Goal: Transaction & Acquisition: Purchase product/service

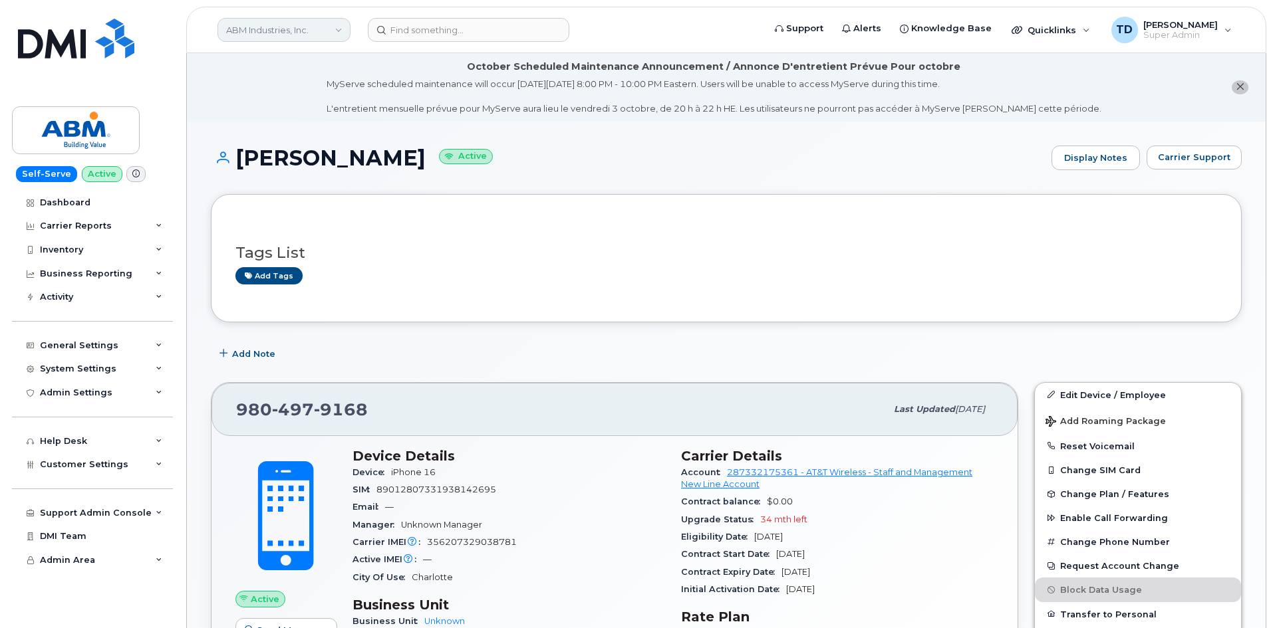
click at [305, 31] on link "ABM Industries, Inc." at bounding box center [283, 30] width 133 height 24
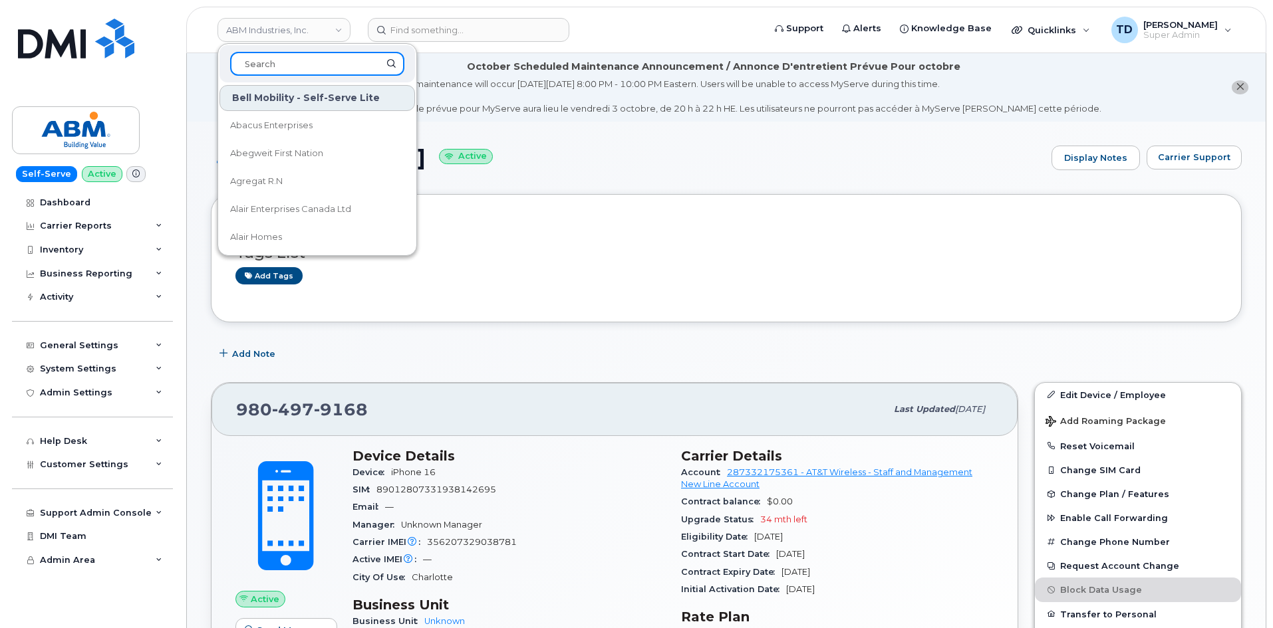
paste input "[PERSON_NAME]"
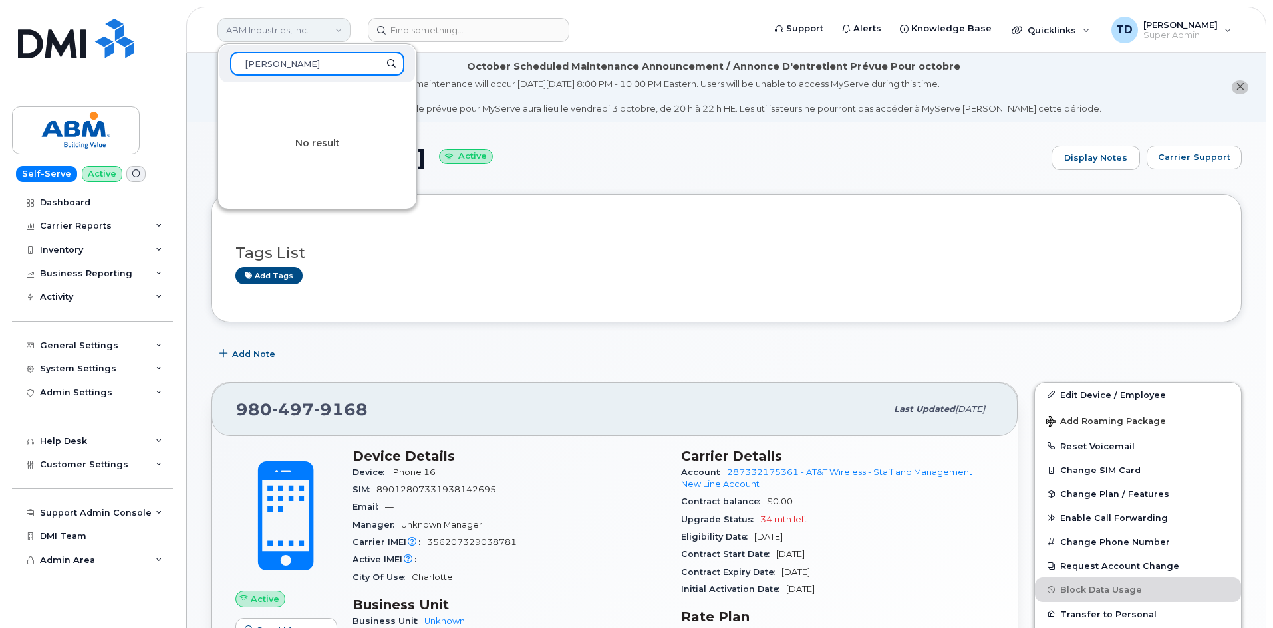
type input "[PERSON_NAME]"
click at [297, 37] on link "ABM Industries, Inc." at bounding box center [283, 30] width 133 height 24
drag, startPoint x: 331, startPoint y: 62, endPoint x: 164, endPoint y: 84, distance: 168.2
click at [186, 53] on div "ABM Industries, Inc. Carlos Rodriguez No result Support Alerts Knowledge Base Q…" at bounding box center [726, 30] width 1080 height 47
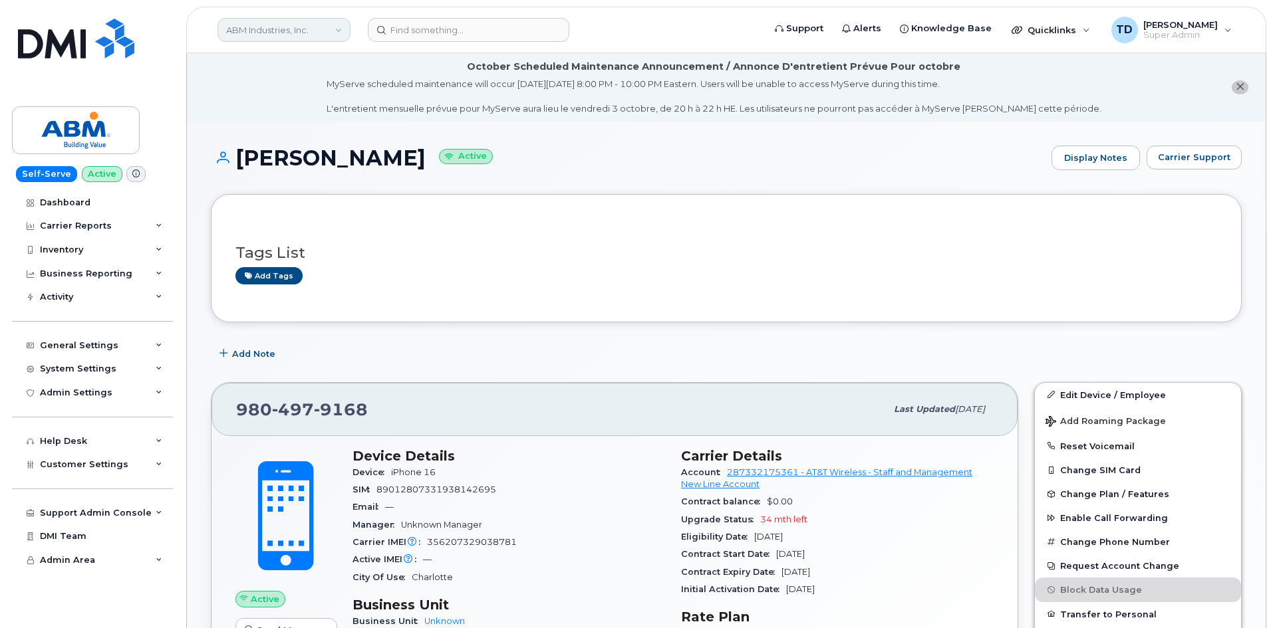
click at [259, 29] on link "ABM Industries, Inc." at bounding box center [283, 30] width 133 height 24
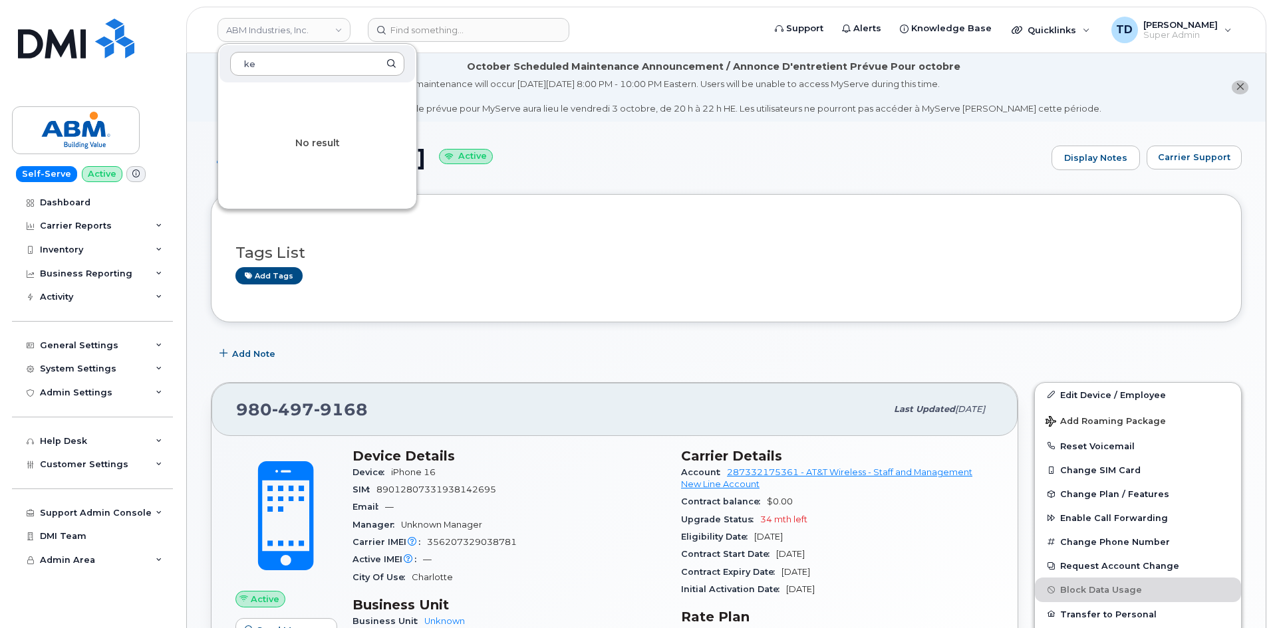
type input "k"
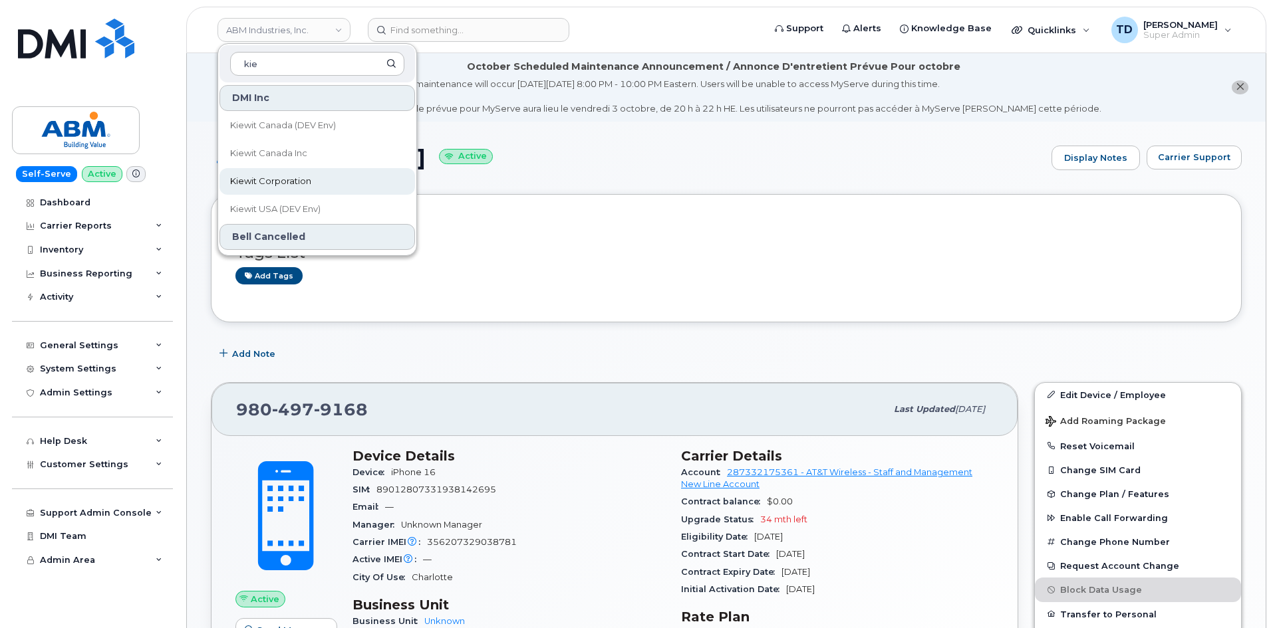
type input "kie"
click at [307, 172] on link "Kiewit Corporation" at bounding box center [316, 181] width 195 height 27
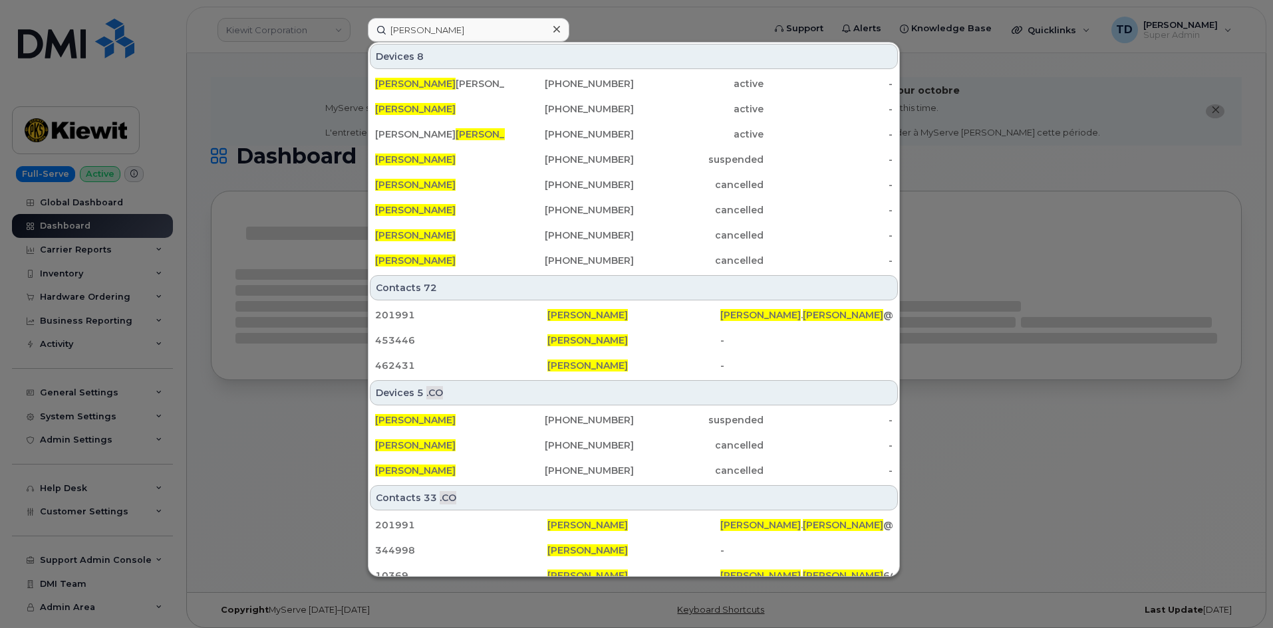
type input "[PERSON_NAME]"
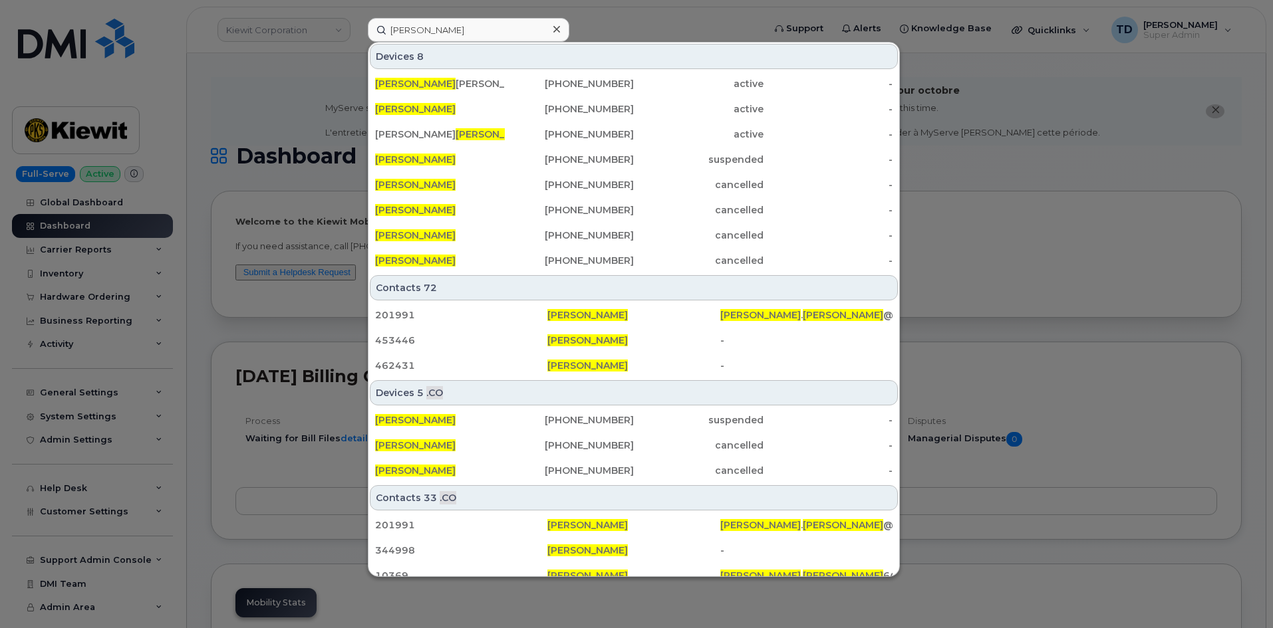
click at [560, 34] on div at bounding box center [556, 29] width 19 height 19
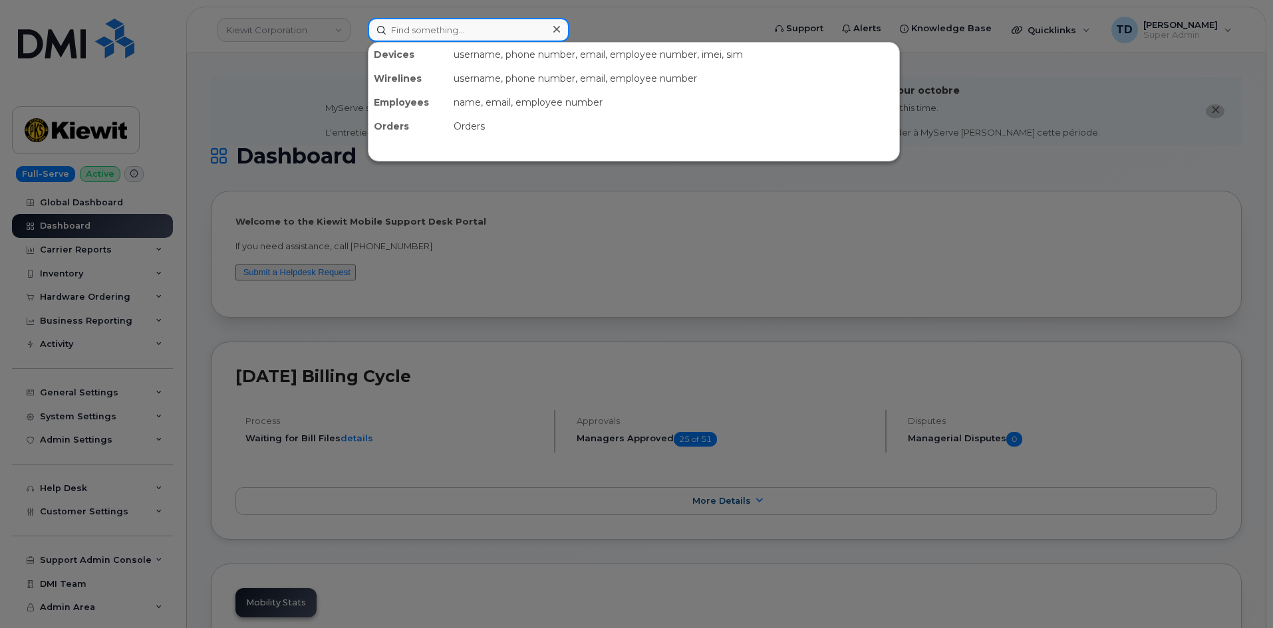
click at [543, 33] on input at bounding box center [468, 30] width 201 height 24
paste input "CARLOS.RODRIGUEZ17@KIEWIT.COM"
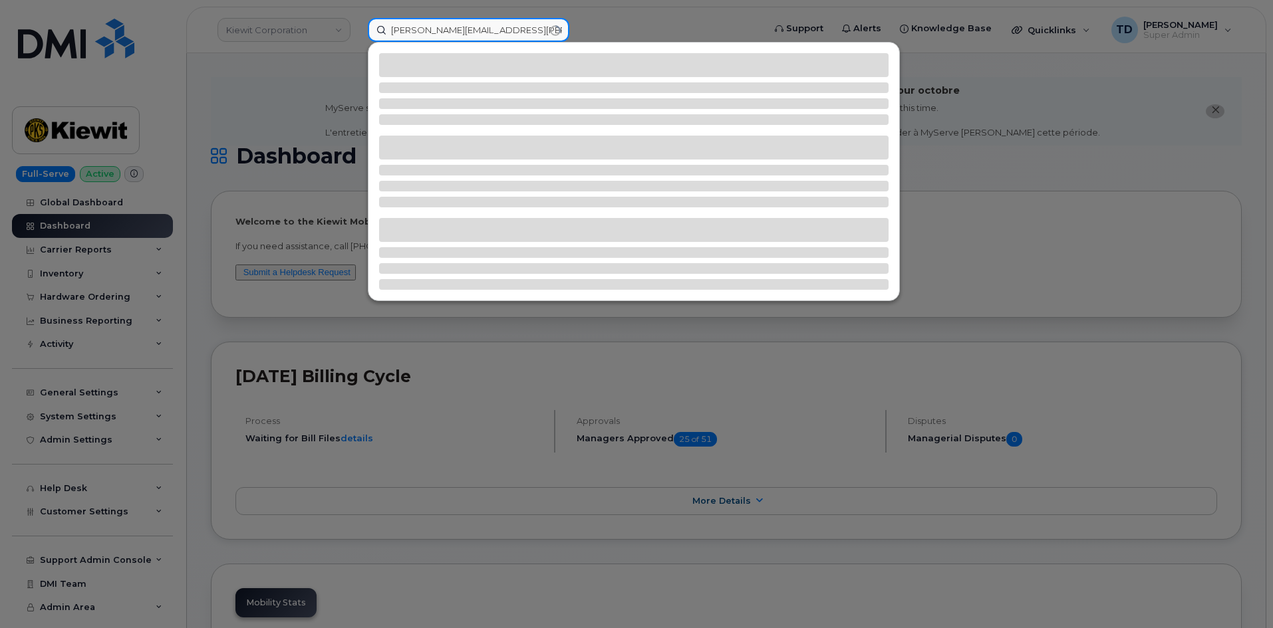
type input "CARLOS.RODRIGUEZ17@KIEWIT.COM"
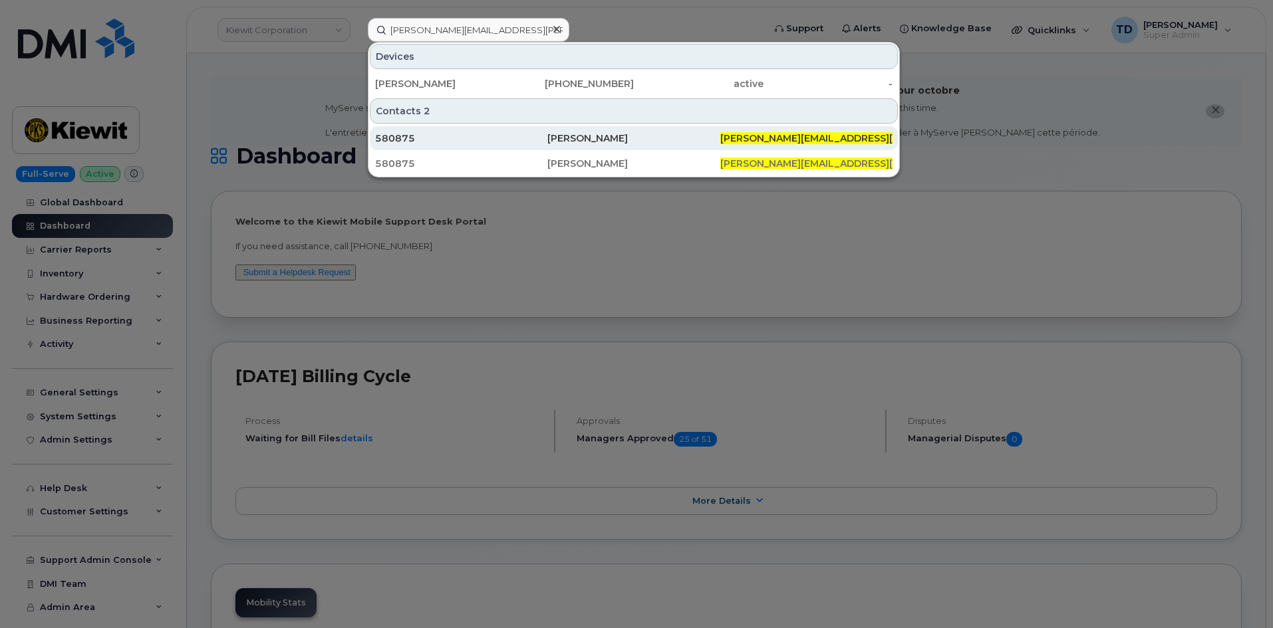
click at [586, 141] on div "[PERSON_NAME]" at bounding box center [633, 138] width 172 height 13
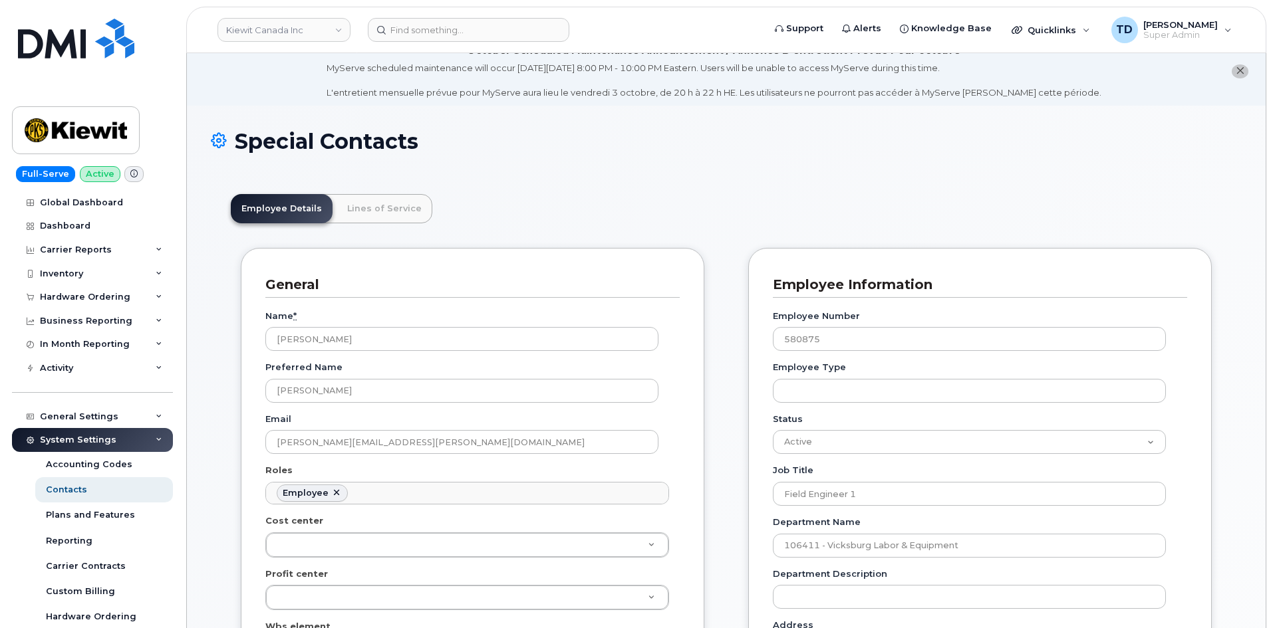
scroll to position [4, 0]
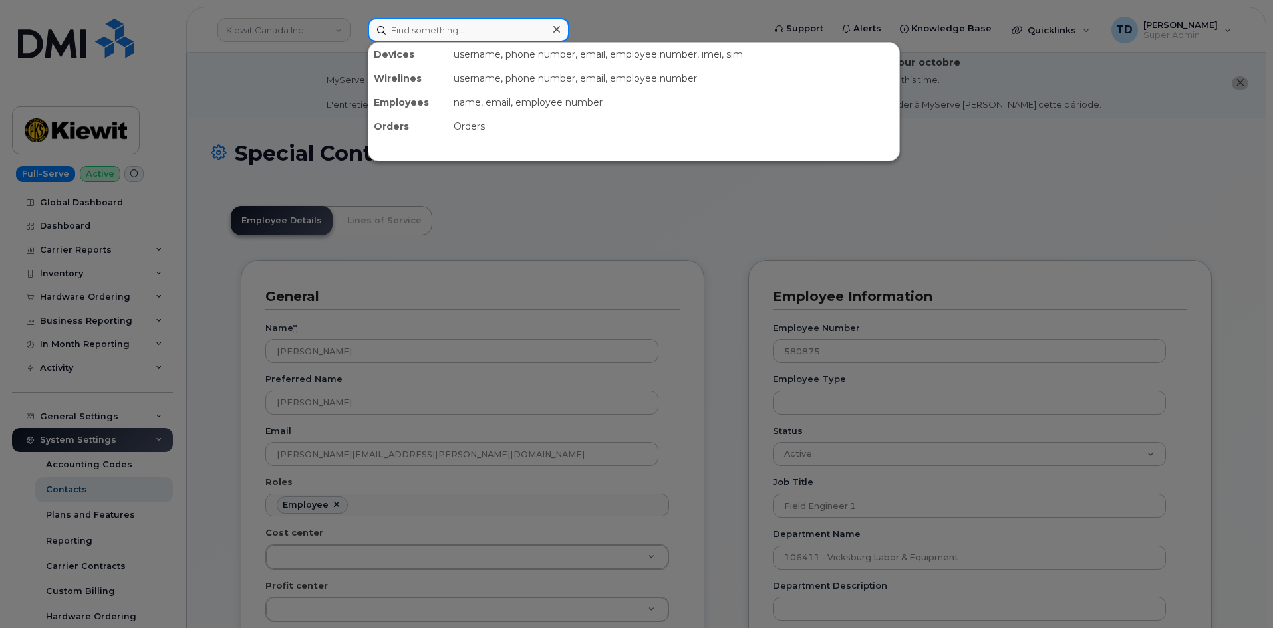
click at [435, 29] on input at bounding box center [468, 30] width 201 height 24
paste input "CARLOS.RODRIGUEZ17@KIEWIT.COM"
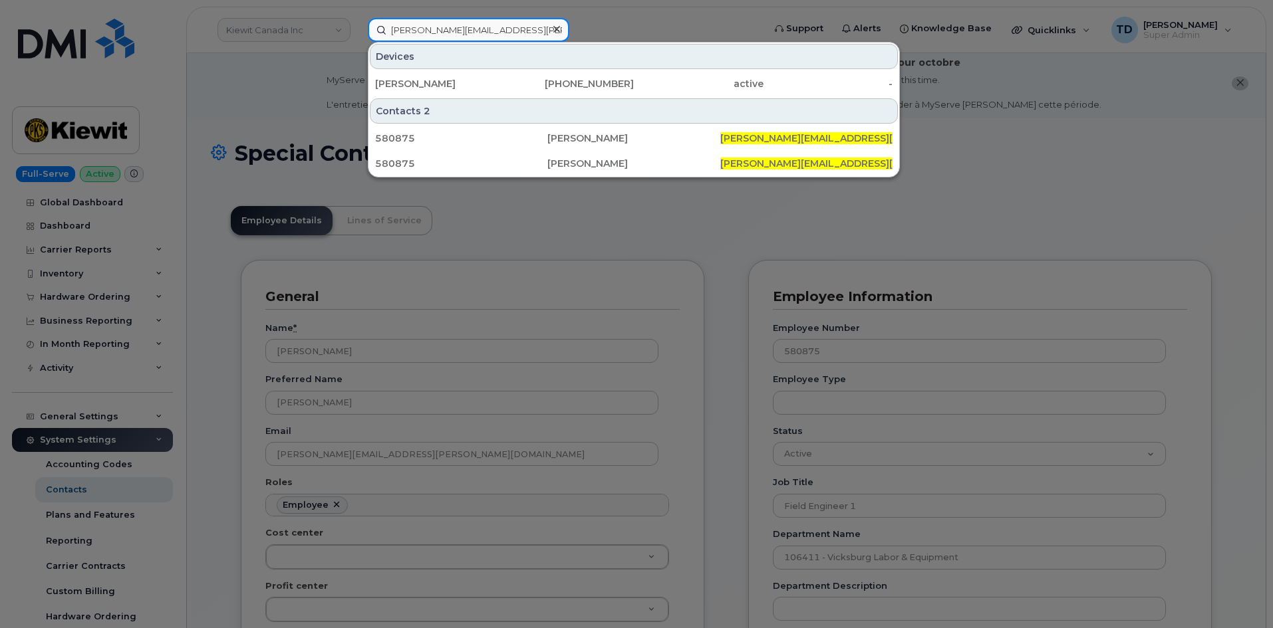
type input "CARLOS.RODRIGUEZ17@KIEWIT.COM"
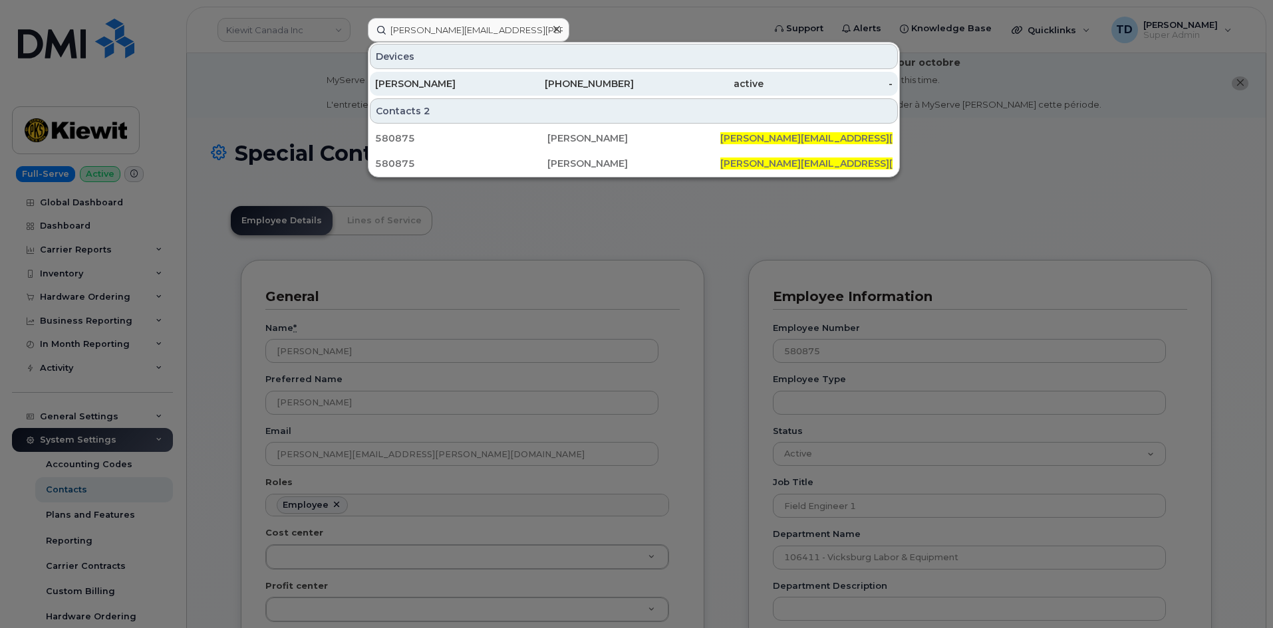
click at [630, 88] on div "346-848-5725" at bounding box center [570, 83] width 130 height 13
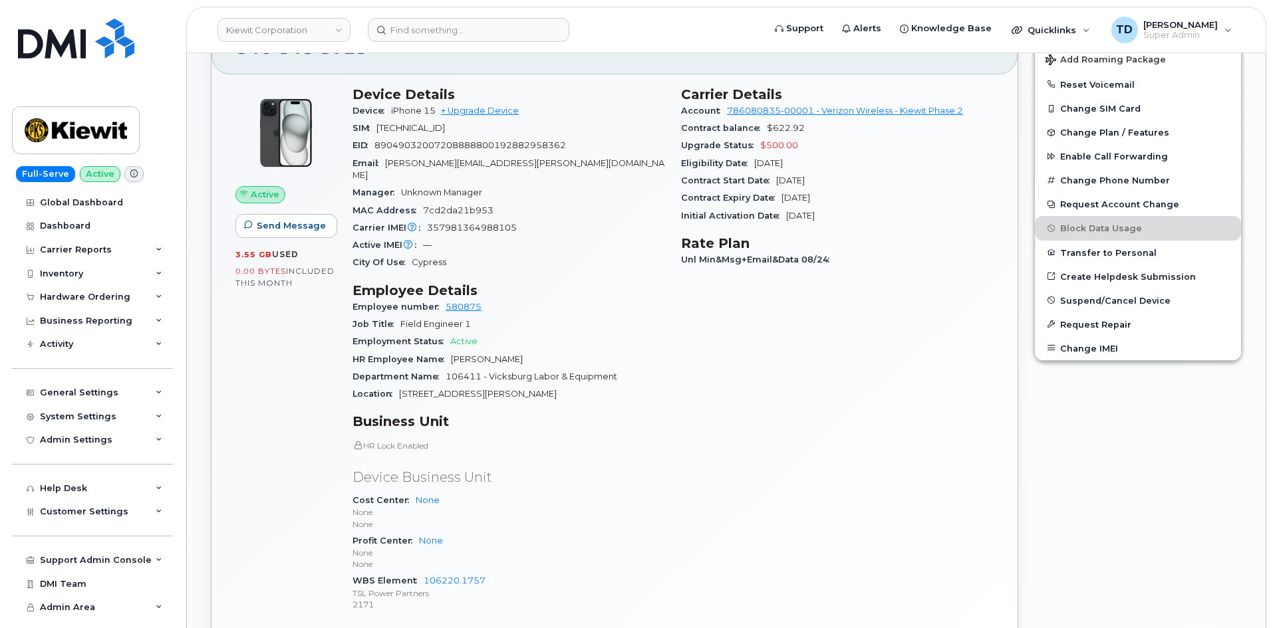
scroll to position [387, 0]
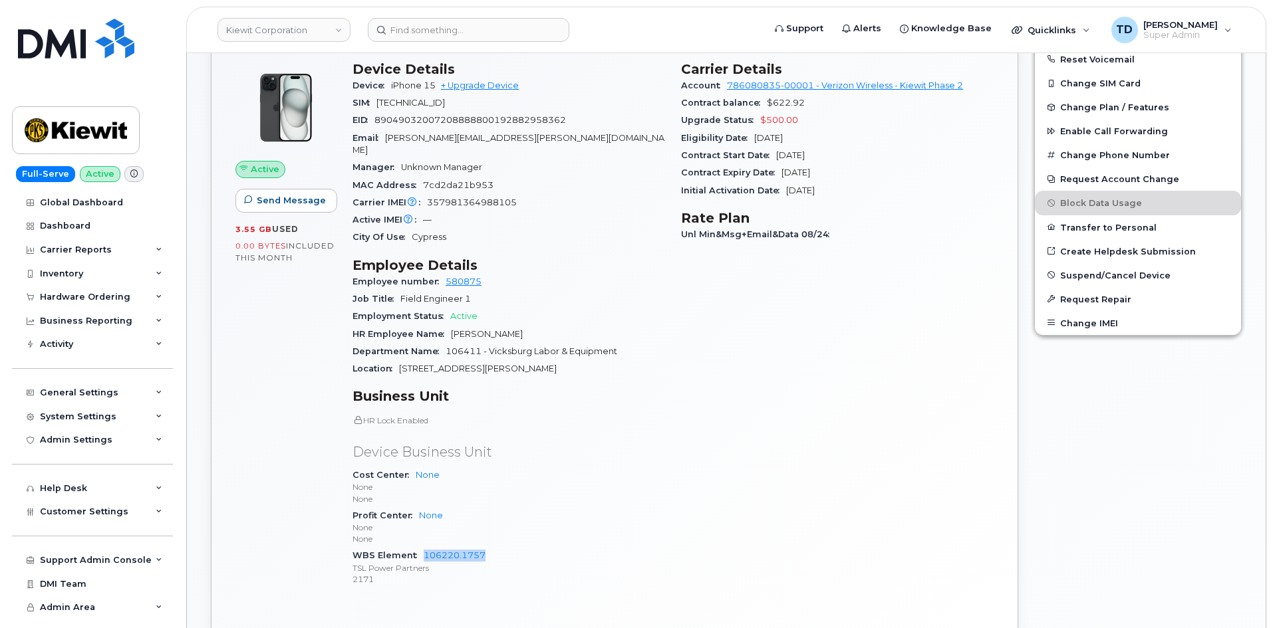
drag, startPoint x: 420, startPoint y: 544, endPoint x: 489, endPoint y: 549, distance: 69.3
click at [489, 549] on div "WBS Element 106220.1757 TSL Power Partners 2171" at bounding box center [508, 567] width 312 height 41
copy link "106220.1757"
click at [97, 402] on div "General Settings" at bounding box center [92, 393] width 161 height 24
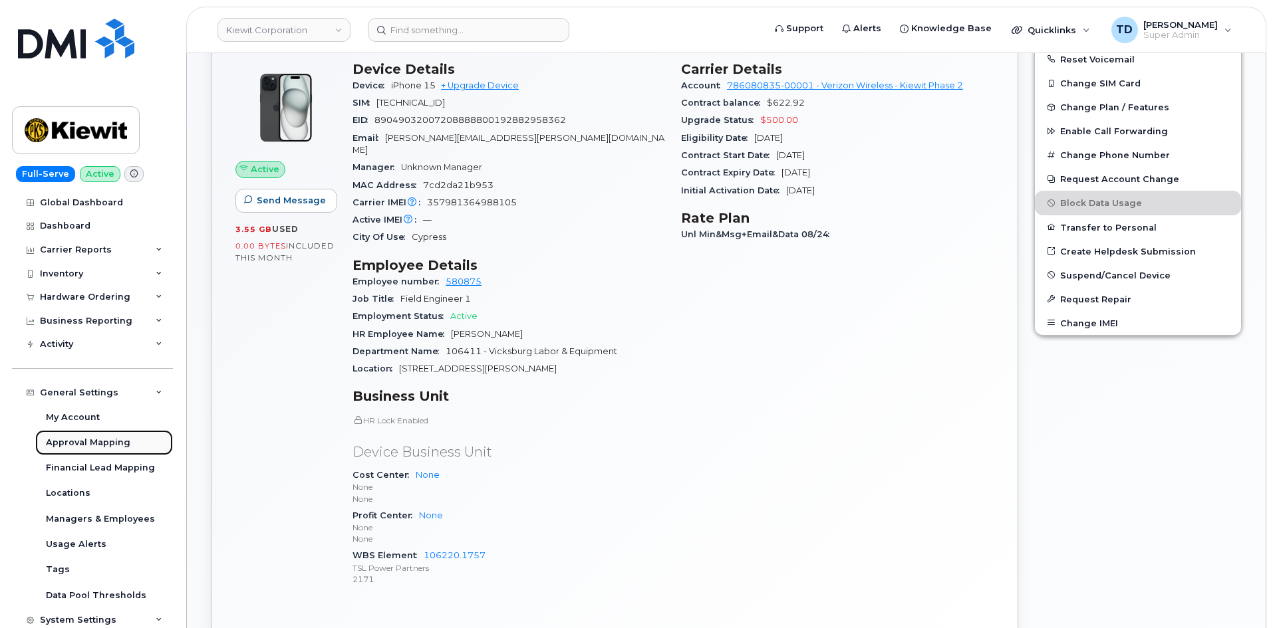
click at [104, 449] on link "Approval Mapping" at bounding box center [104, 442] width 138 height 25
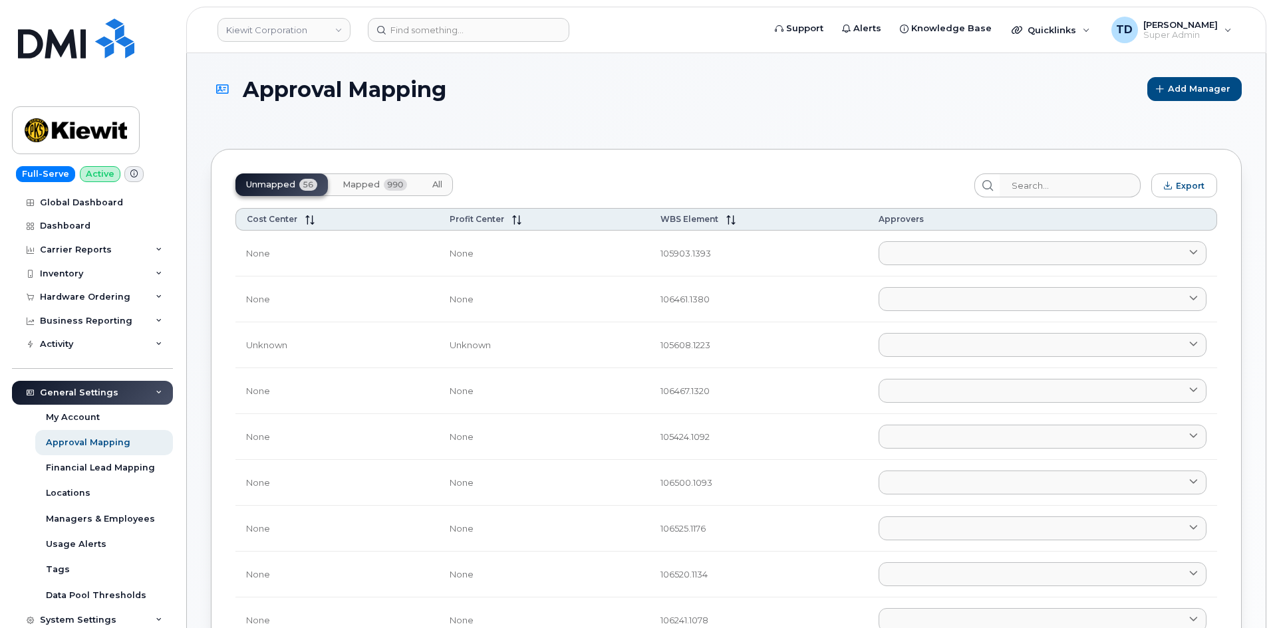
click at [330, 184] on div "Unmapped 56 Mapped 990 All" at bounding box center [343, 185] width 217 height 23
click at [333, 184] on button "Mapped 990" at bounding box center [375, 185] width 86 height 23
click at [333, 184] on div "Unmapped 56 Mapped 990 All" at bounding box center [343, 185] width 217 height 23
click at [350, 181] on div "Unmapped 56 Mapped 990 All" at bounding box center [343, 185] width 217 height 23
click at [373, 180] on div "Unmapped 56 Mapped 990 All" at bounding box center [343, 185] width 217 height 23
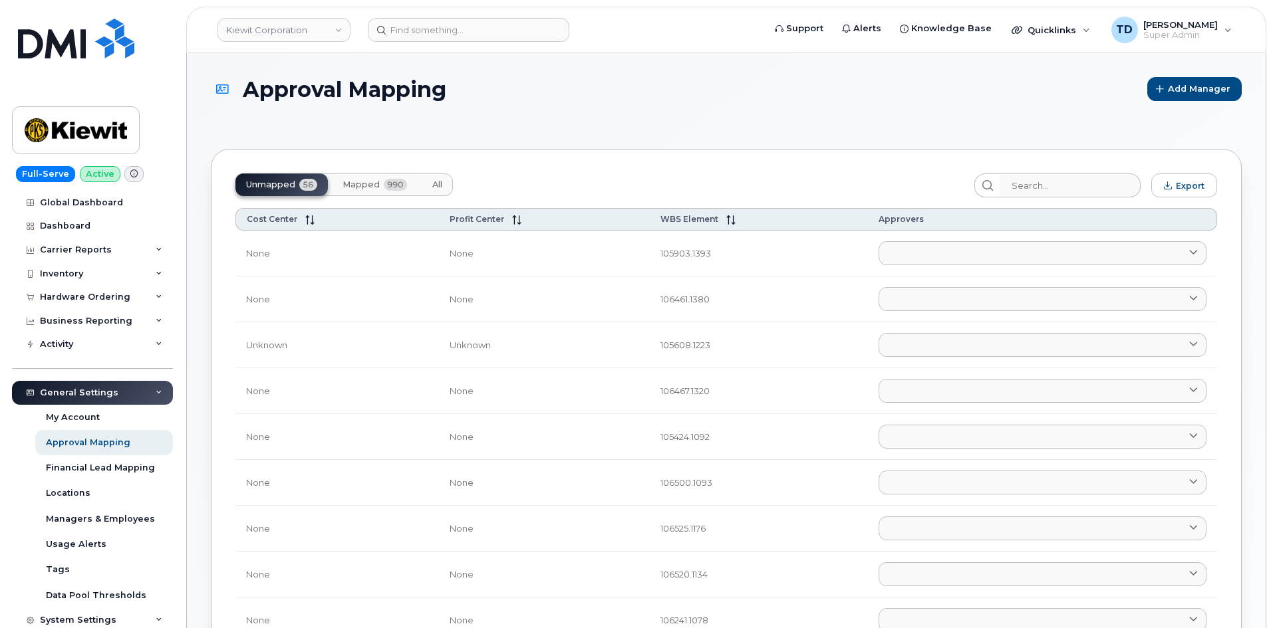
click at [378, 186] on div "Unmapped 56 Mapped 990 All" at bounding box center [343, 185] width 217 height 23
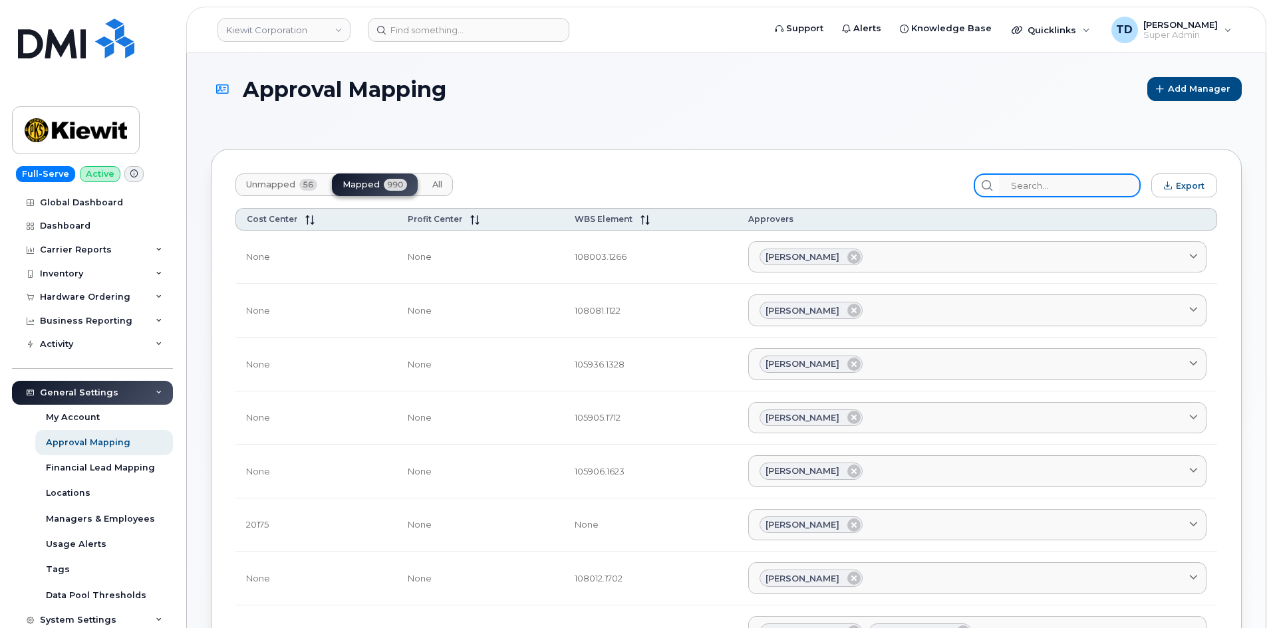
click at [1071, 193] on input "search" at bounding box center [1070, 186] width 142 height 24
paste input "106220.1757"
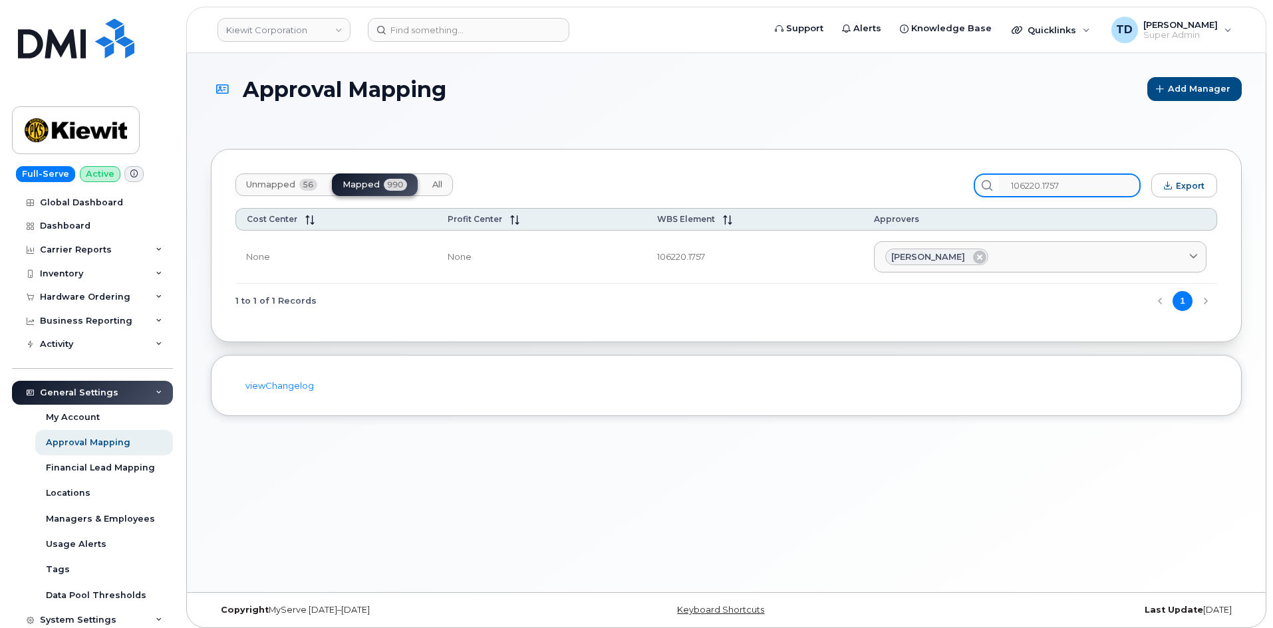
type input "106220.1757"
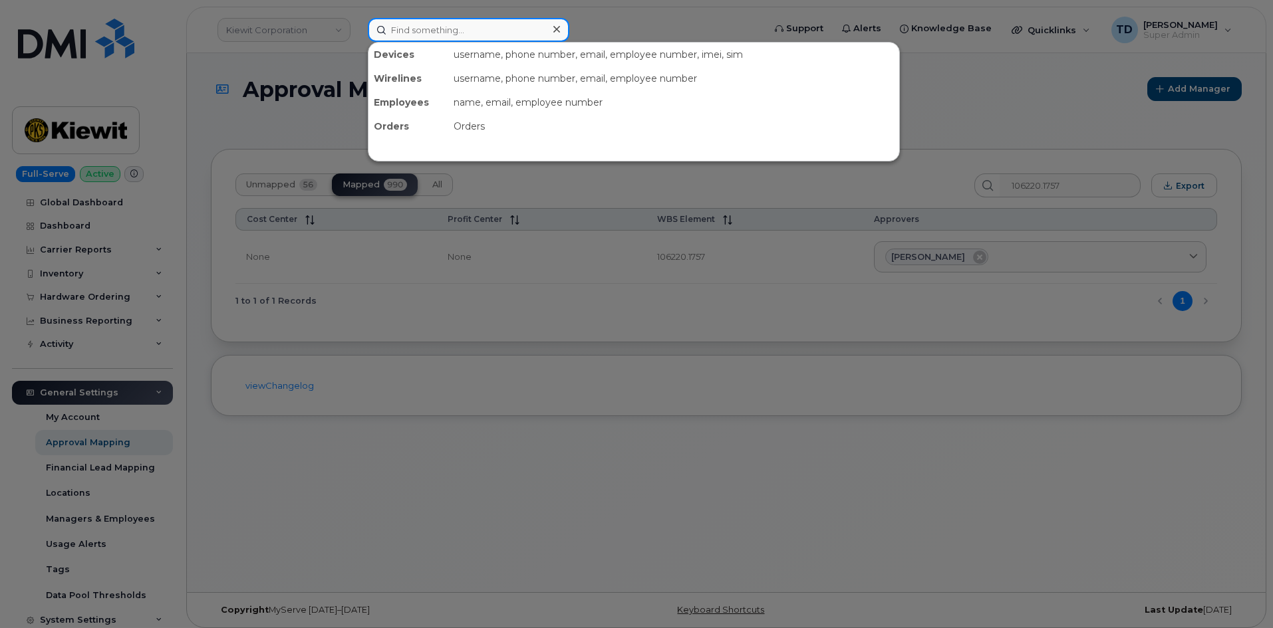
click at [453, 22] on input at bounding box center [468, 30] width 201 height 24
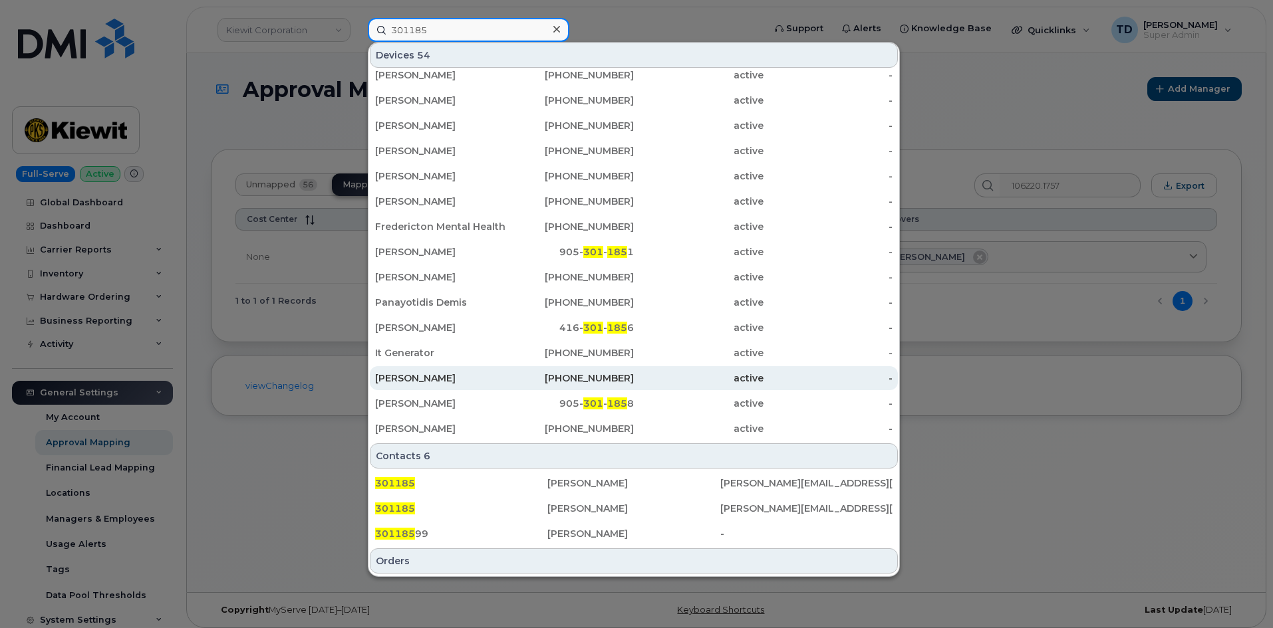
scroll to position [320, 0]
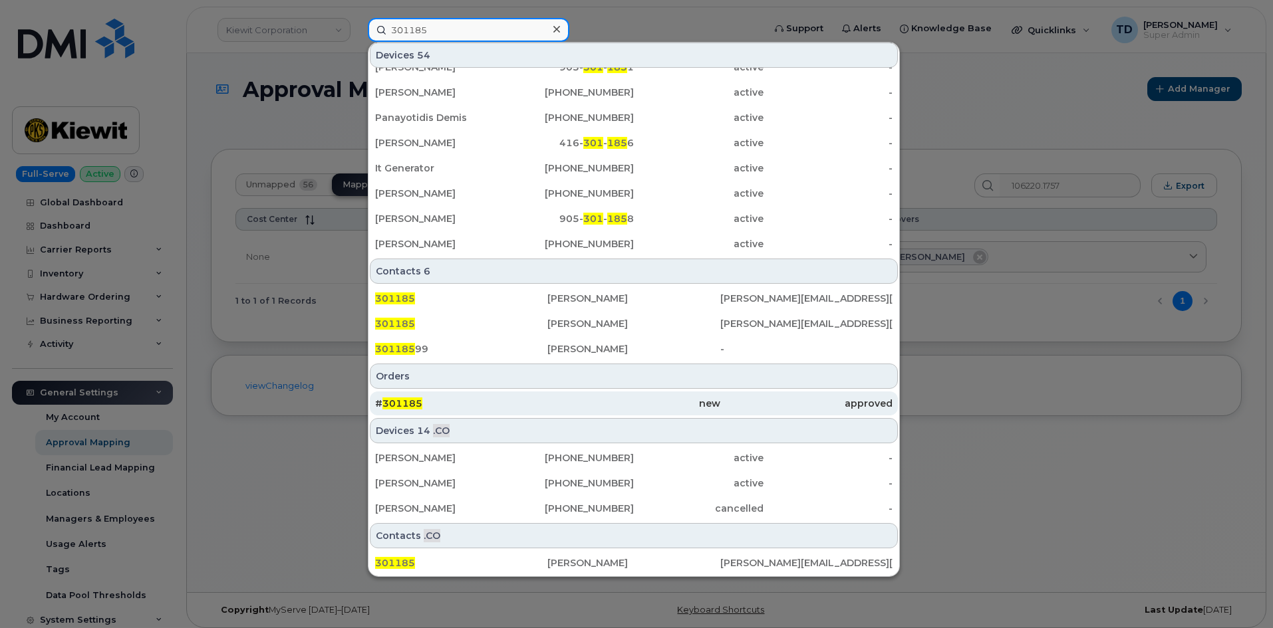
type input "301185"
click at [579, 401] on div "new" at bounding box center [633, 403] width 172 height 13
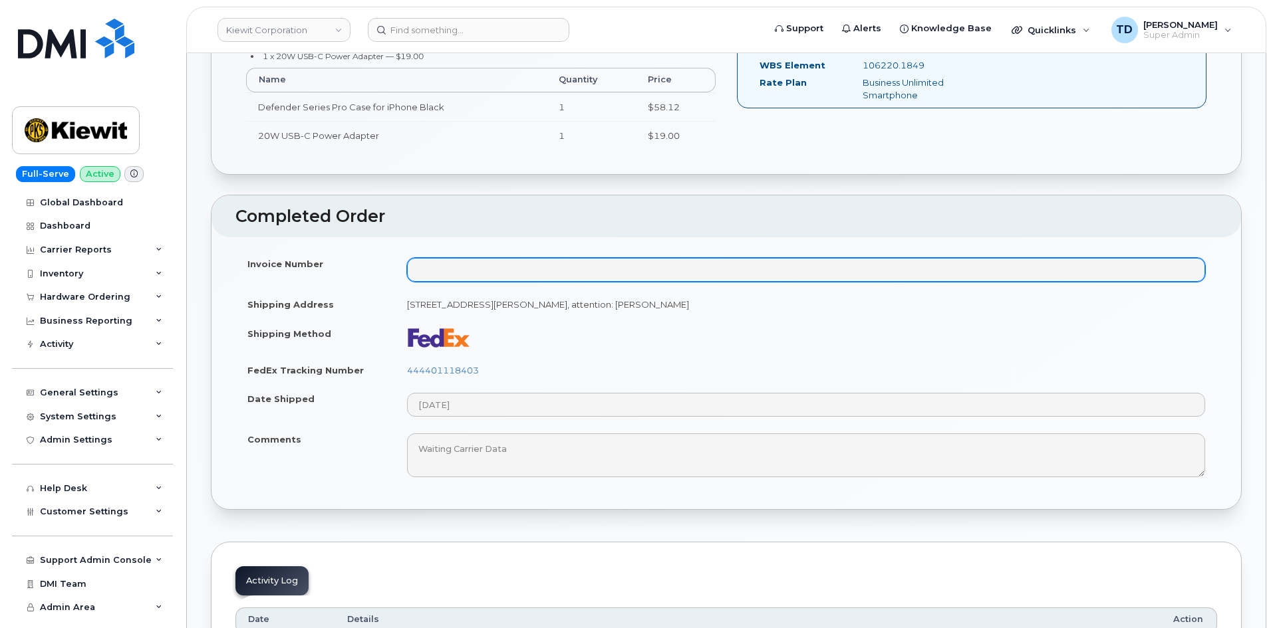
scroll to position [332, 0]
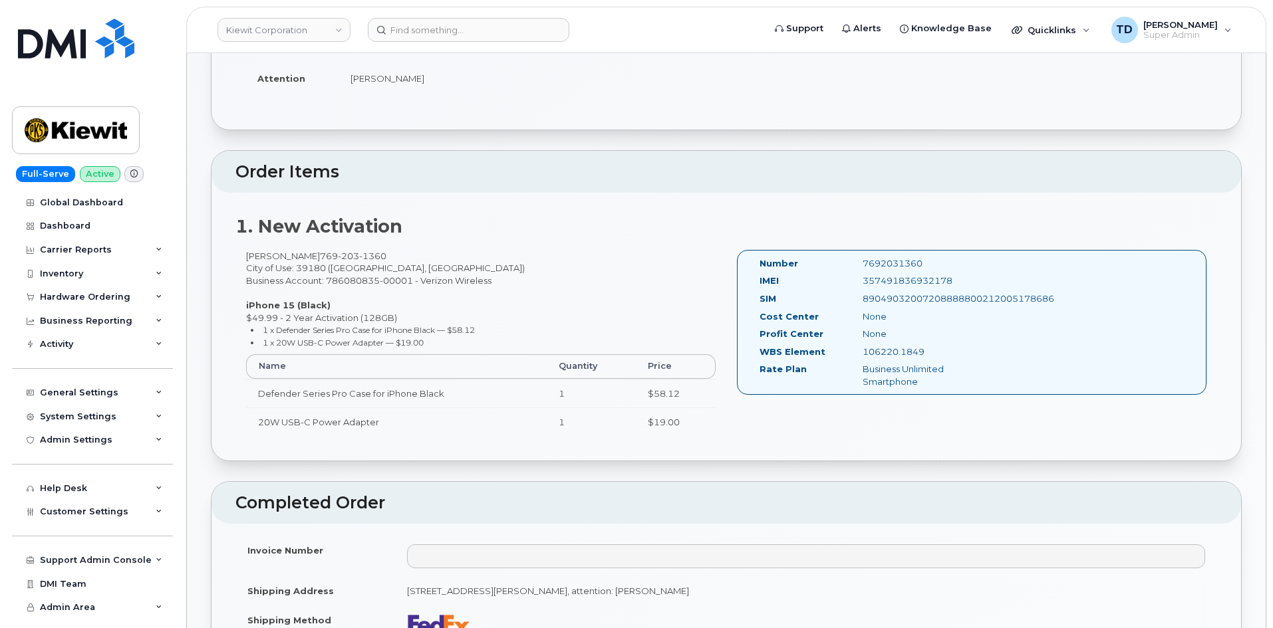
drag, startPoint x: 939, startPoint y: 356, endPoint x: 850, endPoint y: 357, distance: 89.1
click at [850, 357] on div "WBS Element 106220.1849" at bounding box center [873, 355] width 248 height 18
click at [956, 355] on div "106220.1849" at bounding box center [924, 352] width 145 height 13
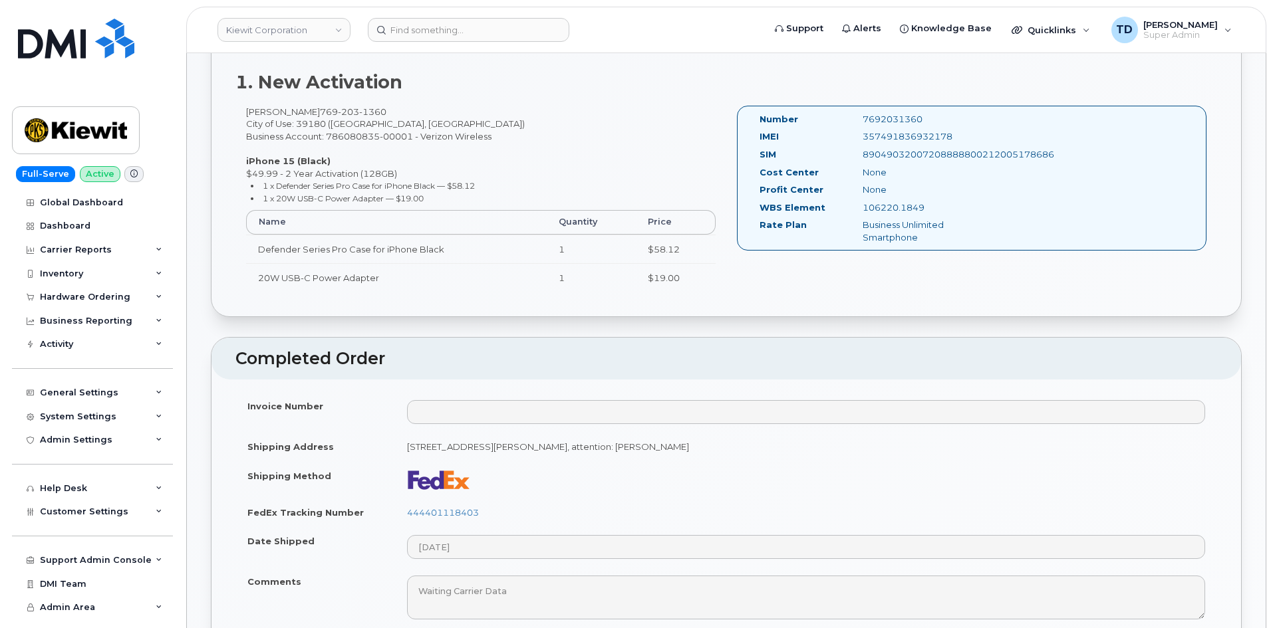
scroll to position [465, 0]
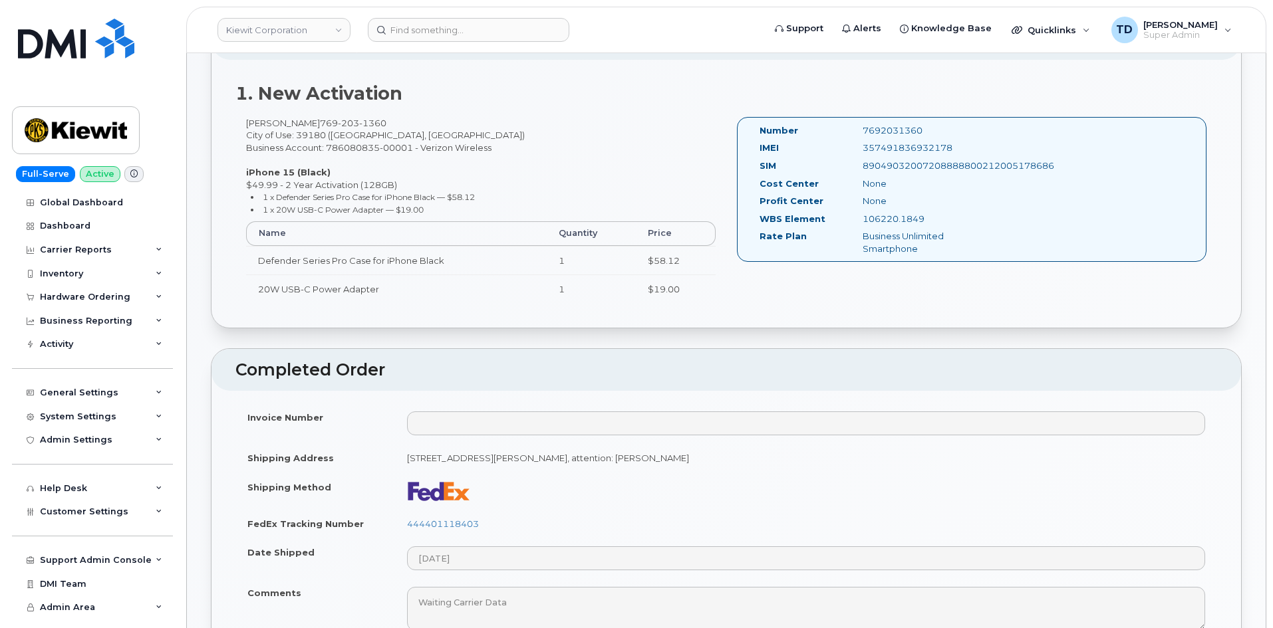
click at [927, 227] on div "WBS Element 106220.1849" at bounding box center [873, 222] width 248 height 18
click at [925, 217] on div "106220.1849" at bounding box center [924, 219] width 145 height 13
click at [921, 209] on div "Profit Center None" at bounding box center [873, 204] width 248 height 18
click at [918, 207] on div "None" at bounding box center [924, 201] width 145 height 13
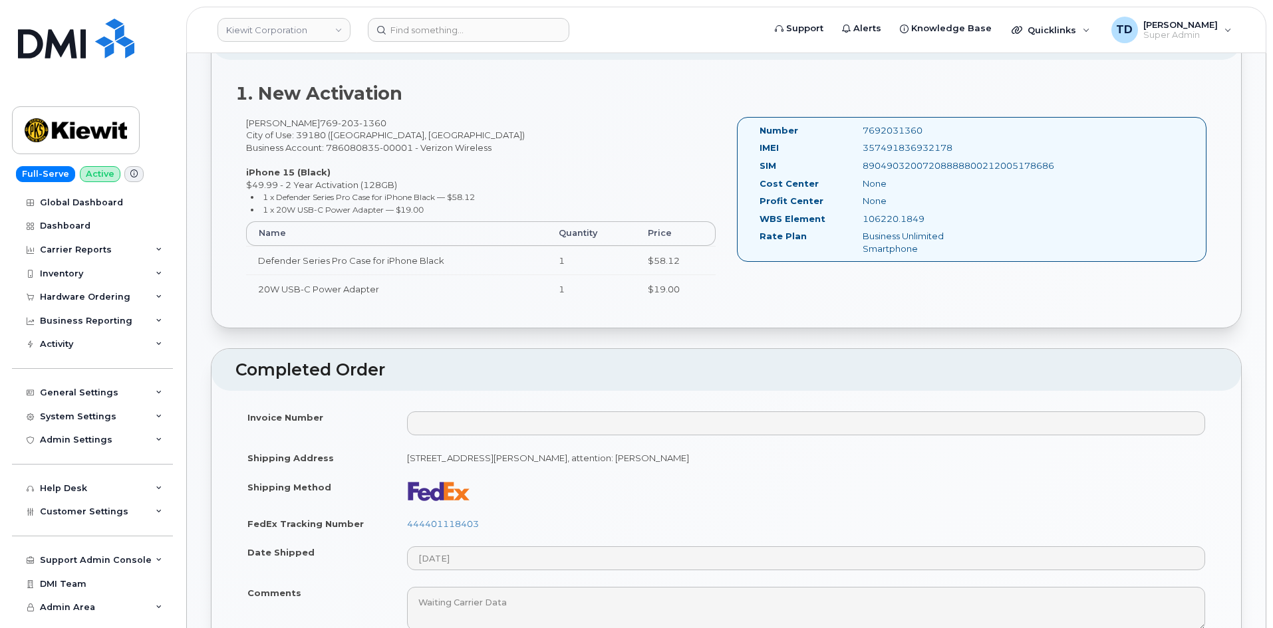
click at [916, 203] on div "None" at bounding box center [924, 201] width 145 height 13
click at [913, 199] on div "None" at bounding box center [924, 201] width 145 height 13
click at [910, 197] on div "None" at bounding box center [924, 201] width 145 height 13
drag, startPoint x: 909, startPoint y: 195, endPoint x: 898, endPoint y: 189, distance: 13.1
click at [908, 195] on div "None" at bounding box center [924, 201] width 145 height 13
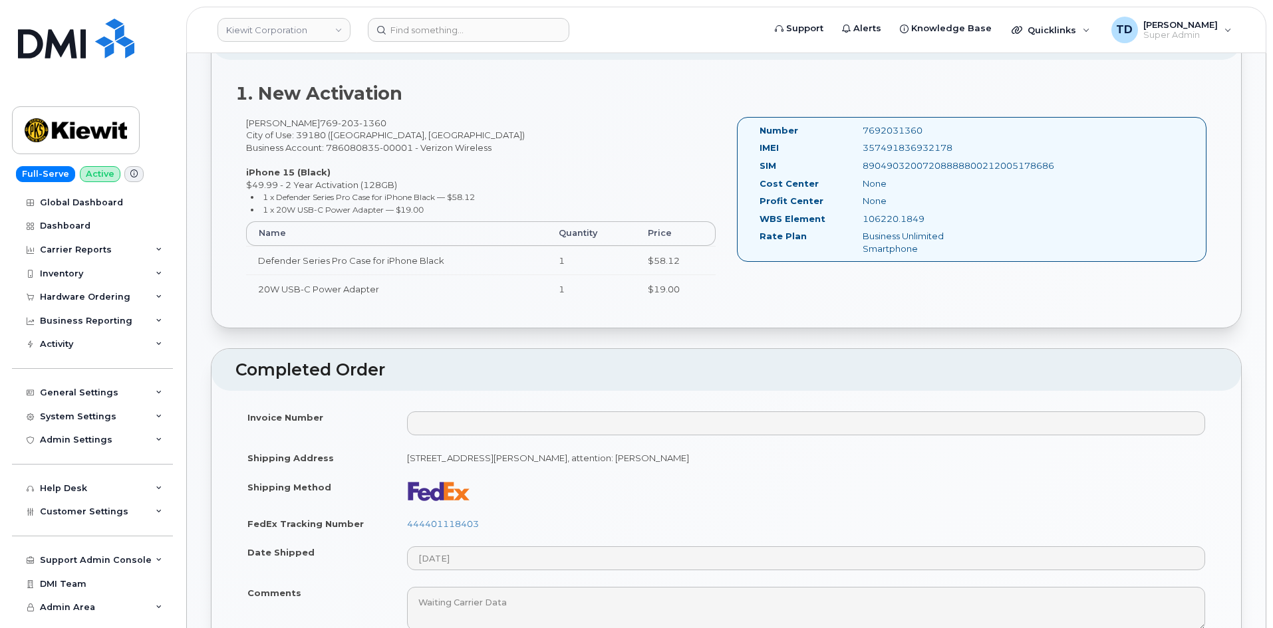
click at [897, 187] on div "None" at bounding box center [924, 184] width 145 height 13
click at [895, 186] on div "None" at bounding box center [924, 184] width 145 height 13
click at [893, 184] on div "None" at bounding box center [924, 184] width 145 height 13
drag, startPoint x: 830, startPoint y: 217, endPoint x: 715, endPoint y: 219, distance: 115.7
click at [725, 217] on div "Derek Morales 769 203 1360 City of Use: 39180 (Vicksburg, MS) Business Account:…" at bounding box center [725, 216] width 981 height 199
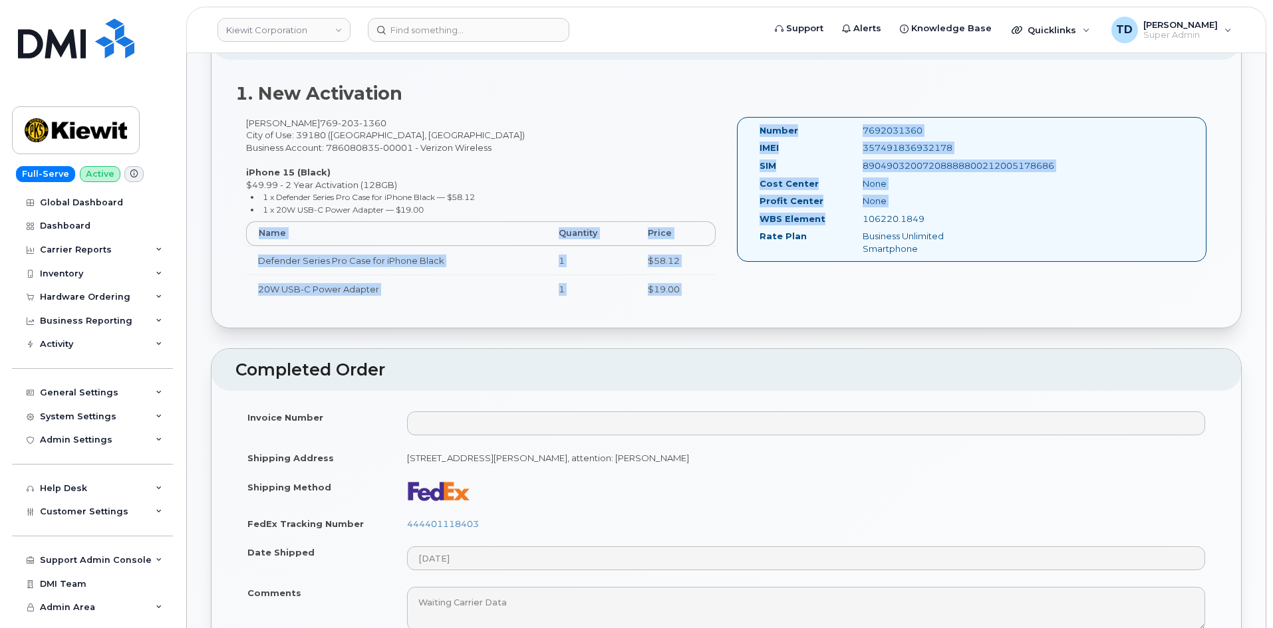
click at [645, 162] on div "Derek Morales 769 203 1360 City of Use: 39180 (Vicksburg, MS) Business Account:…" at bounding box center [480, 216] width 491 height 199
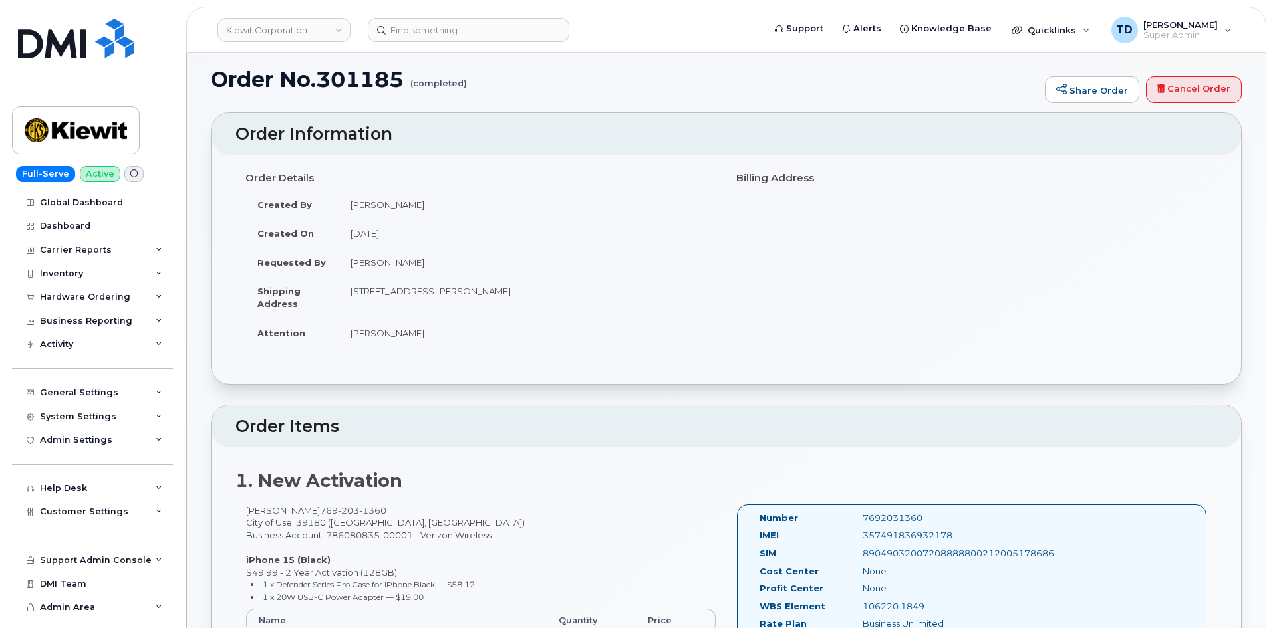
scroll to position [0, 0]
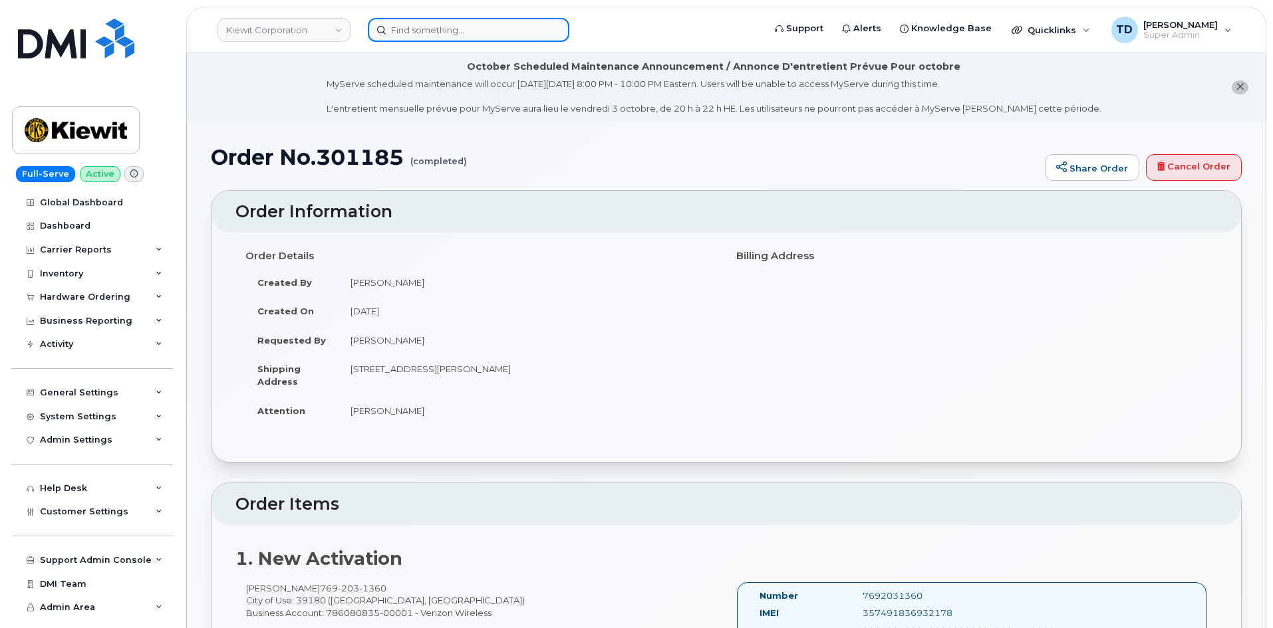
click at [423, 33] on input at bounding box center [468, 30] width 201 height 24
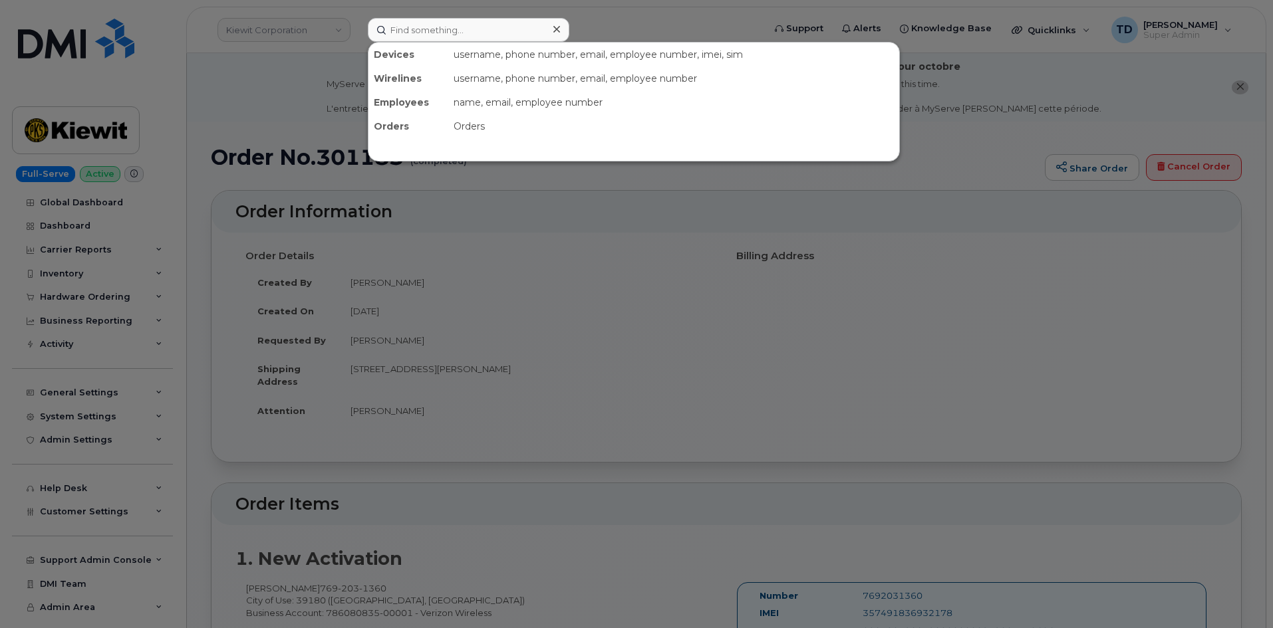
click at [325, 89] on div at bounding box center [636, 314] width 1273 height 628
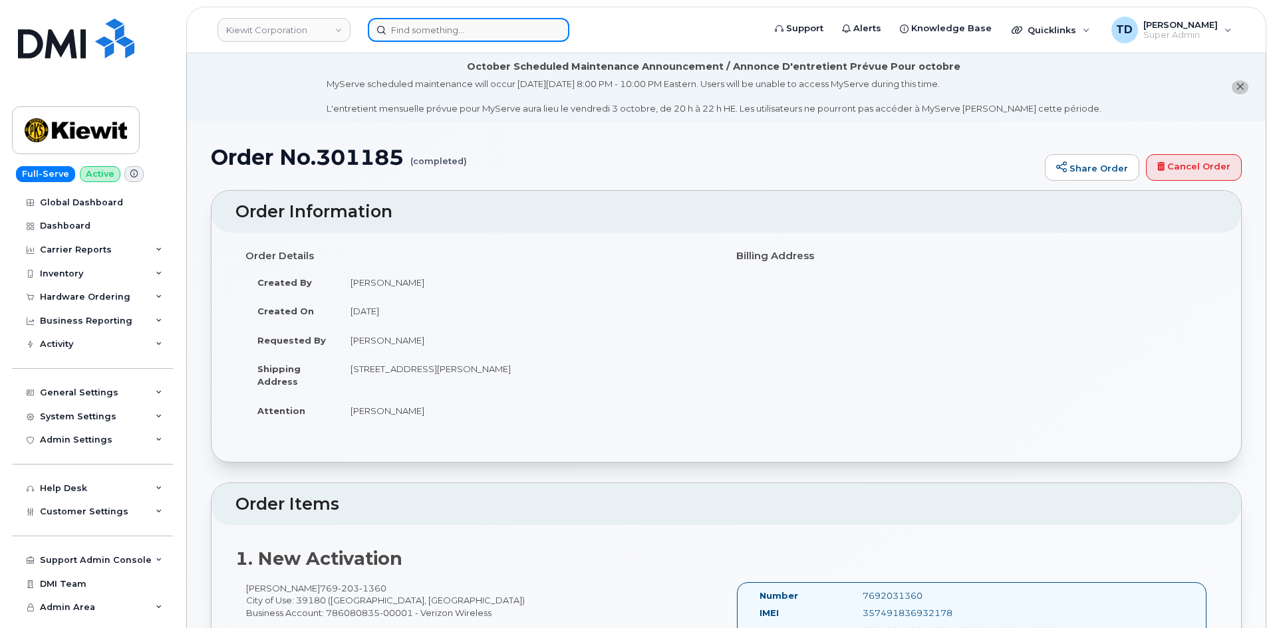
drag, startPoint x: 409, startPoint y: 31, endPoint x: 395, endPoint y: 41, distance: 16.8
click at [409, 32] on input at bounding box center [468, 30] width 201 height 24
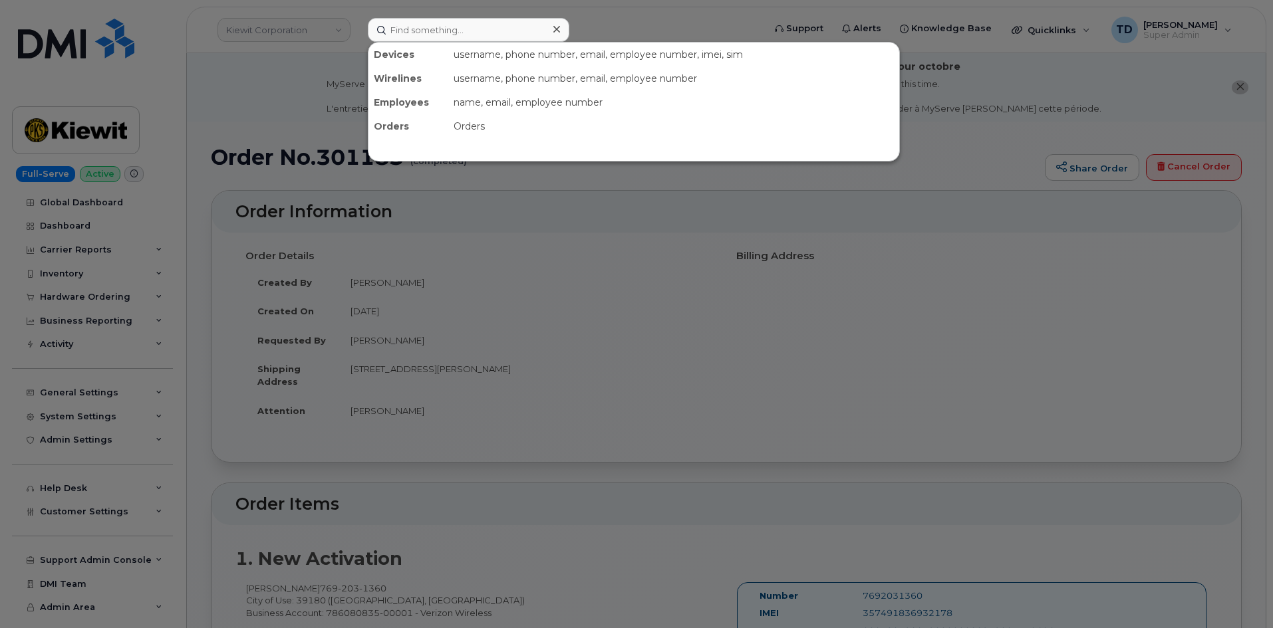
click at [317, 138] on div at bounding box center [636, 314] width 1273 height 628
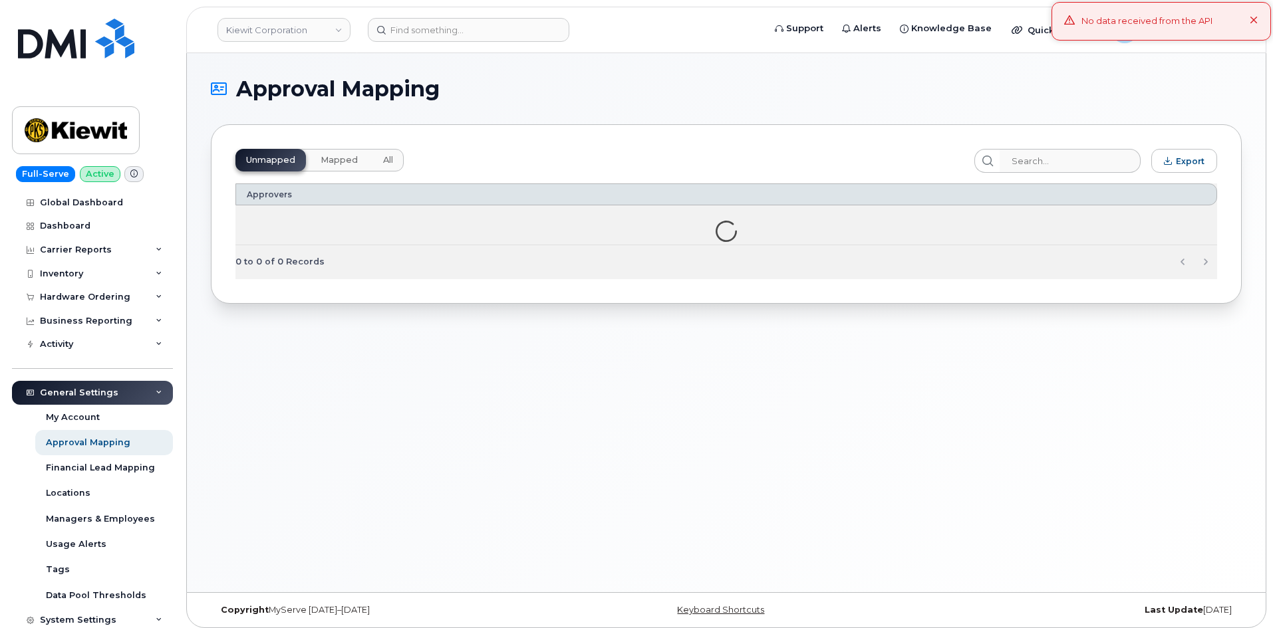
click at [340, 164] on span "Mapped" at bounding box center [338, 160] width 37 height 11
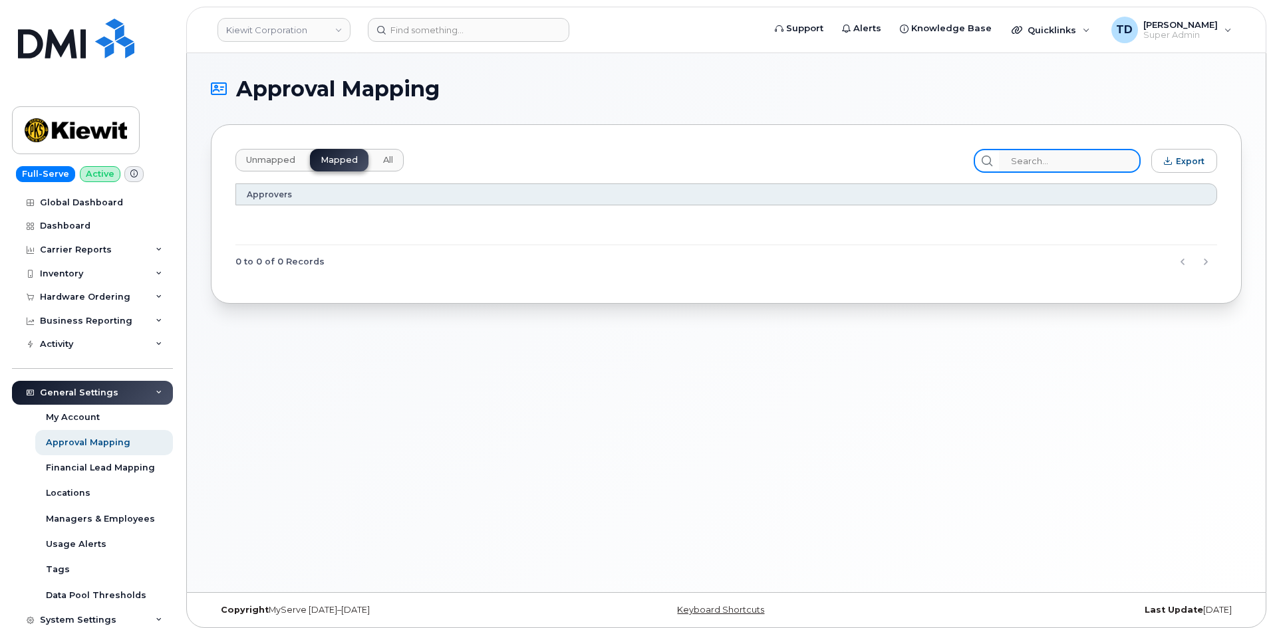
click at [1060, 158] on input "search" at bounding box center [1070, 161] width 142 height 24
paste input "WBS code. 106220.1757"
drag, startPoint x: 1072, startPoint y: 163, endPoint x: 996, endPoint y: 168, distance: 75.9
click at [1010, 168] on div "WBS code. 106220.1757" at bounding box center [1056, 161] width 167 height 24
click at [1029, 165] on input "106220.1757" at bounding box center [1070, 161] width 142 height 24
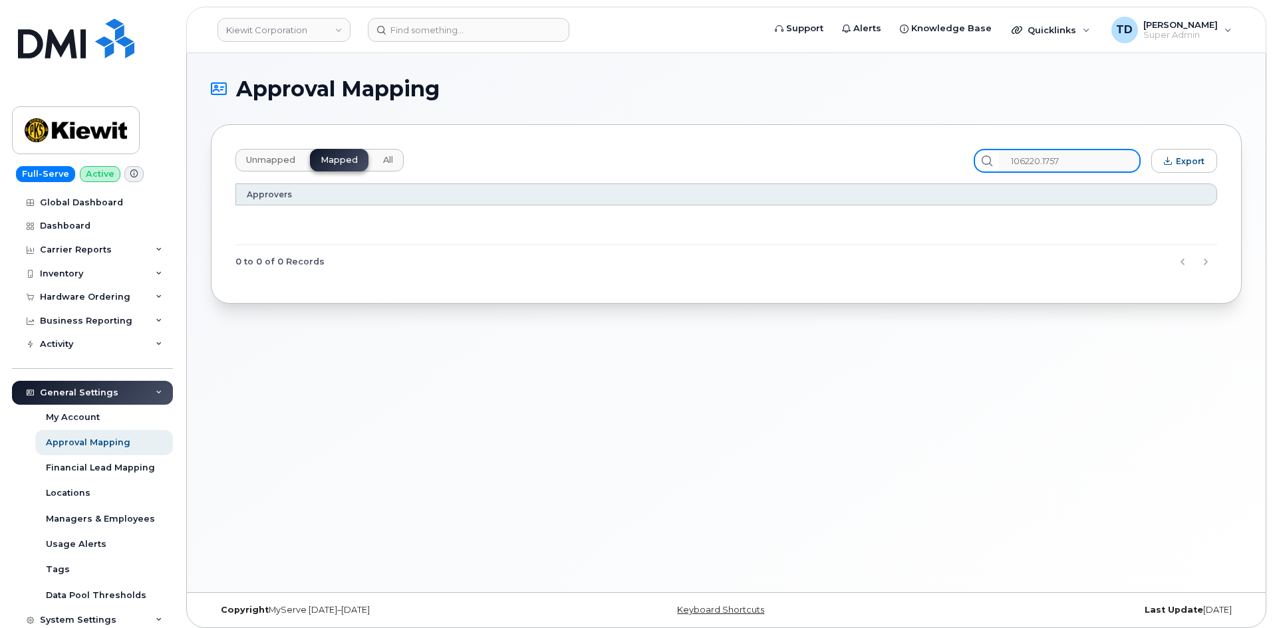
type input "106220.1757"
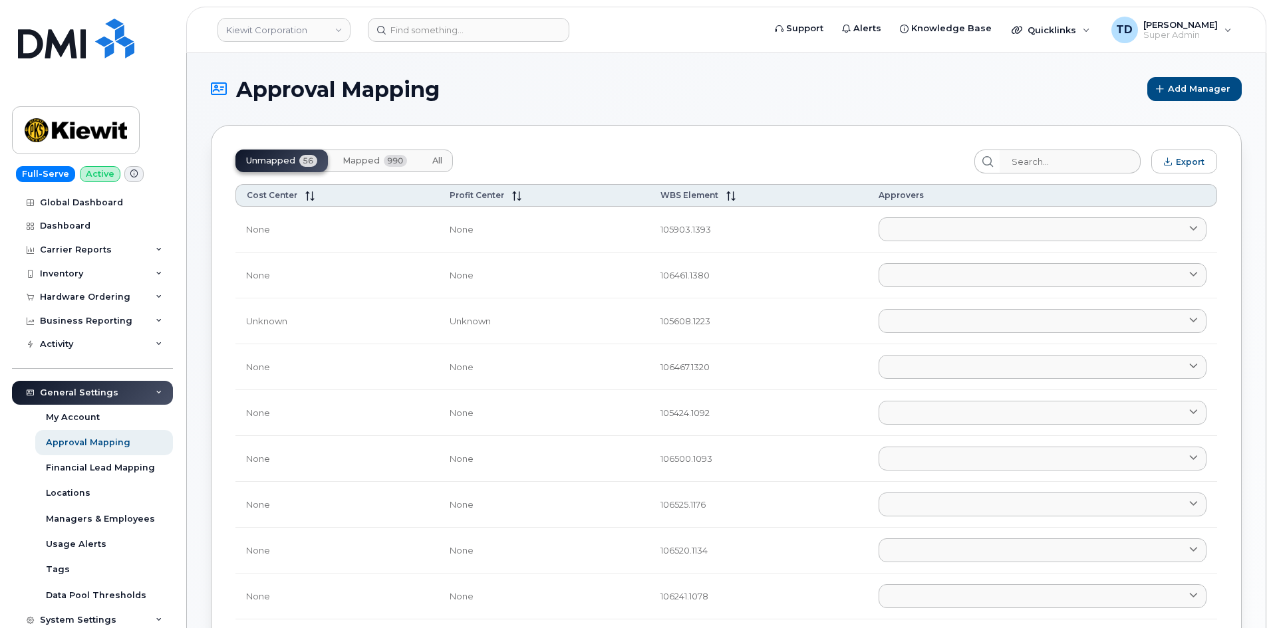
click at [368, 166] on button "Mapped 990" at bounding box center [375, 161] width 86 height 23
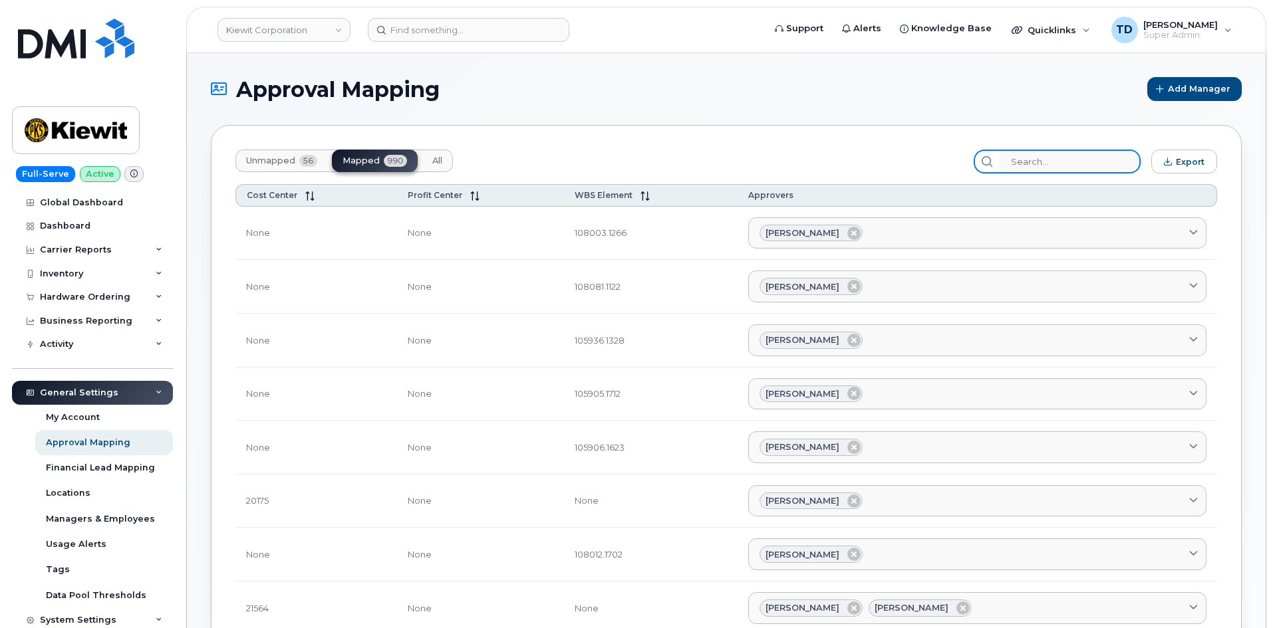
click at [1024, 166] on input "search" at bounding box center [1070, 162] width 142 height 24
paste input "WBS code. 106220.1757"
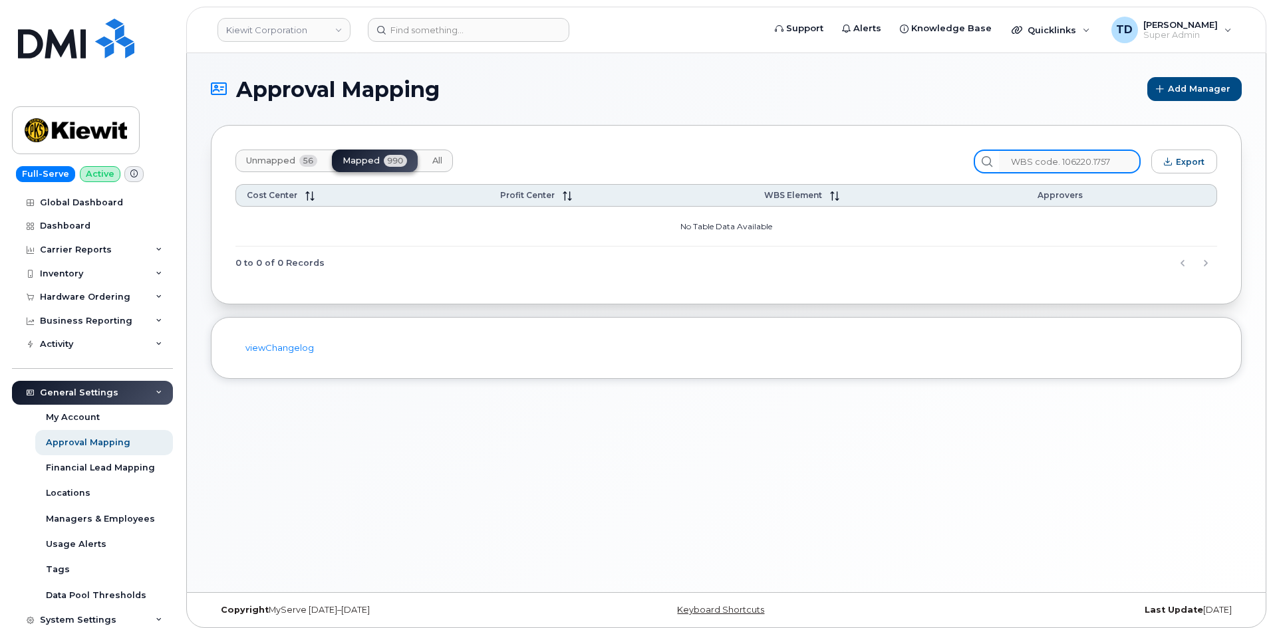
click at [1072, 164] on input "WBS code. 106220.1757" at bounding box center [1070, 162] width 142 height 24
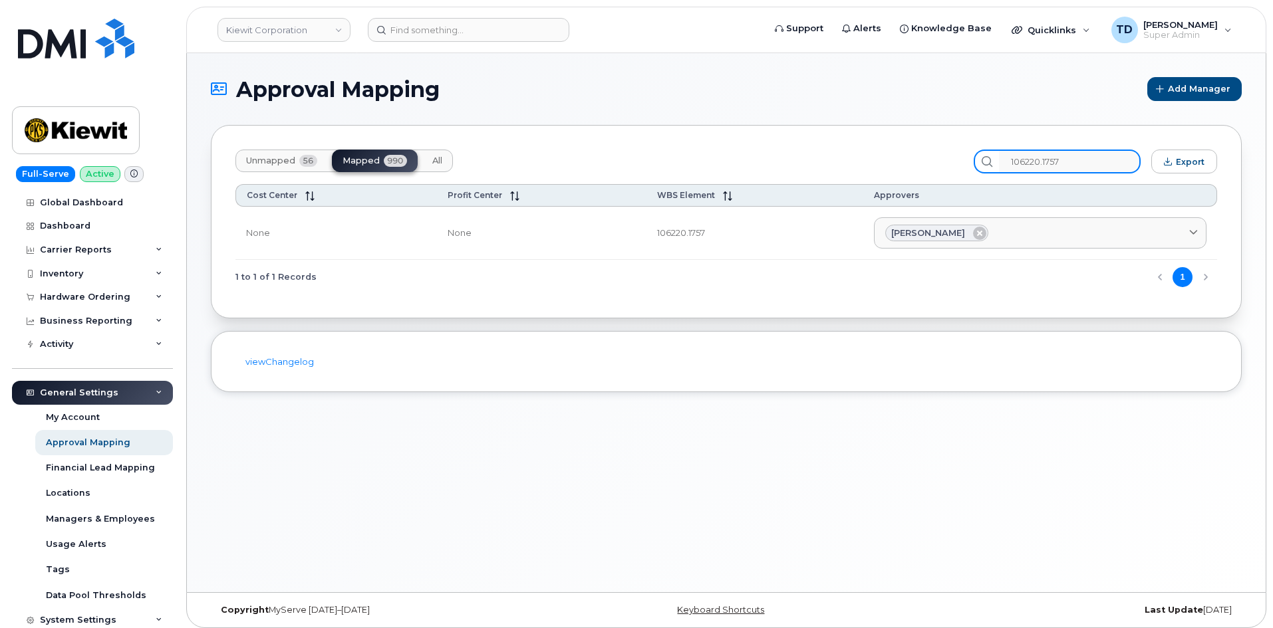
click at [1080, 163] on input "106220.1757" at bounding box center [1070, 162] width 142 height 24
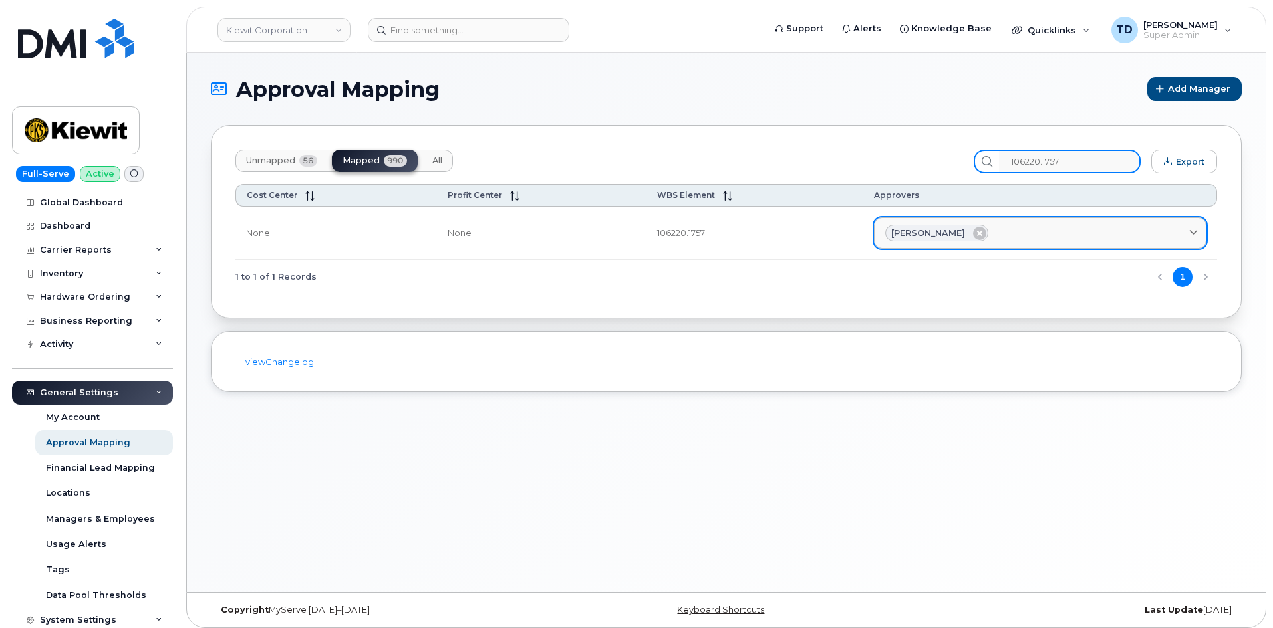
type input "106220.1757"
click at [923, 225] on div "Matthew Peterman" at bounding box center [936, 233] width 103 height 17
click at [1092, 225] on div "Matthew Peterman" at bounding box center [1040, 233] width 310 height 17
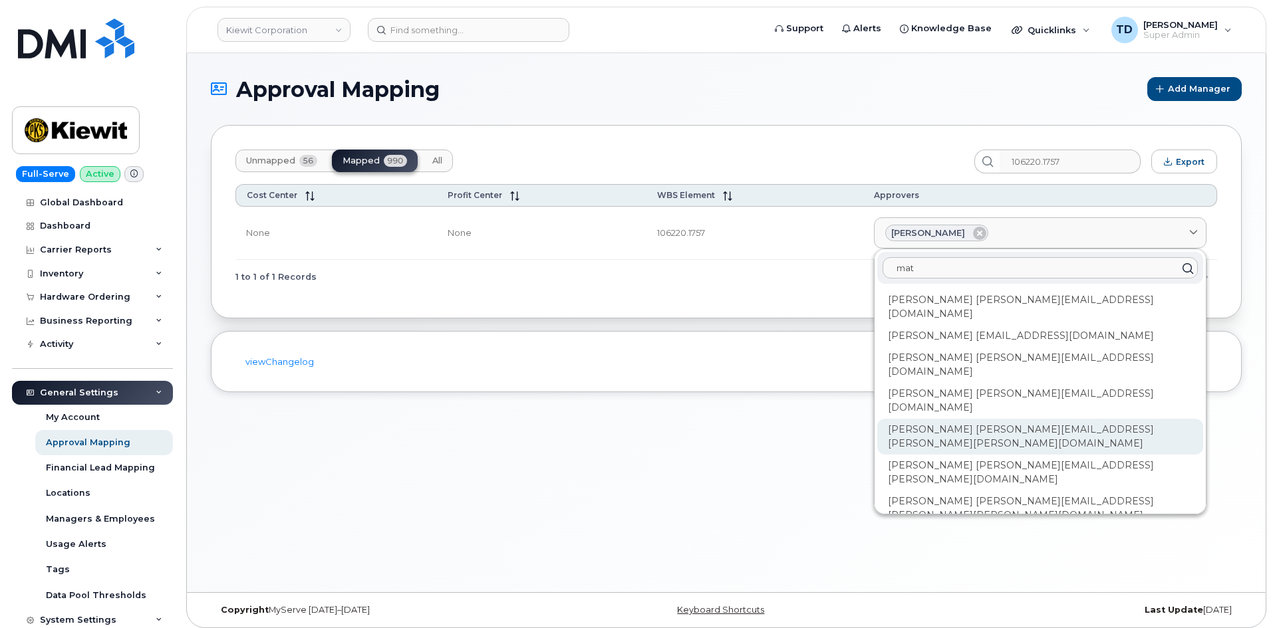
type input "mat"
copy div "Matthew Peterman"
drag, startPoint x: 864, startPoint y: 387, endPoint x: 957, endPoint y: 398, distance: 93.7
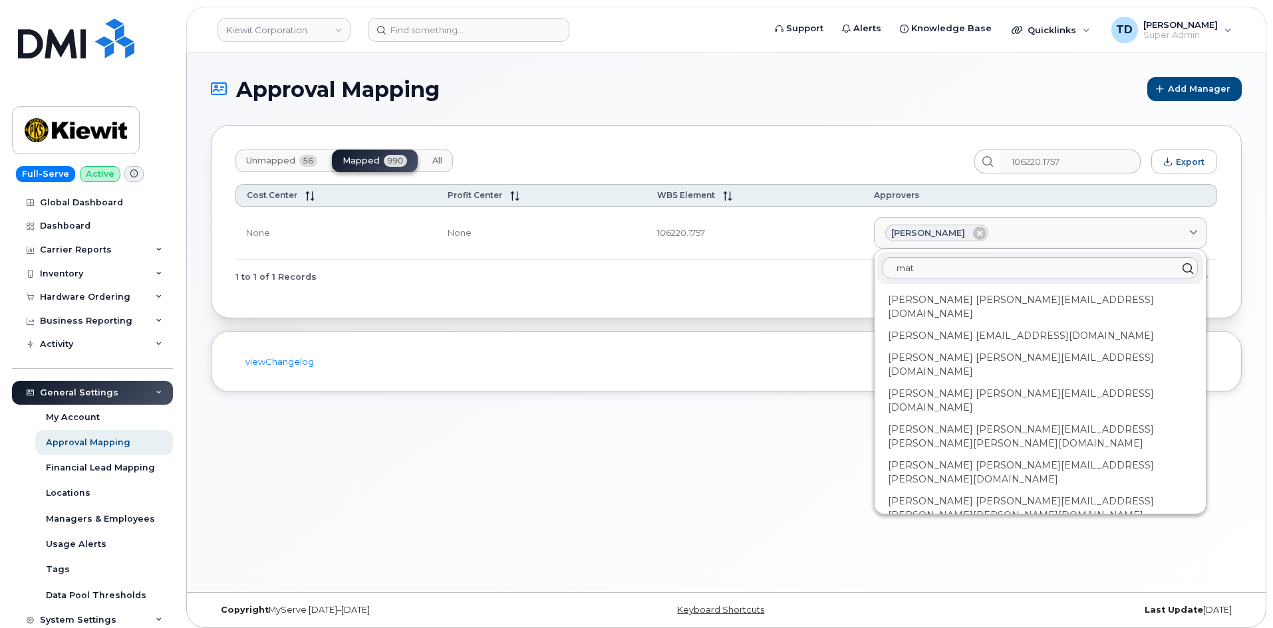
click at [678, 489] on div "Approval Mapping Add Manager Unmapped 56 Mapped 990 All 106220.1757 Export Cost…" at bounding box center [726, 322] width 1078 height 539
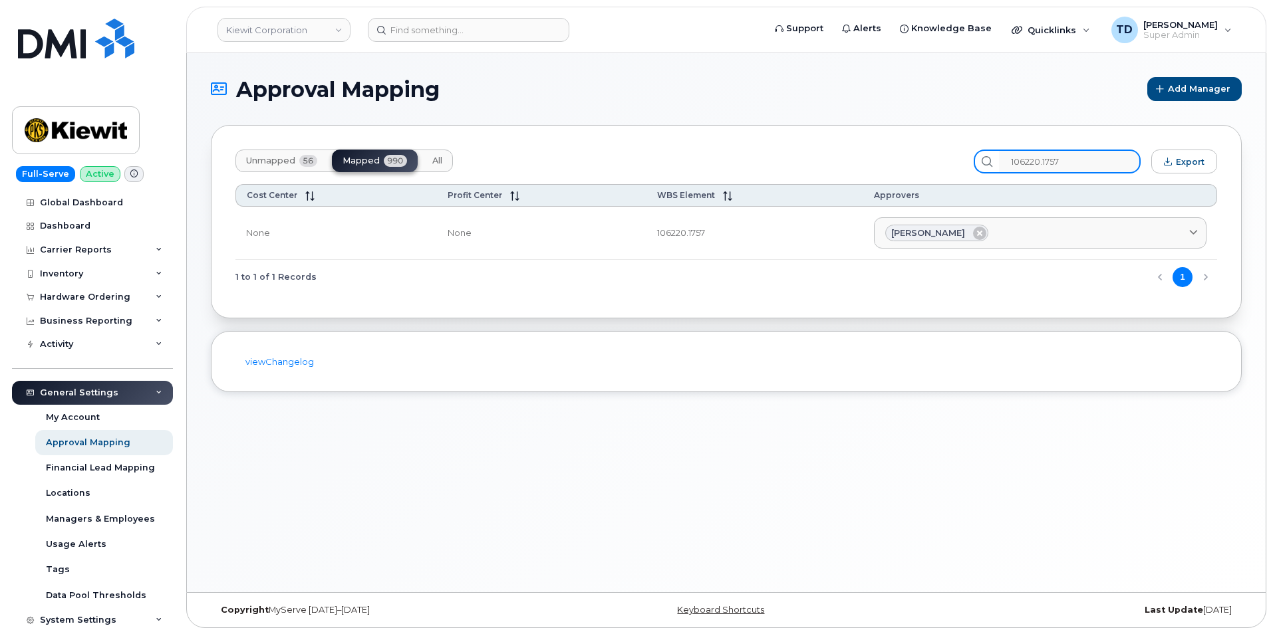
drag, startPoint x: 1088, startPoint y: 146, endPoint x: 1086, endPoint y: 156, distance: 9.7
click at [1065, 157] on div "Unmapped 56 Mapped 990 All 106220.1757 Export Cost Center Profit Center WBS Ele…" at bounding box center [726, 221] width 1031 height 193
drag, startPoint x: 1102, startPoint y: 154, endPoint x: 1005, endPoint y: 171, distance: 97.8
click at [1005, 171] on div "106220.1757" at bounding box center [1056, 162] width 167 height 24
paste input "2111"
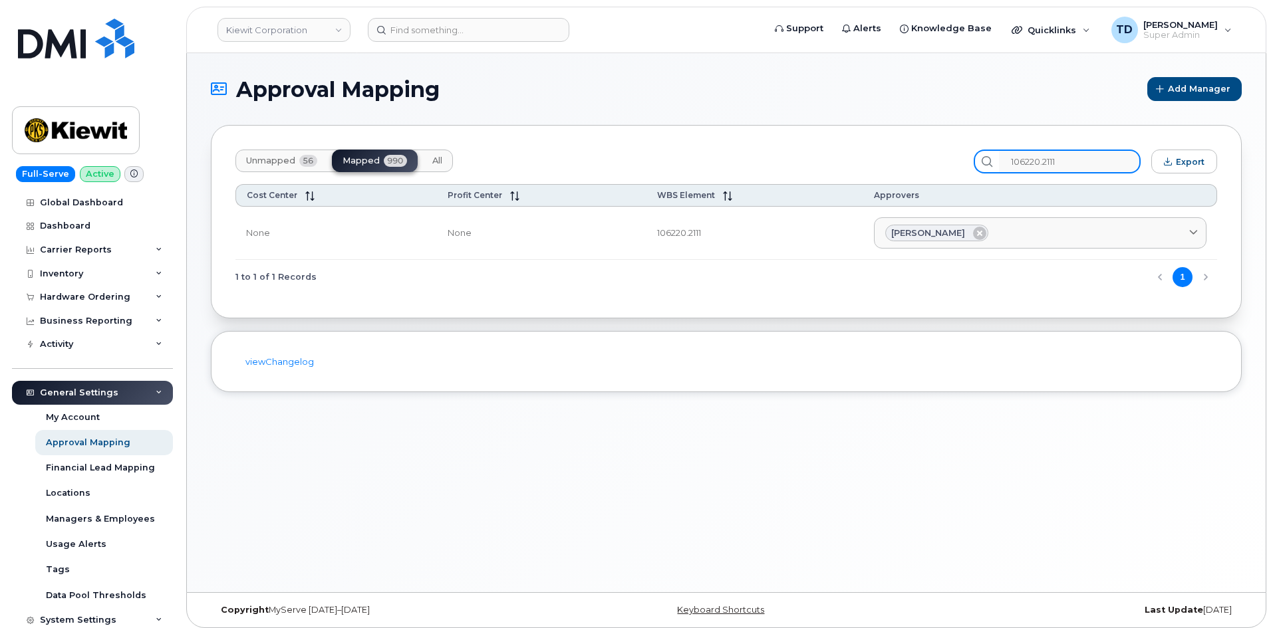
type input "106220.2111"
drag, startPoint x: 718, startPoint y: 242, endPoint x: 640, endPoint y: 246, distance: 78.6
click at [646, 246] on td "106220.2111" at bounding box center [754, 234] width 217 height 54
copy td "106220.2111"
click at [959, 437] on div "Approval Mapping Add Manager Unmapped 56 Mapped 990 All 106220.2111 Export Cost…" at bounding box center [726, 322] width 1078 height 539
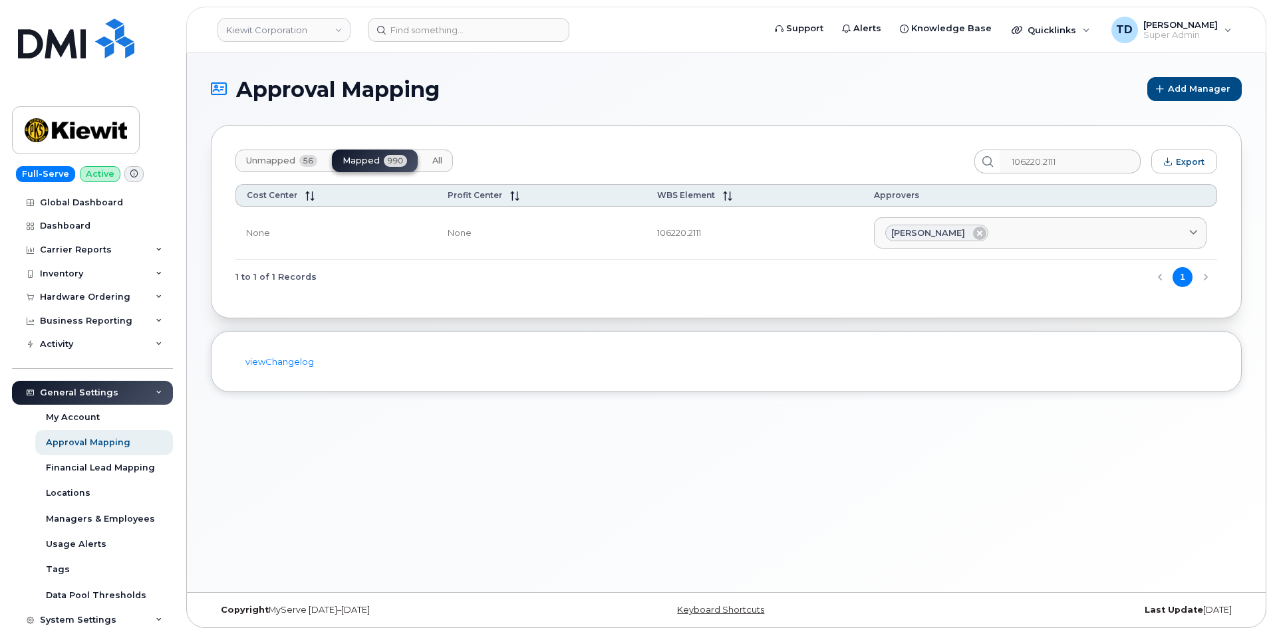
drag, startPoint x: 918, startPoint y: 228, endPoint x: 765, endPoint y: 449, distance: 268.7
click at [777, 433] on div "Approval Mapping Add Manager Unmapped 56 Mapped 990 All 106220.2111 Export Cost…" at bounding box center [726, 322] width 1078 height 539
drag, startPoint x: 464, startPoint y: 39, endPoint x: 469, endPoint y: 22, distance: 18.1
click at [469, 27] on input at bounding box center [468, 30] width 201 height 24
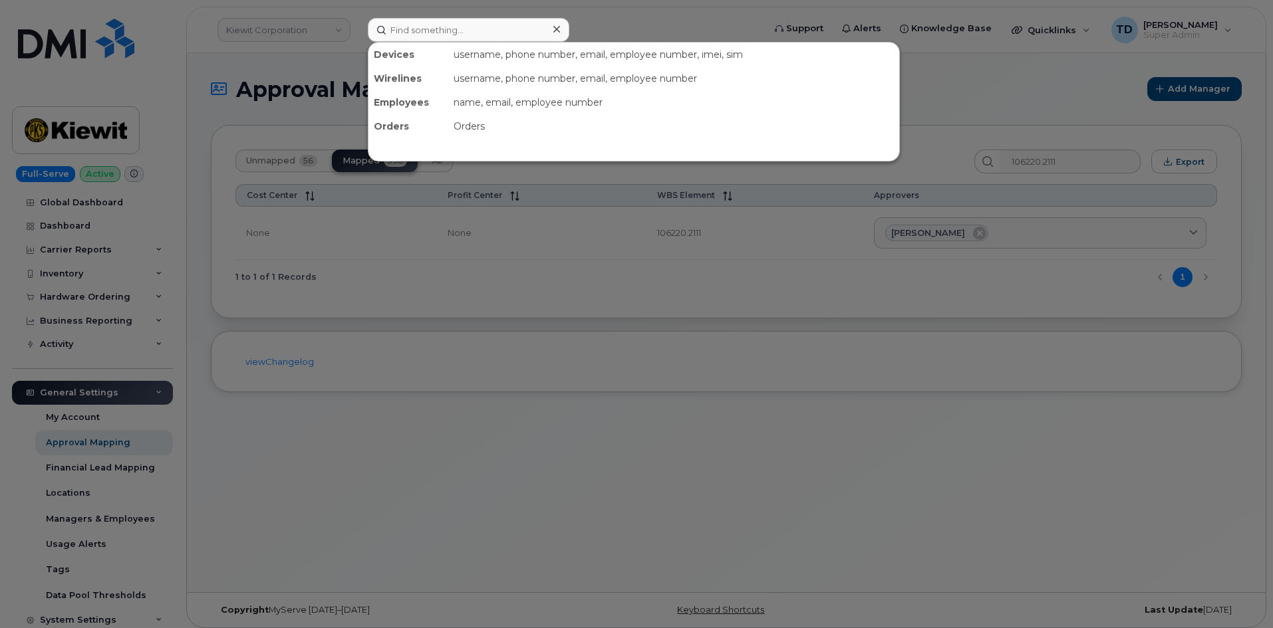
drag, startPoint x: 412, startPoint y: 517, endPoint x: 324, endPoint y: 497, distance: 89.2
click at [412, 516] on div at bounding box center [636, 314] width 1273 height 628
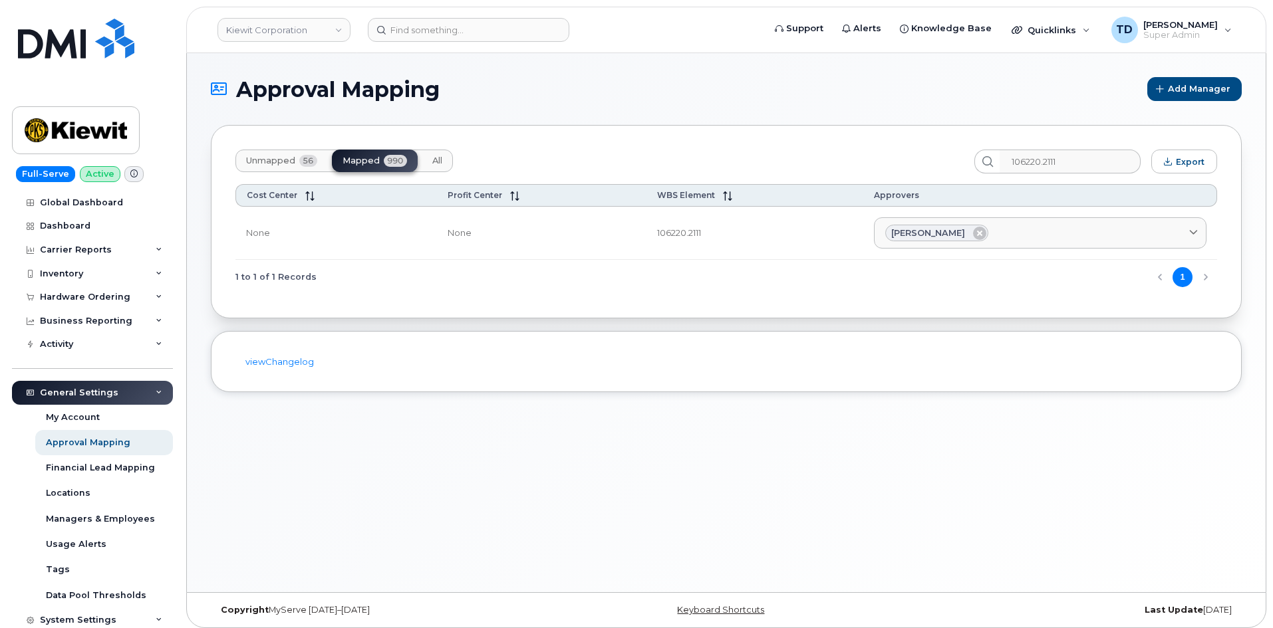
drag, startPoint x: 87, startPoint y: 298, endPoint x: 95, endPoint y: 312, distance: 16.1
click at [87, 298] on div "Hardware Ordering" at bounding box center [85, 297] width 90 height 11
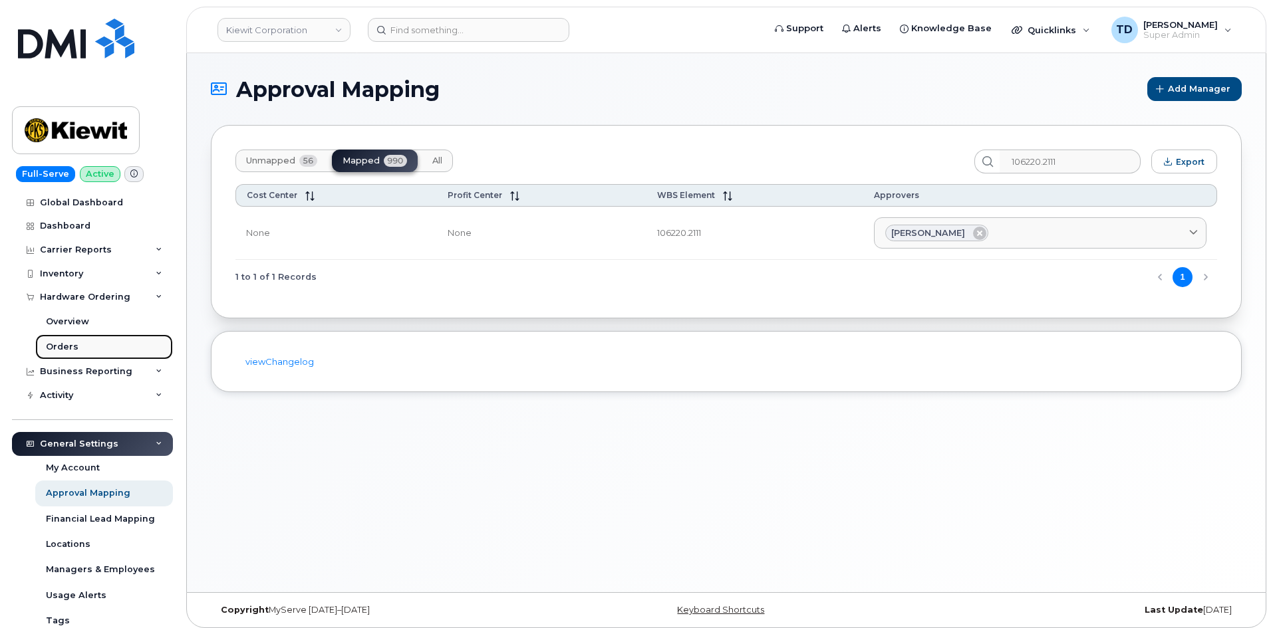
click at [102, 356] on link "Orders" at bounding box center [104, 346] width 138 height 25
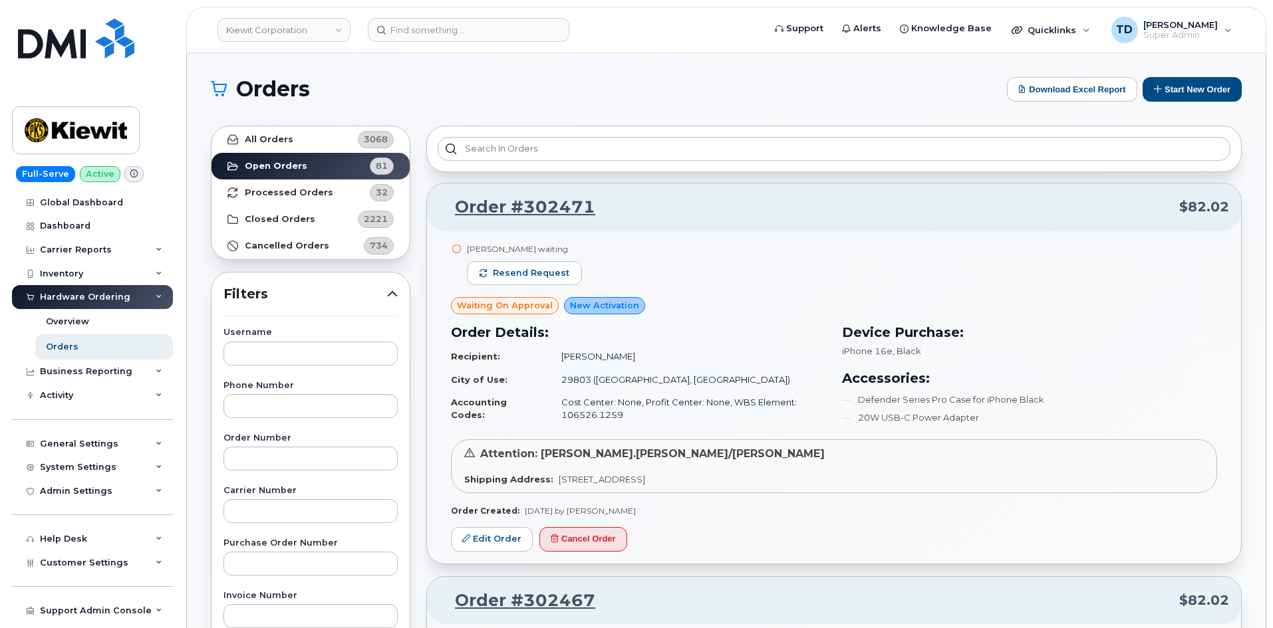
click at [1211, 83] on button "Start New Order" at bounding box center [1191, 89] width 99 height 25
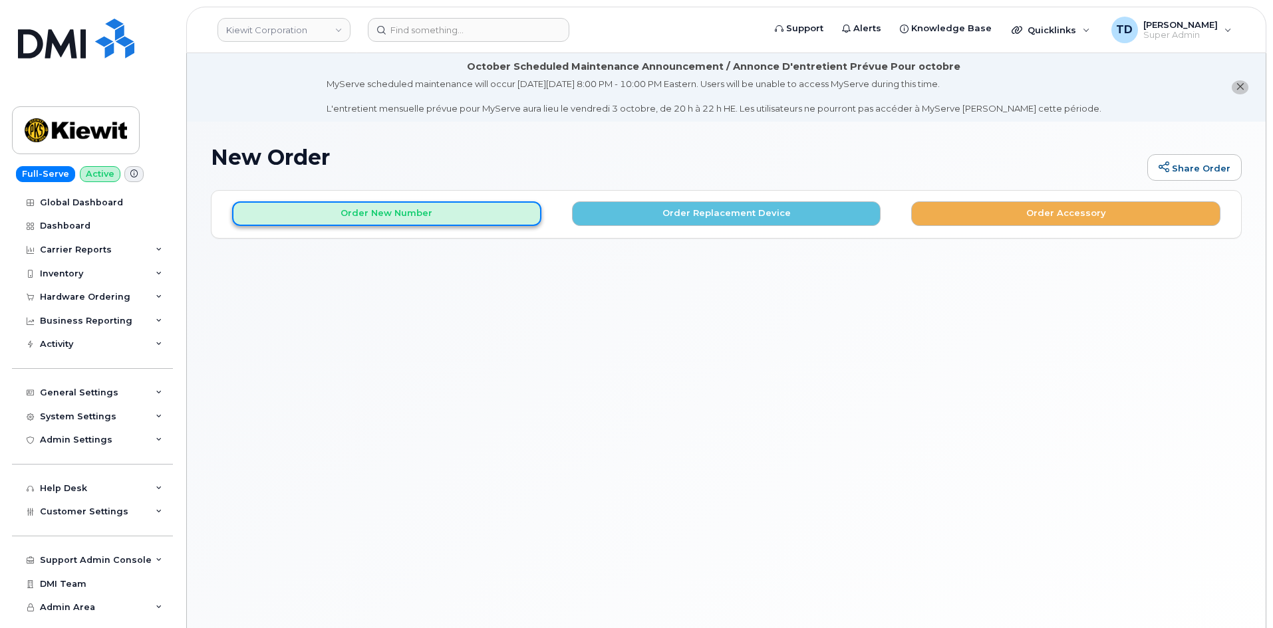
click at [491, 217] on button "Order New Number" at bounding box center [386, 213] width 309 height 25
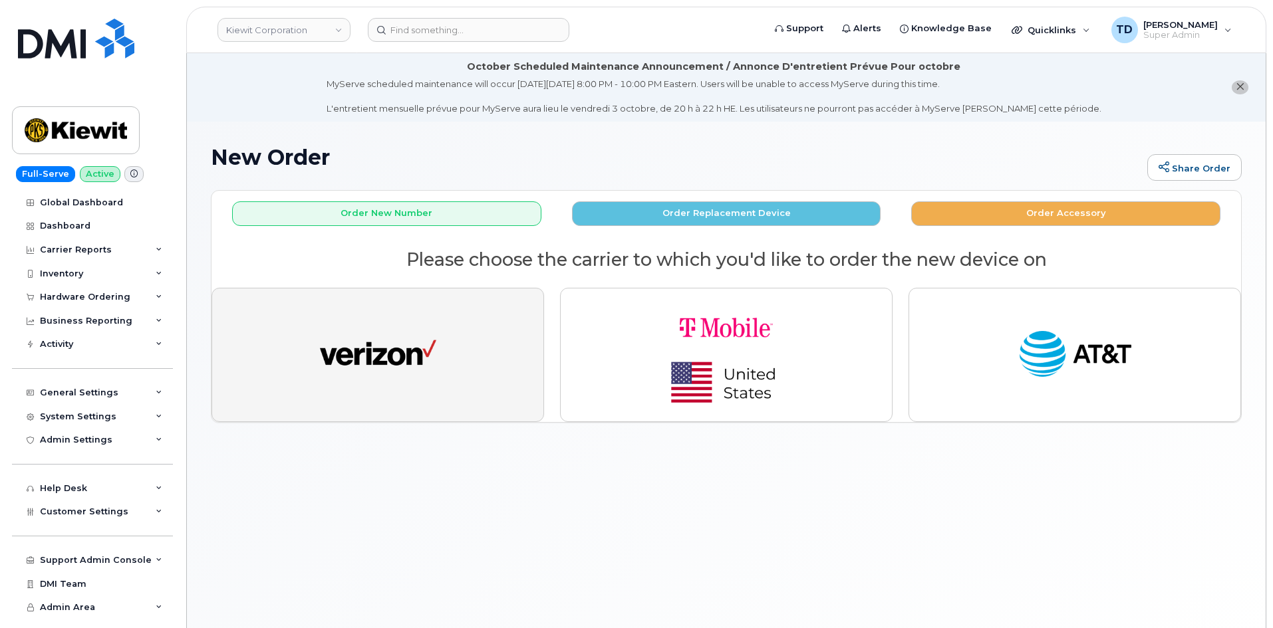
click at [433, 370] on img "button" at bounding box center [378, 355] width 116 height 60
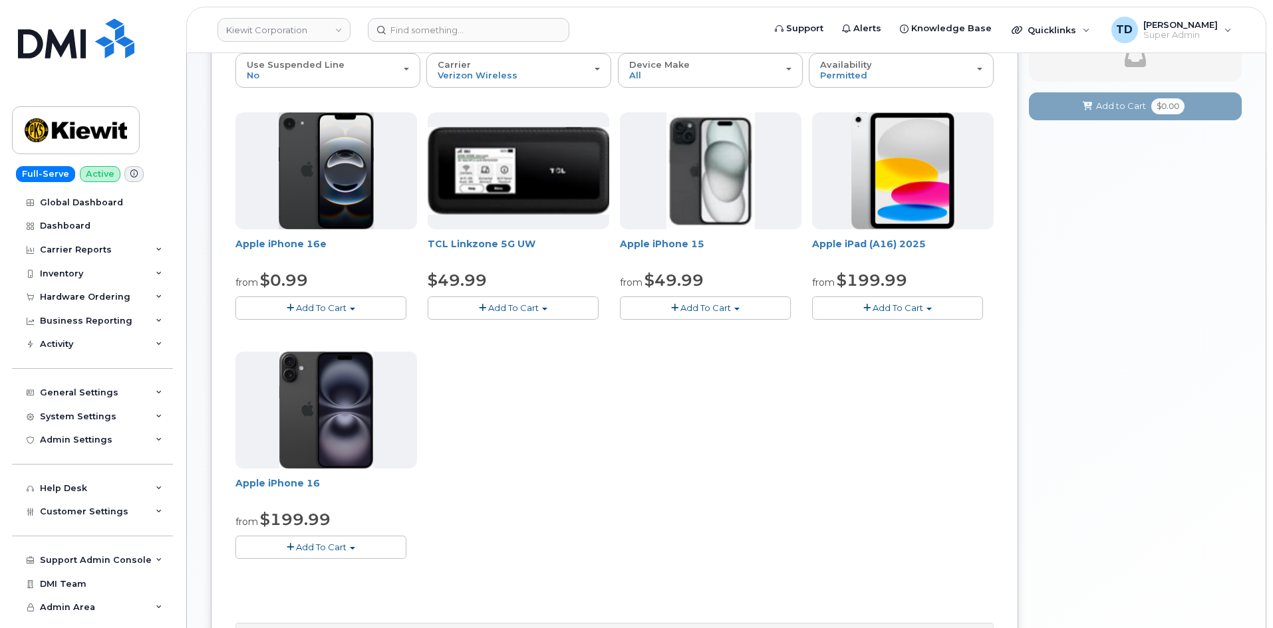
scroll to position [199, 0]
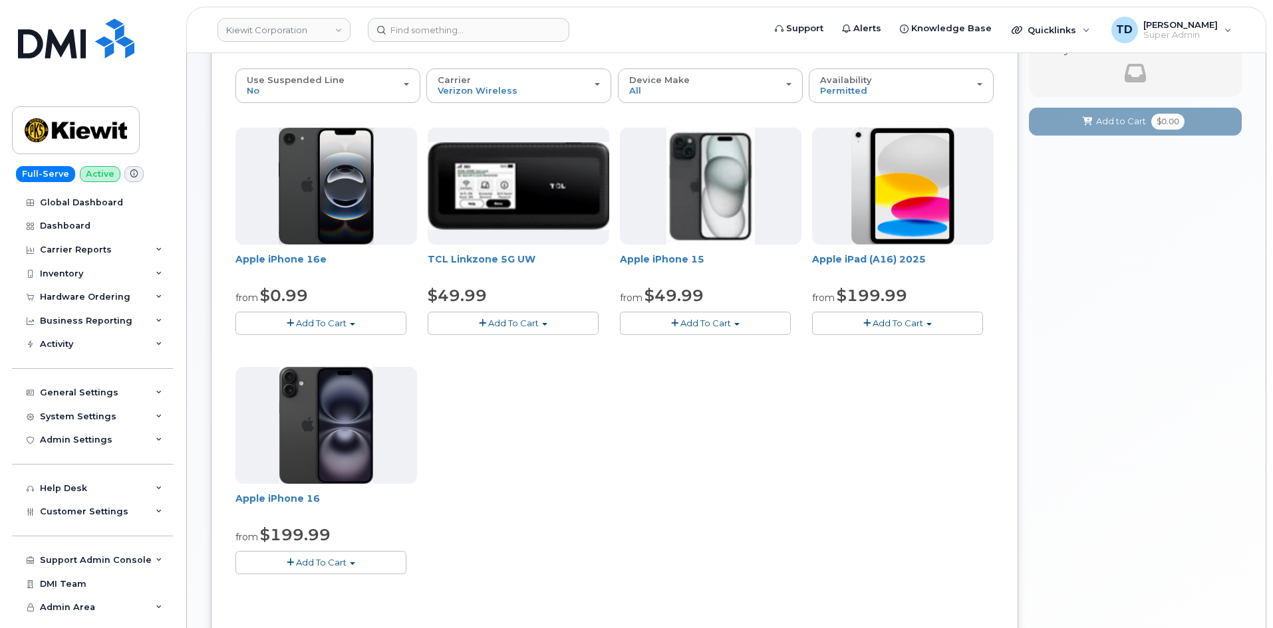
click at [948, 328] on button "Add To Cart" at bounding box center [897, 323] width 171 height 23
click at [930, 350] on link "$199.99 - 2 Year Activation (128GB)" at bounding box center [907, 348] width 184 height 17
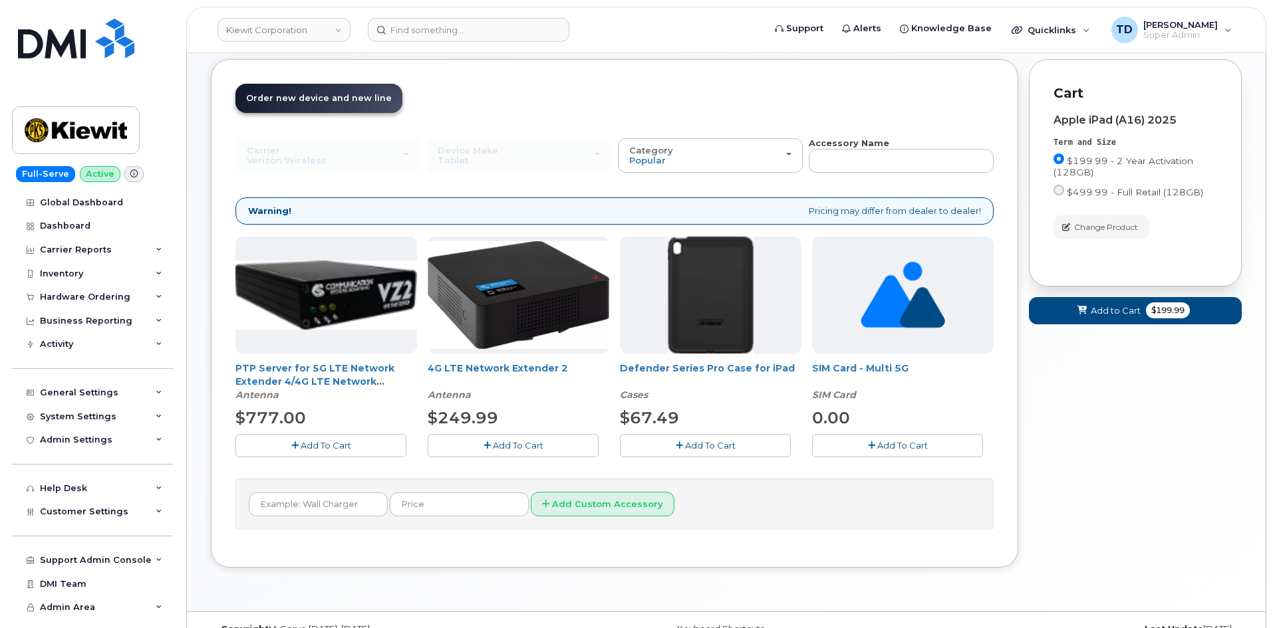
scroll to position [157, 0]
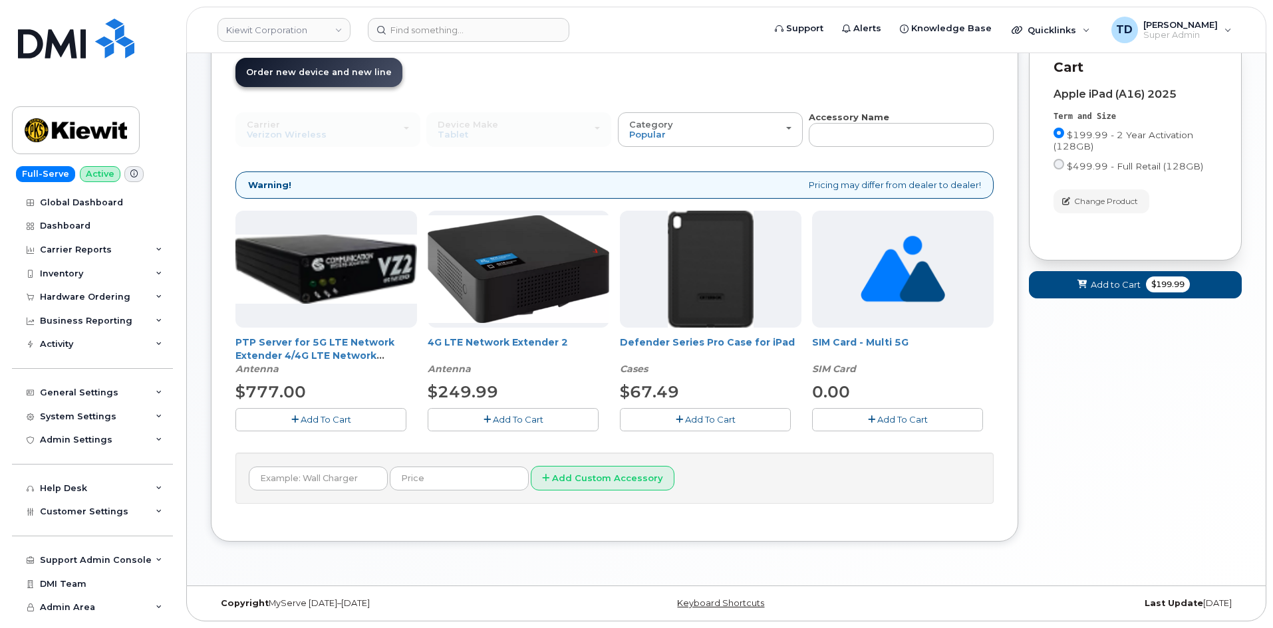
click at [720, 420] on span "Add To Cart" at bounding box center [710, 419] width 51 height 11
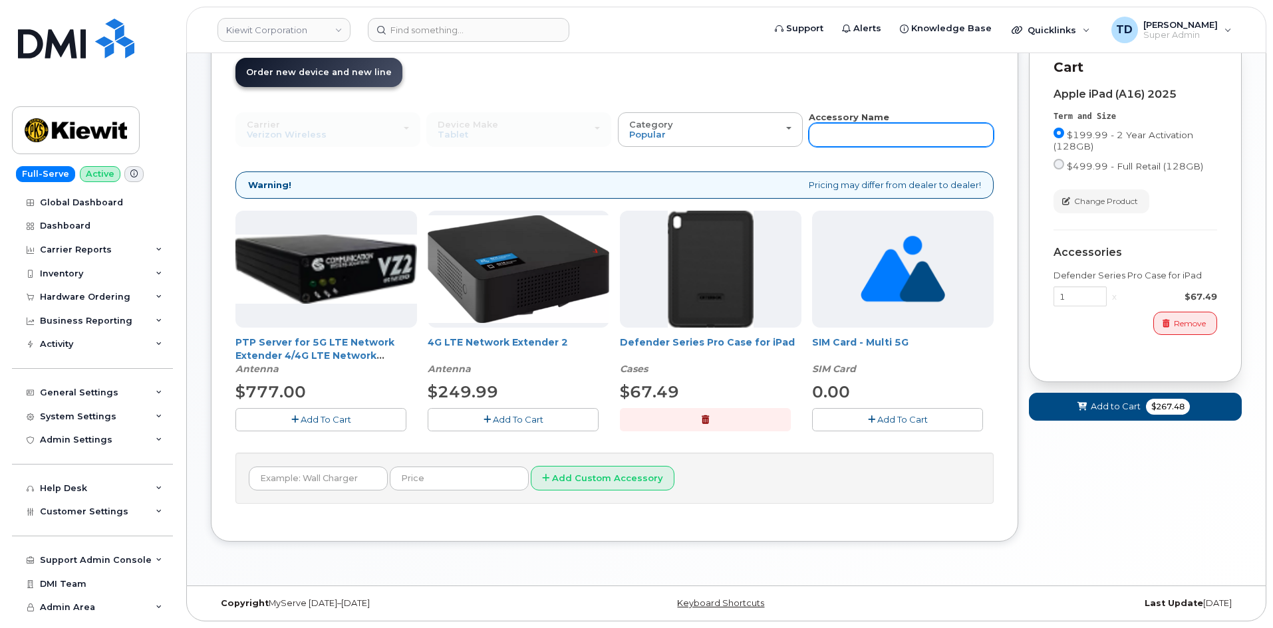
click at [858, 145] on input "text" at bounding box center [900, 135] width 185 height 24
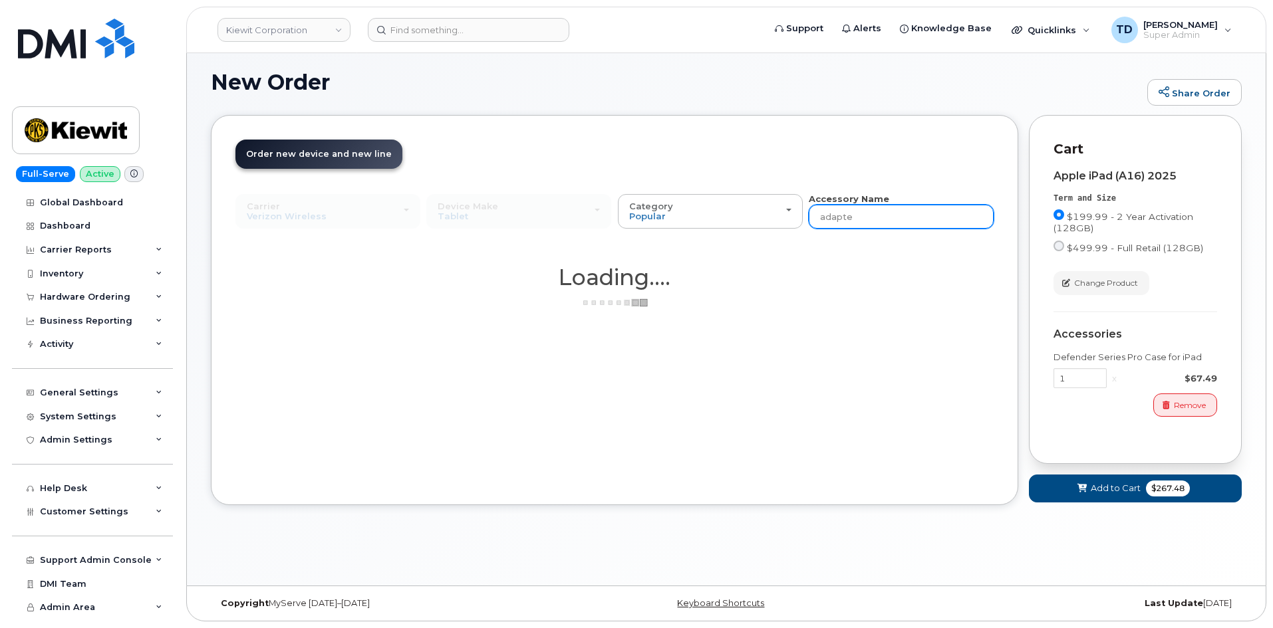
type input "adapter"
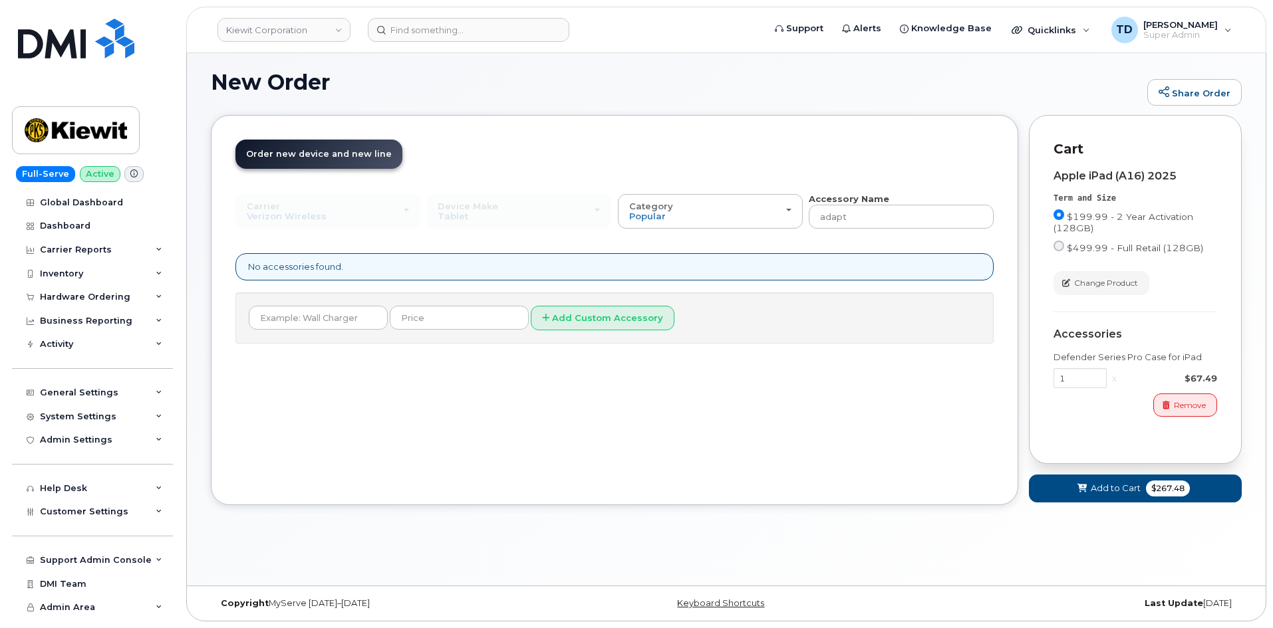
type input "adapter"
click at [850, 218] on input "adapter" at bounding box center [900, 217] width 185 height 24
type input "adaptr"
click at [843, 215] on input "adaptr" at bounding box center [900, 217] width 185 height 24
click at [844, 215] on input "adaptr" at bounding box center [900, 217] width 185 height 24
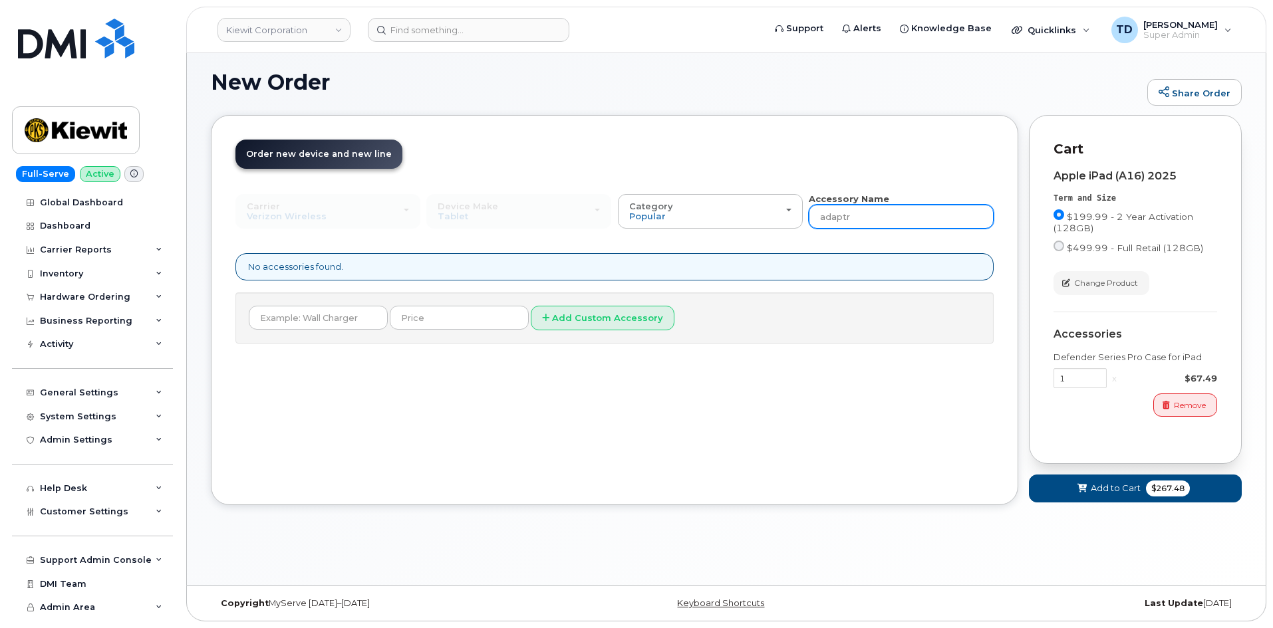
click at [845, 216] on input "adaptr" at bounding box center [900, 217] width 185 height 24
type input "adaptor"
drag, startPoint x: 874, startPoint y: 221, endPoint x: 818, endPoint y: 228, distance: 57.0
click at [818, 228] on input "adaptor" at bounding box center [900, 217] width 185 height 24
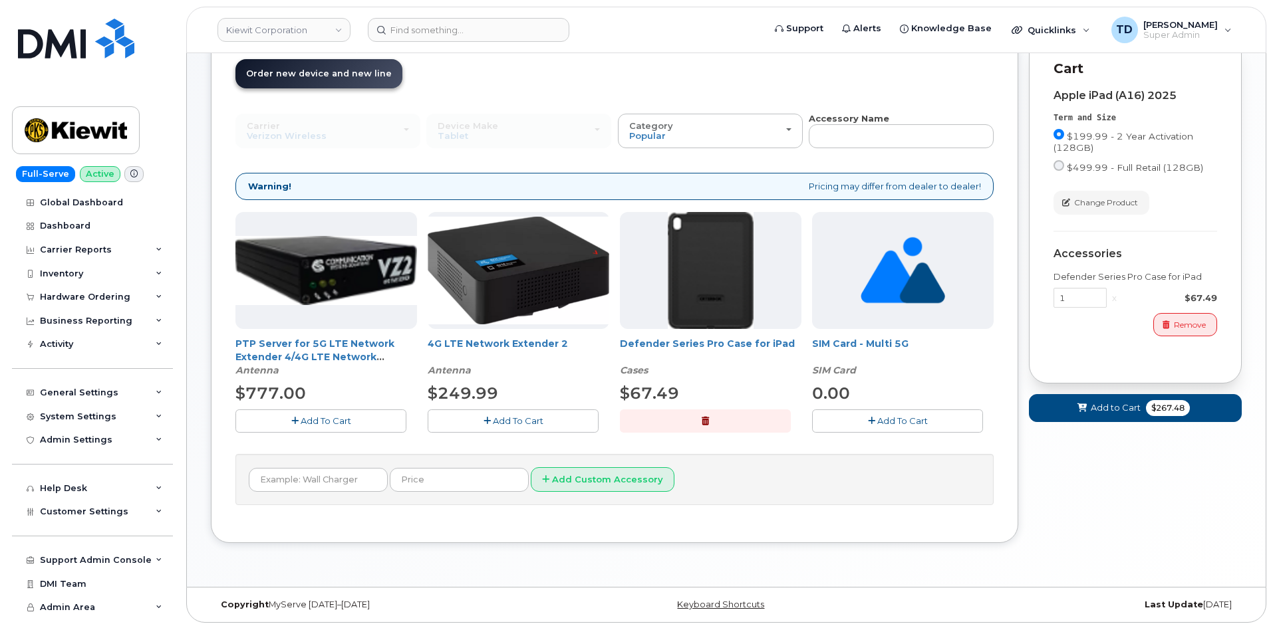
scroll to position [157, 0]
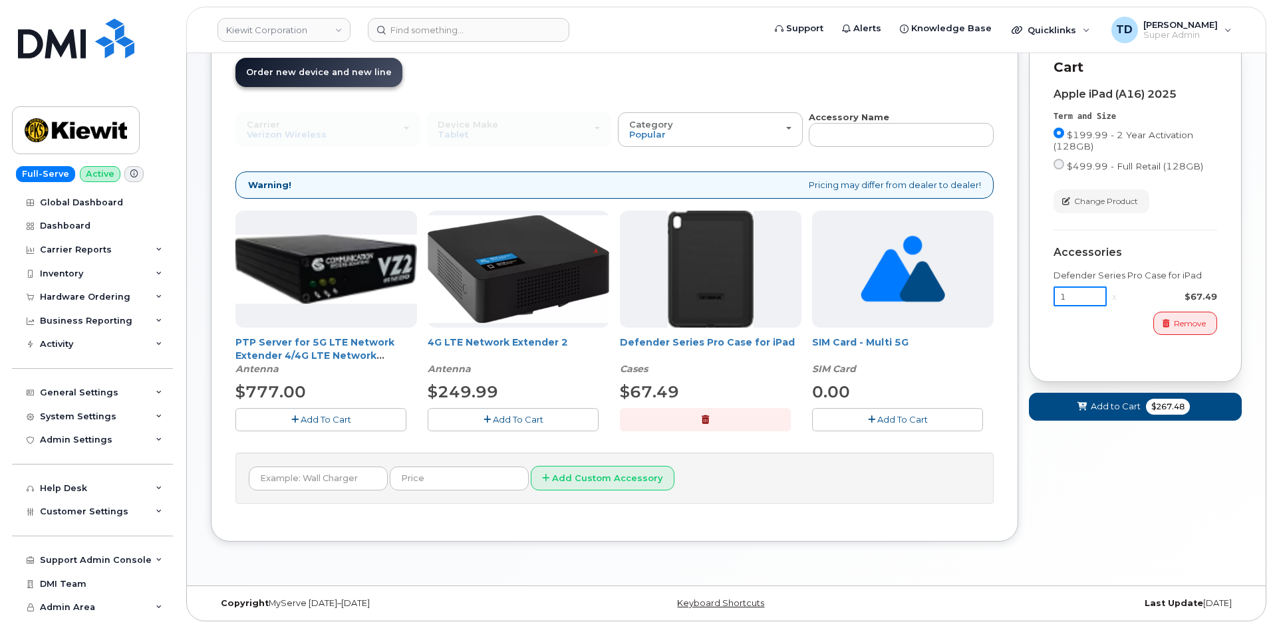
click at [1088, 293] on input "1" at bounding box center [1079, 297] width 53 height 20
click at [1145, 419] on button "Add to Cart $267.48" at bounding box center [1135, 406] width 213 height 27
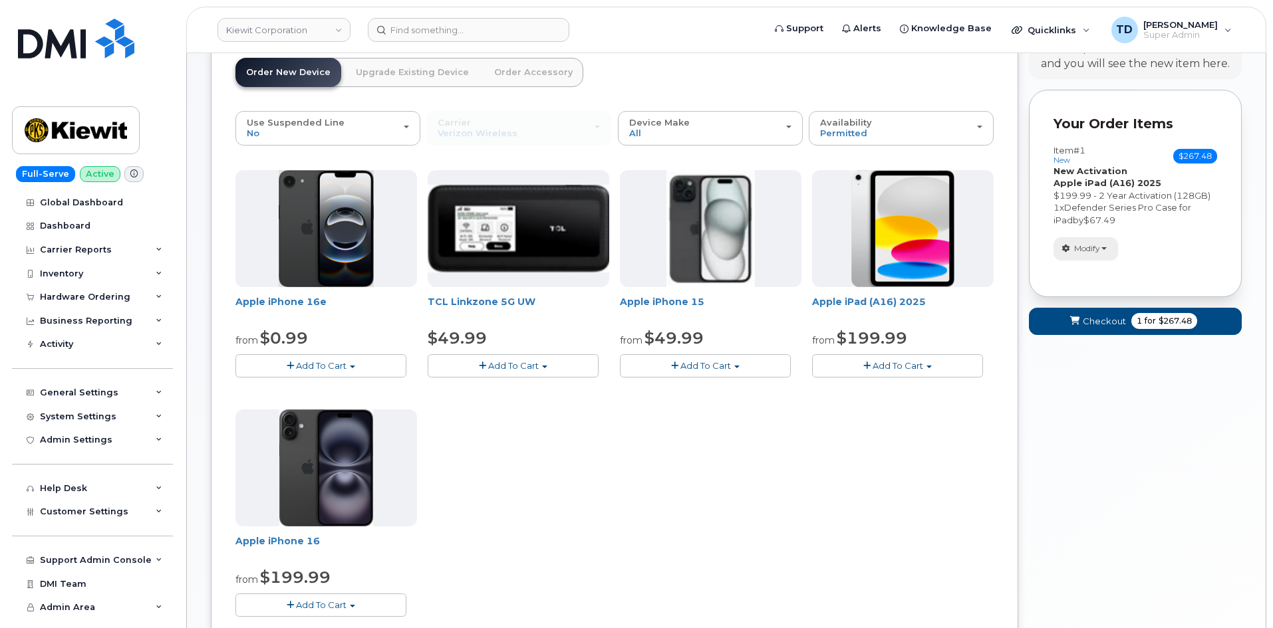
click at [1094, 252] on span "Modify" at bounding box center [1087, 249] width 26 height 12
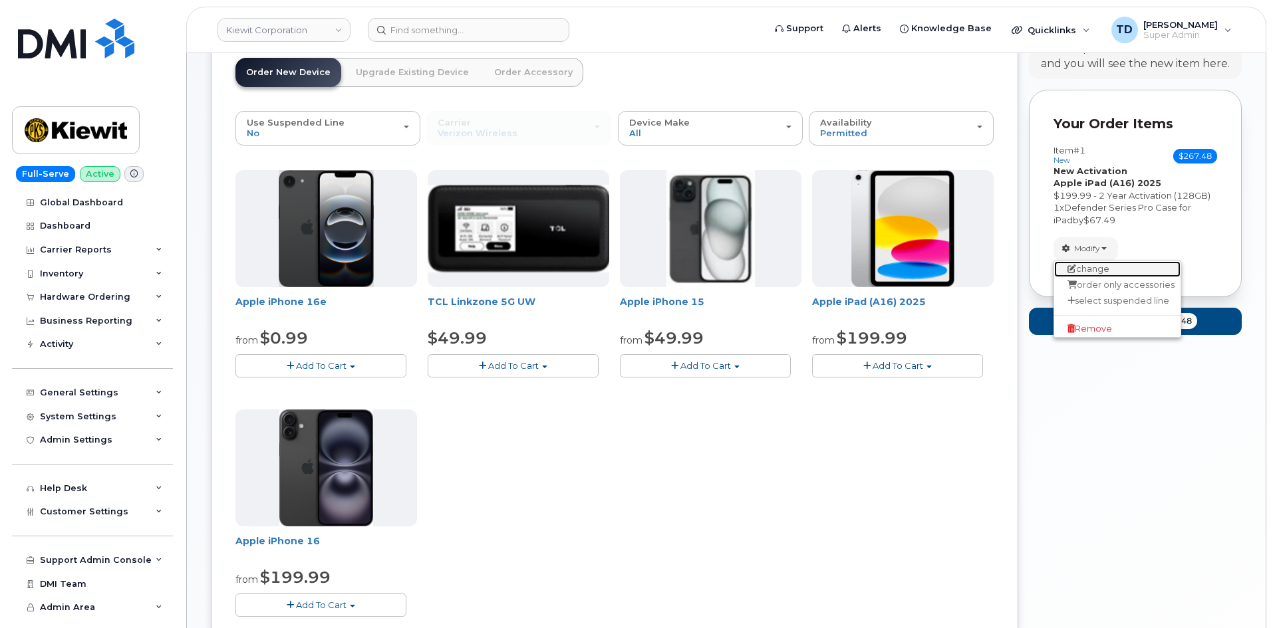
click at [1128, 273] on link "change" at bounding box center [1117, 269] width 126 height 16
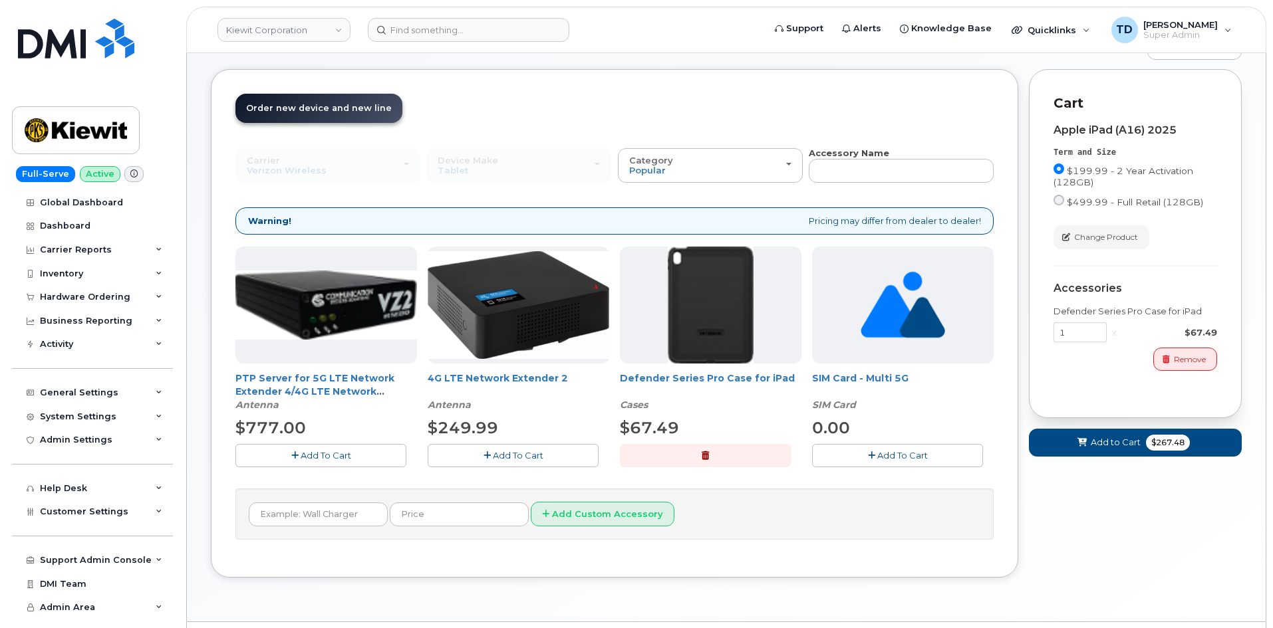
scroll to position [90, 0]
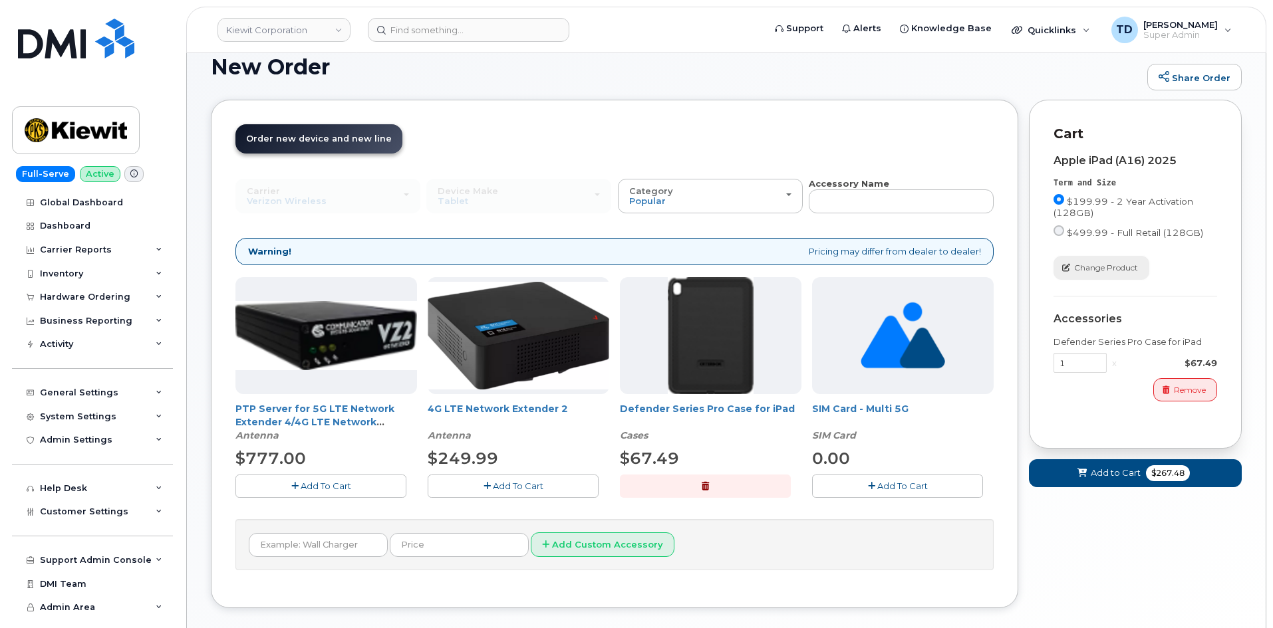
click at [1142, 269] on button "Change Product" at bounding box center [1101, 267] width 96 height 23
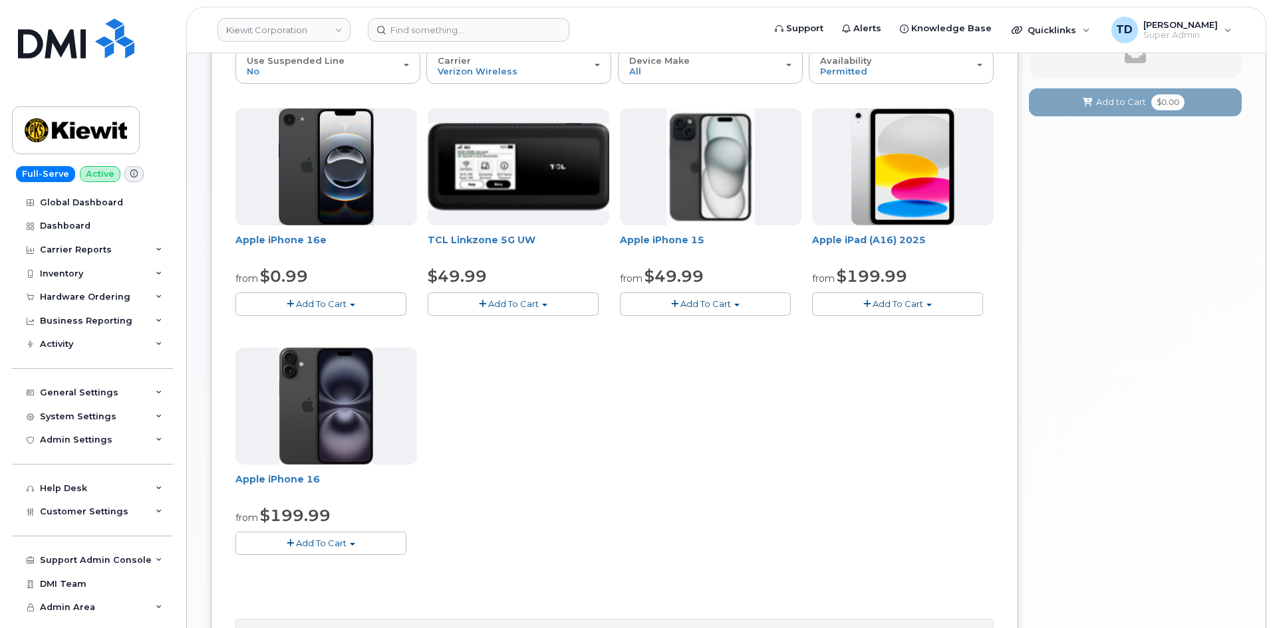
scroll to position [218, 0]
click at [921, 304] on span "Add To Cart" at bounding box center [897, 304] width 51 height 11
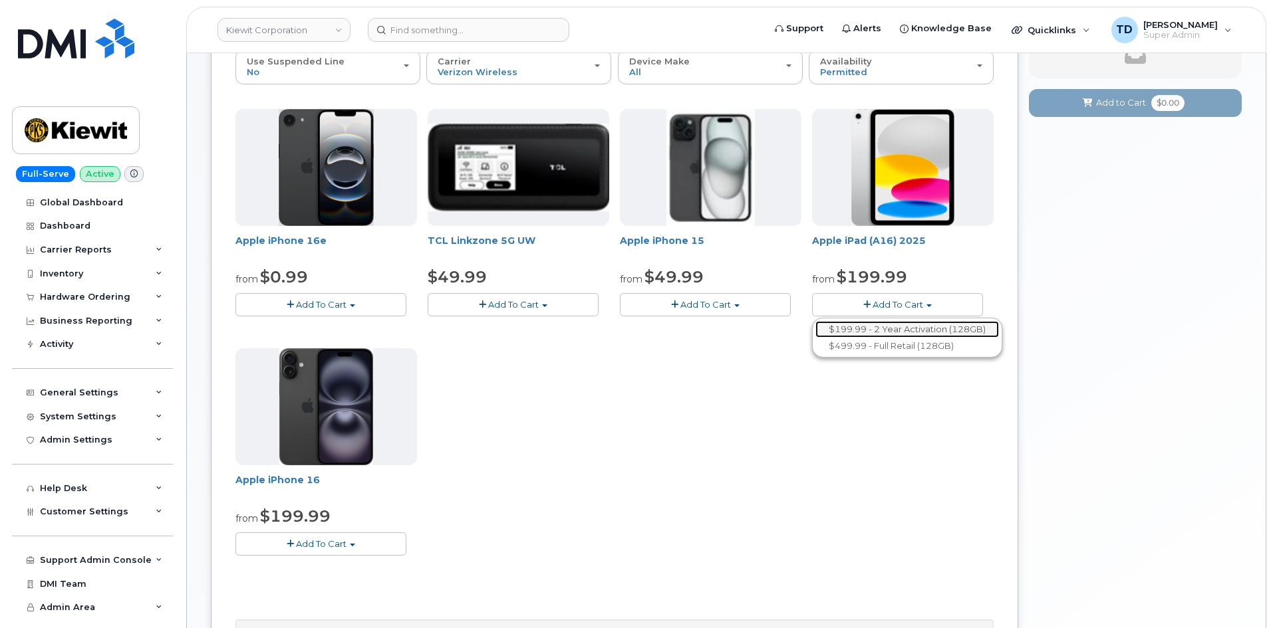
click at [920, 323] on link "$199.99 - 2 Year Activation (128GB)" at bounding box center [907, 329] width 184 height 17
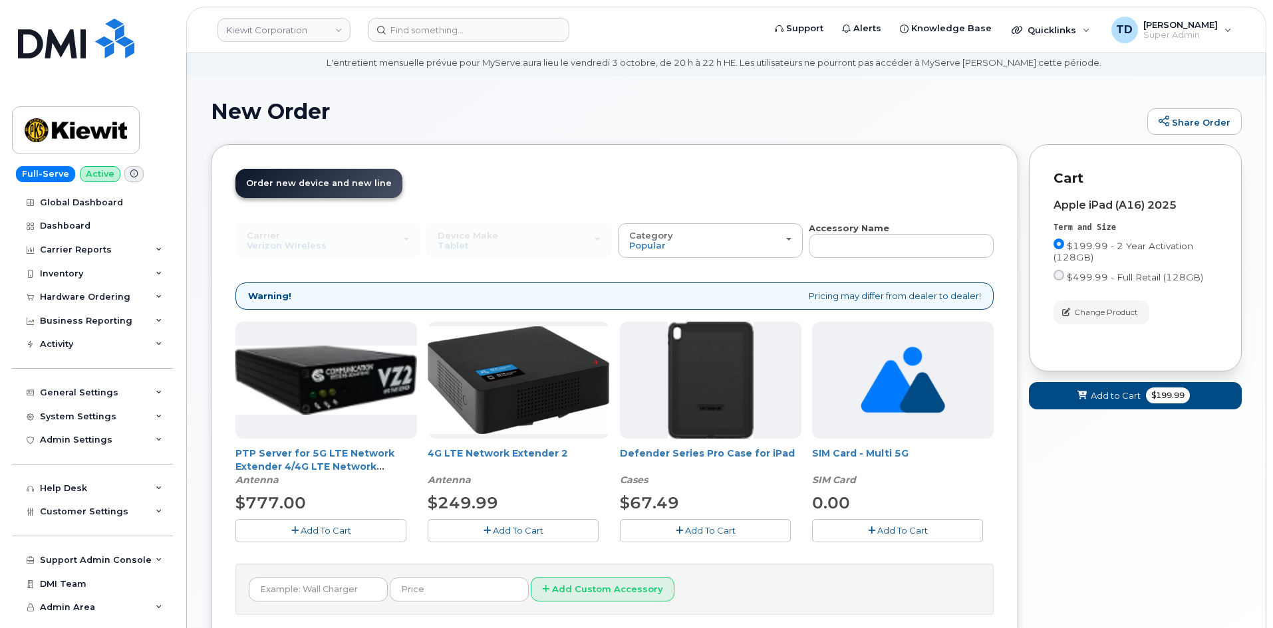
scroll to position [0, 0]
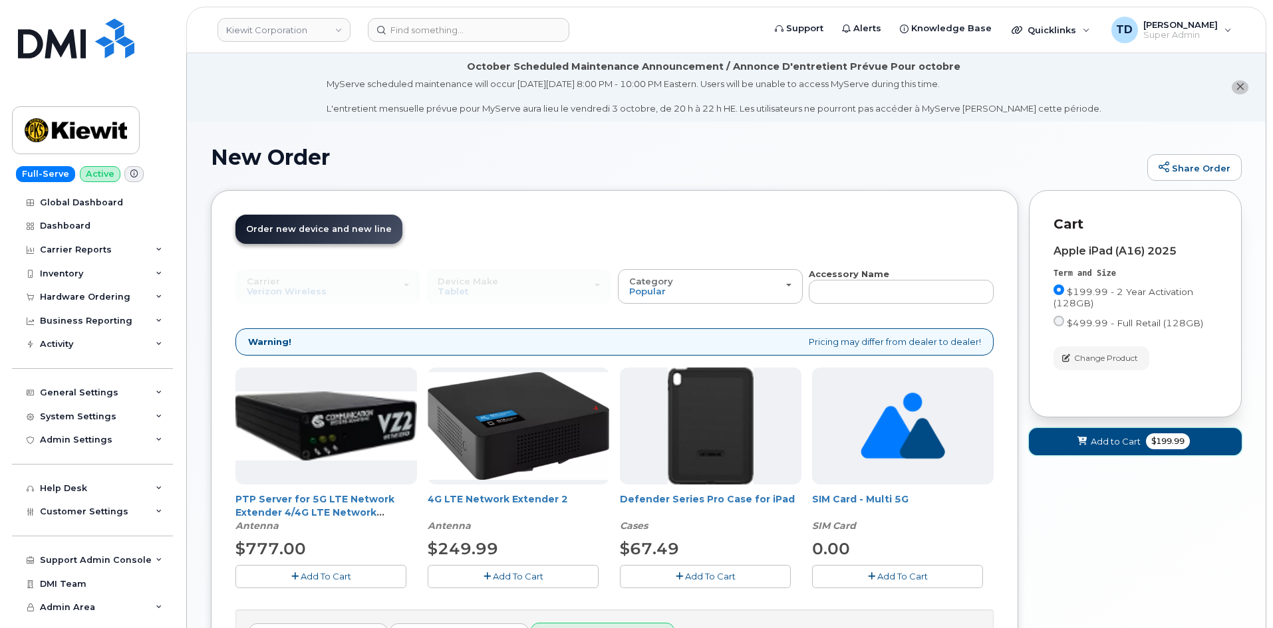
click at [1152, 443] on span "$199.99" at bounding box center [1168, 441] width 44 height 16
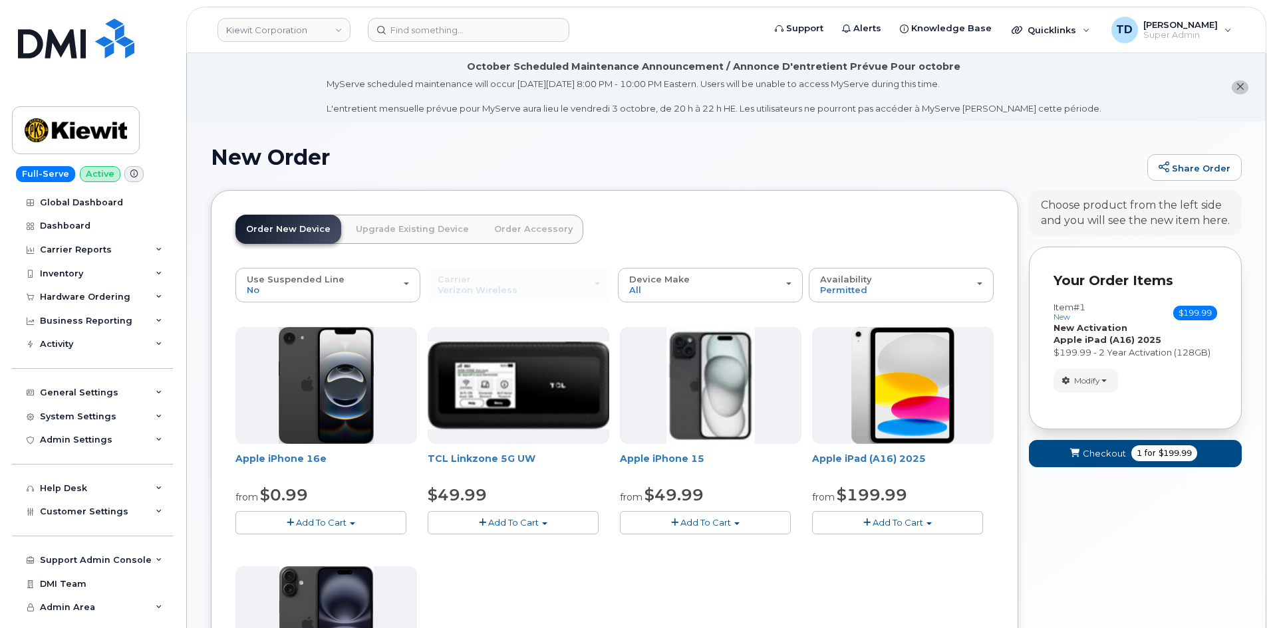
click at [1139, 342] on strong "Apple iPad (A16) 2025" at bounding box center [1107, 339] width 108 height 11
click at [1097, 376] on span "Modify" at bounding box center [1087, 381] width 26 height 12
click at [1106, 443] on span "Remove" at bounding box center [1089, 444] width 45 height 10
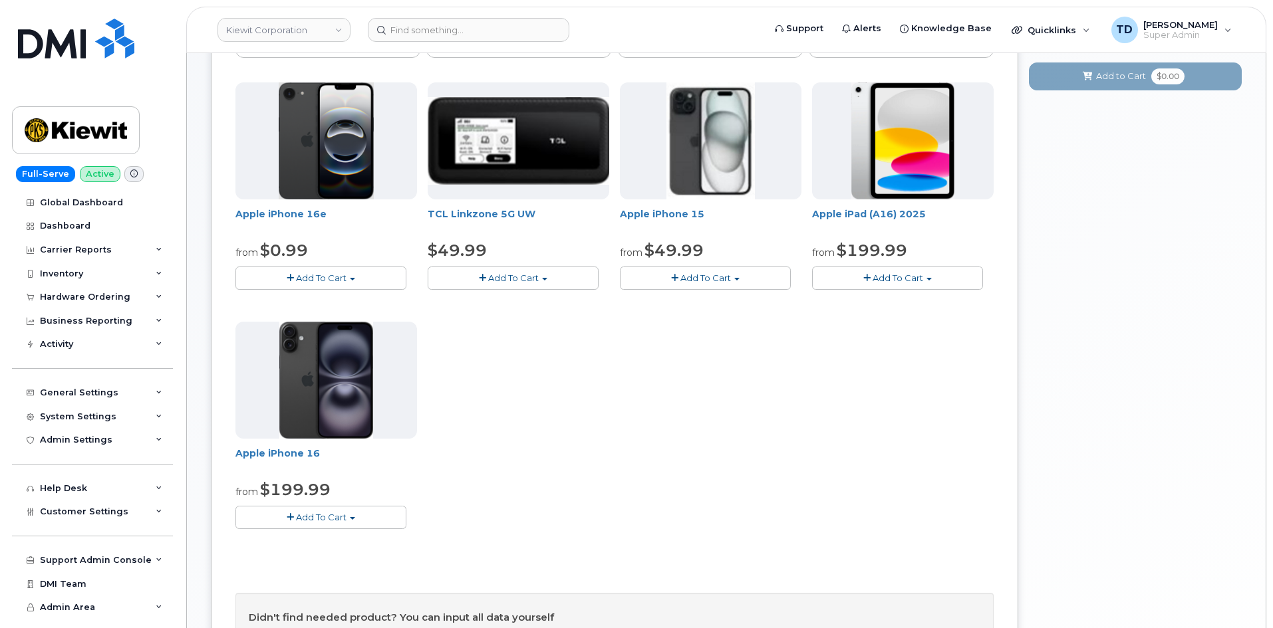
scroll to position [266, 0]
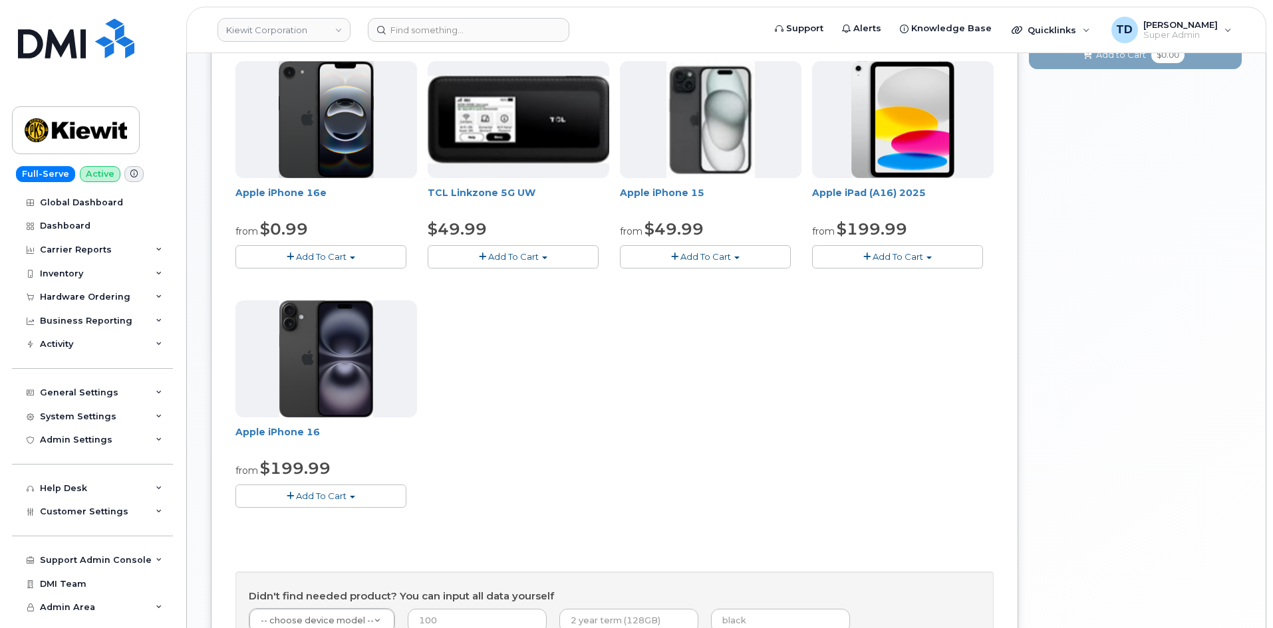
click at [910, 257] on span "Add To Cart" at bounding box center [897, 256] width 51 height 11
click at [909, 276] on link "$199.99 - 2 Year Activation (128GB)" at bounding box center [907, 281] width 184 height 17
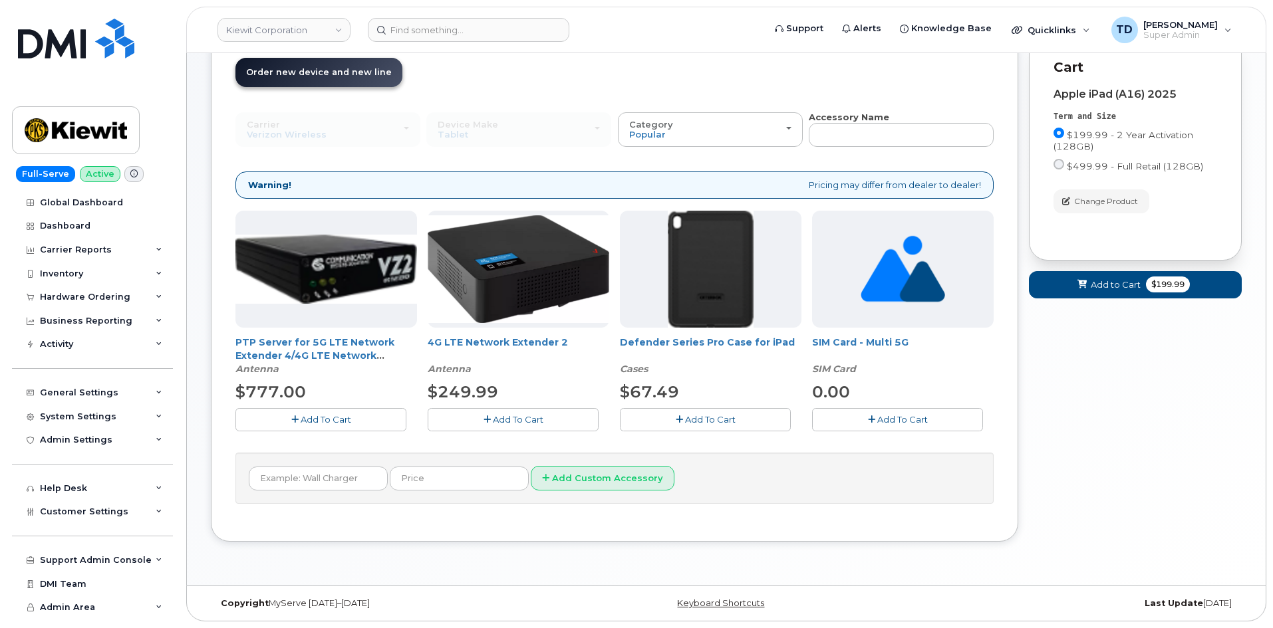
scroll to position [157, 0]
click at [719, 411] on button "Add To Cart" at bounding box center [705, 419] width 171 height 23
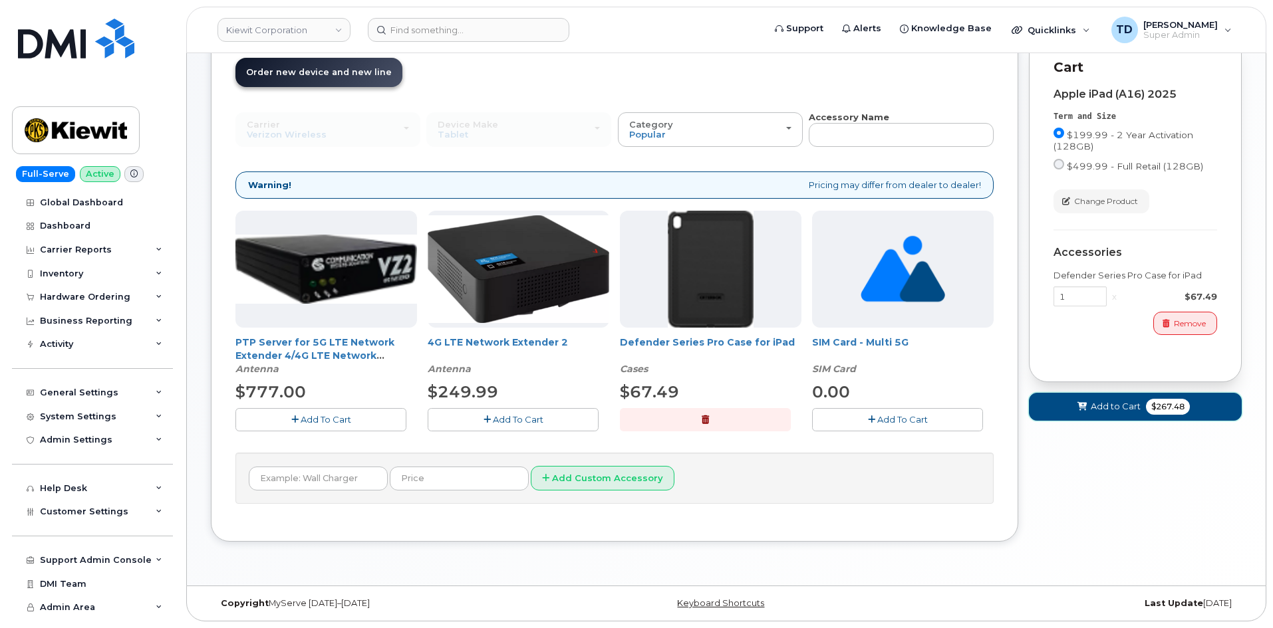
click at [1114, 408] on span "Add to Cart" at bounding box center [1115, 406] width 50 height 13
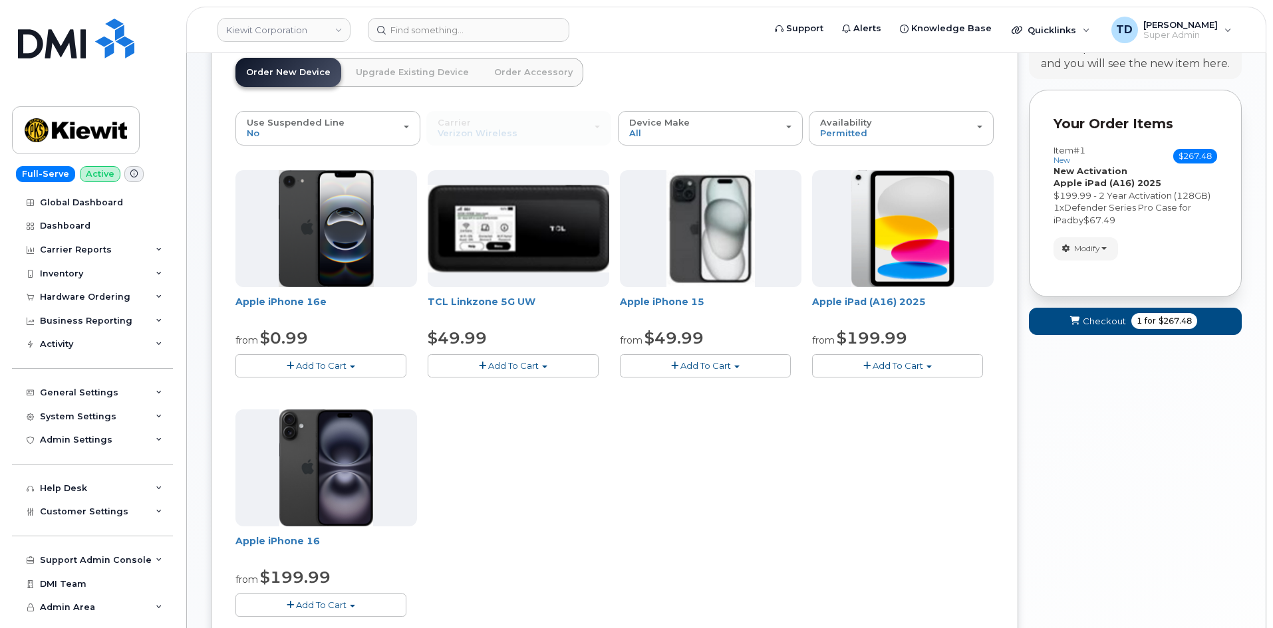
click at [904, 357] on button "Add To Cart" at bounding box center [897, 365] width 171 height 23
click at [912, 388] on link "$199.99 - 2 Year Activation (128GB)" at bounding box center [907, 390] width 184 height 17
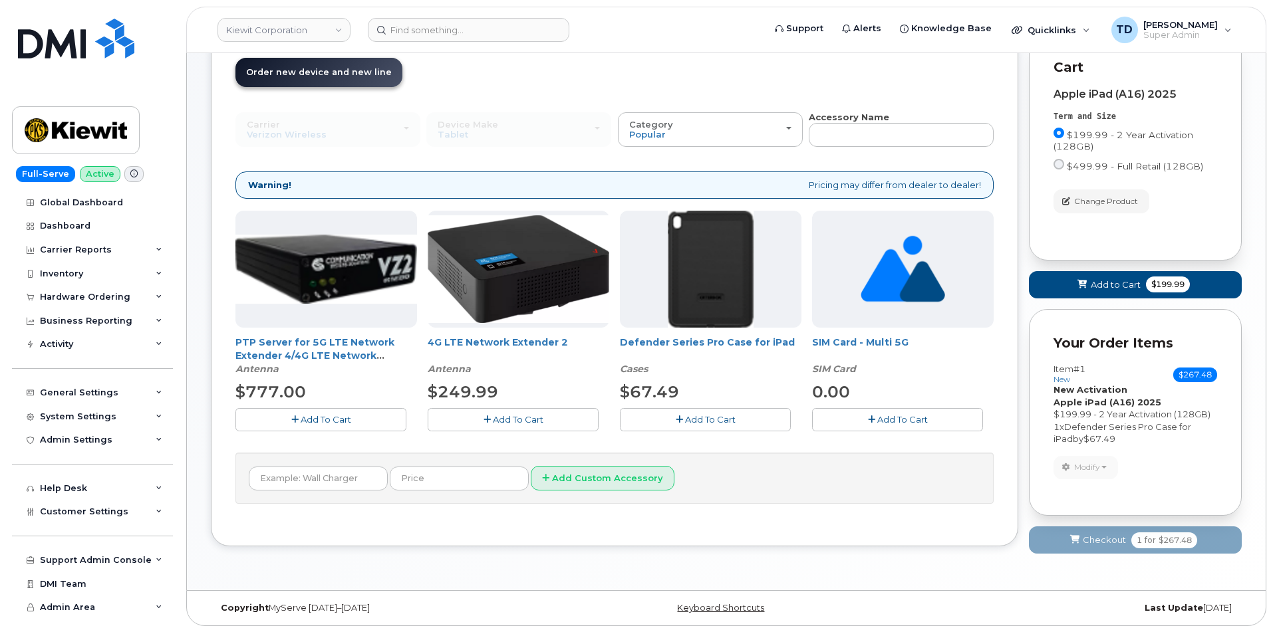
click at [691, 412] on button "Add To Cart" at bounding box center [705, 419] width 171 height 23
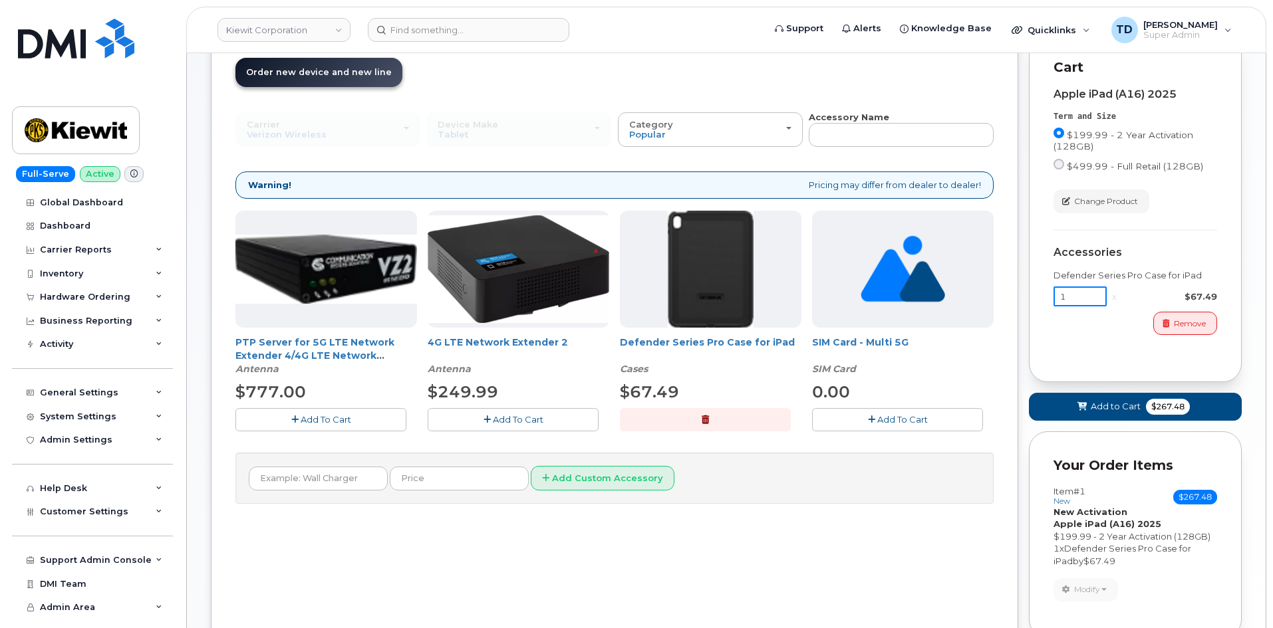
click at [1090, 299] on input "1" at bounding box center [1079, 297] width 53 height 20
type input "1"
click at [1140, 402] on button "Add to Cart $267.48" at bounding box center [1135, 406] width 213 height 27
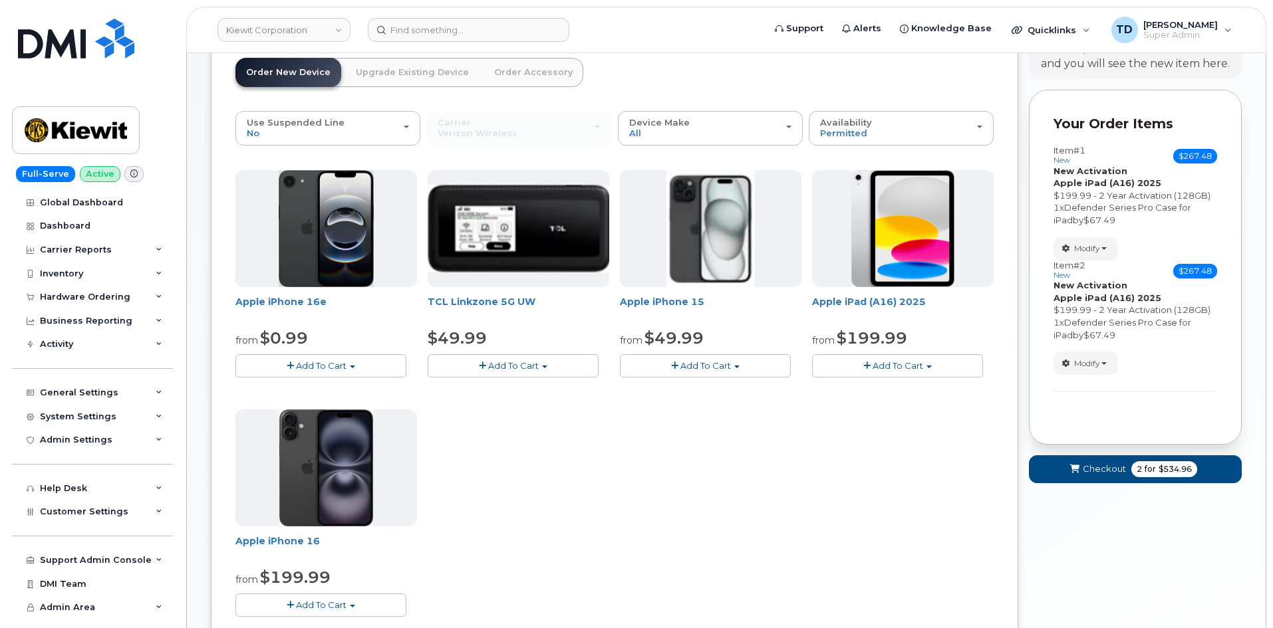
click at [971, 366] on button "Add To Cart" at bounding box center [897, 365] width 171 height 23
click at [930, 385] on link "$199.99 - 2 Year Activation (128GB)" at bounding box center [907, 390] width 184 height 17
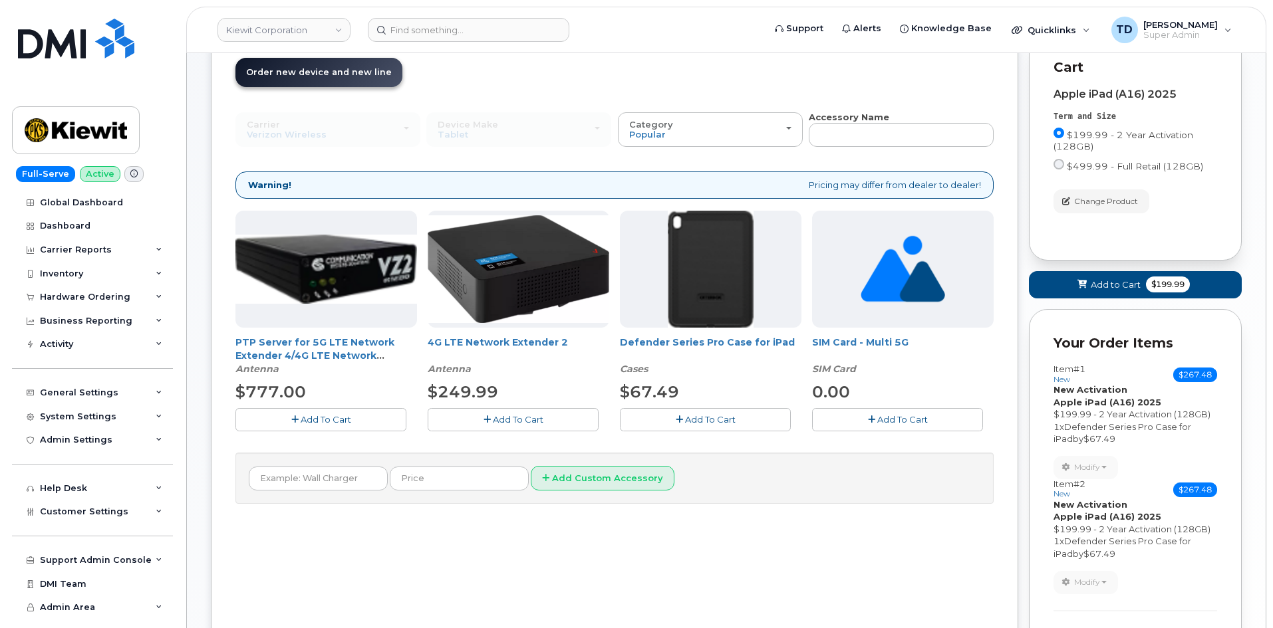
click at [705, 413] on button "Add To Cart" at bounding box center [705, 419] width 171 height 23
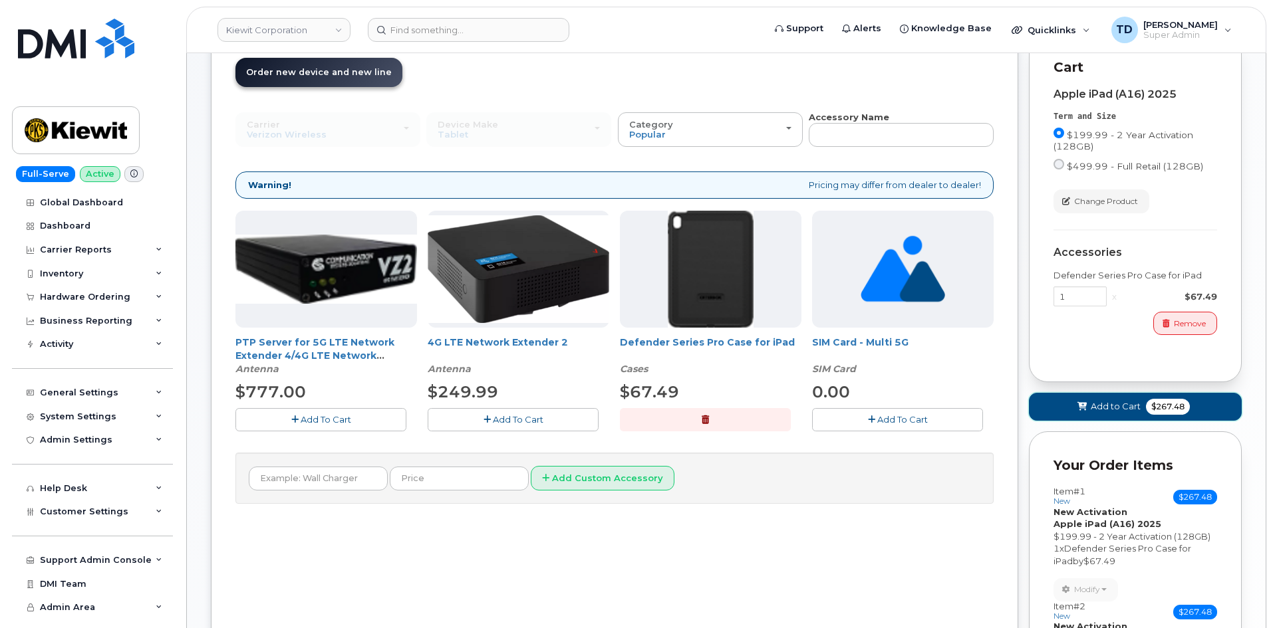
click at [1144, 408] on button "Add to Cart $267.48" at bounding box center [1135, 406] width 213 height 27
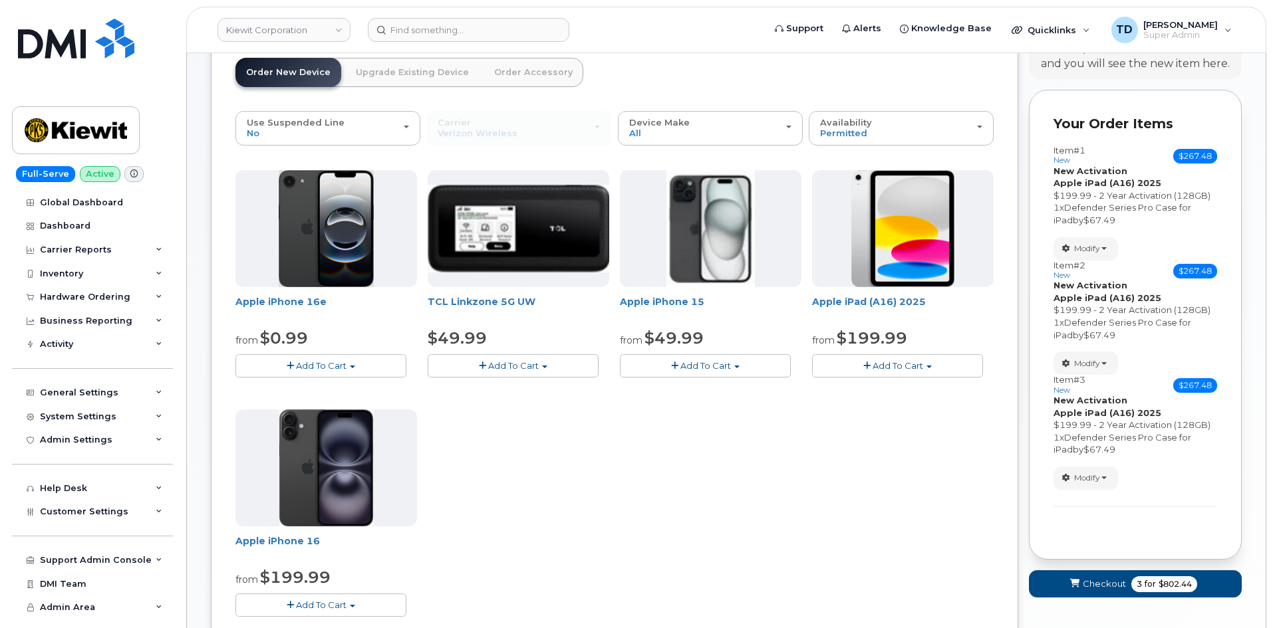
click at [924, 370] on button "Add To Cart" at bounding box center [897, 365] width 171 height 23
click at [905, 390] on link "$199.99 - 2 Year Activation (128GB)" at bounding box center [907, 390] width 184 height 17
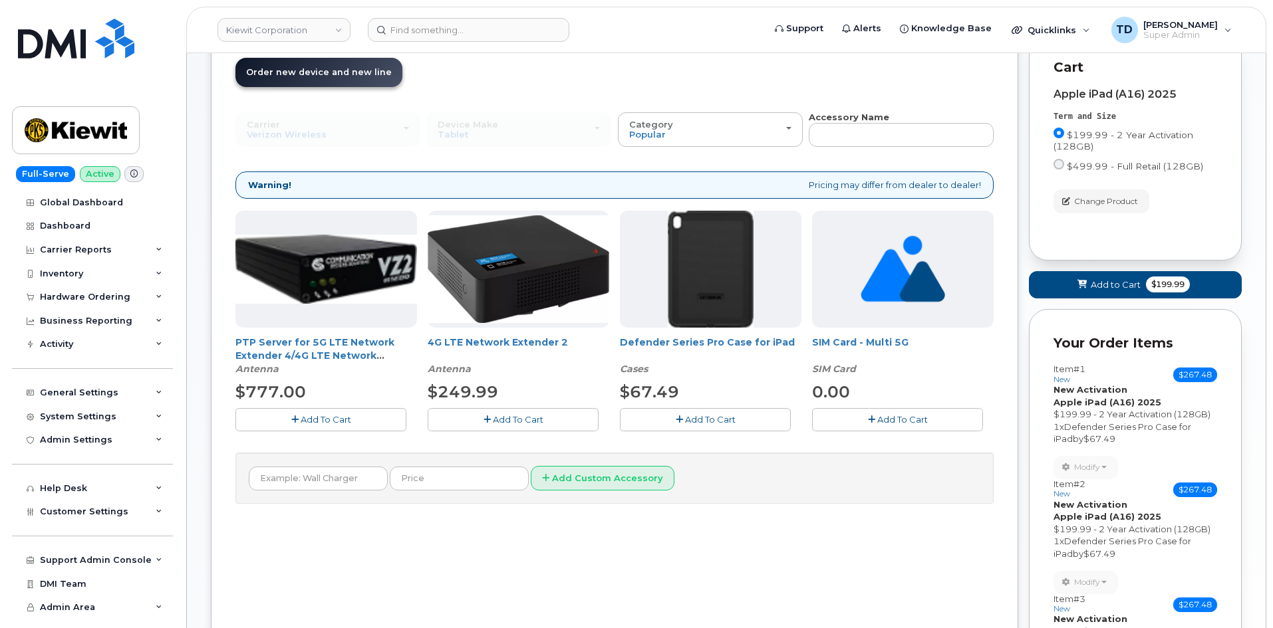
click at [721, 416] on span "Add To Cart" at bounding box center [710, 419] width 51 height 11
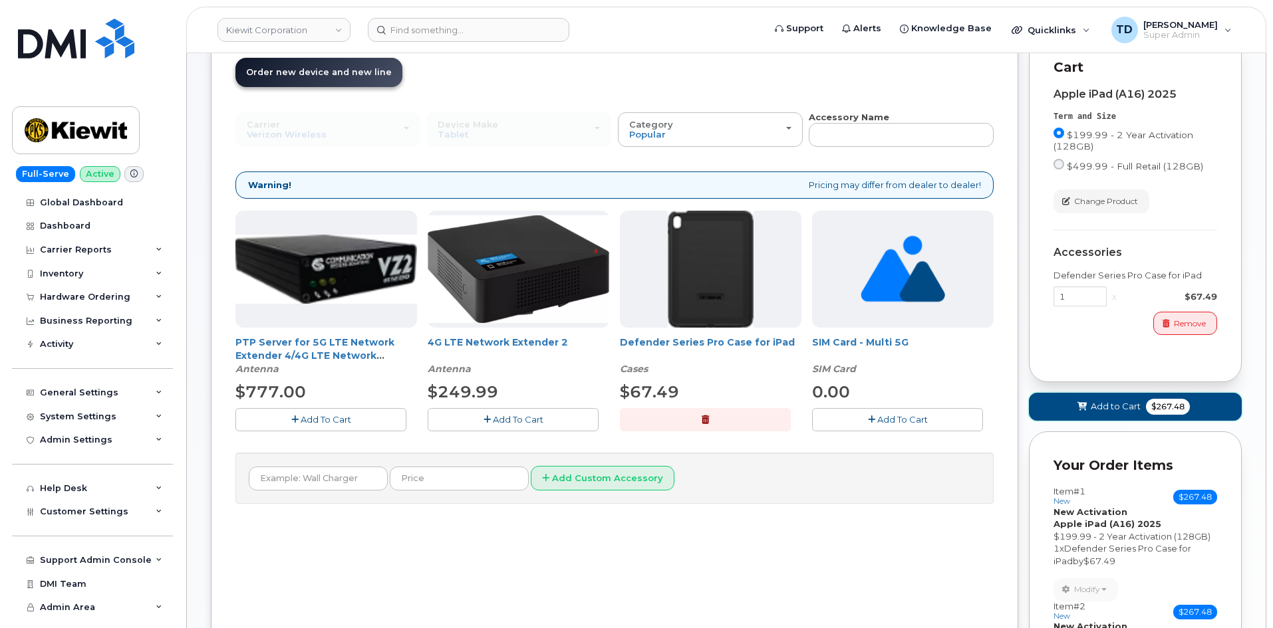
click at [1112, 400] on button "Add to Cart $267.48" at bounding box center [1135, 406] width 213 height 27
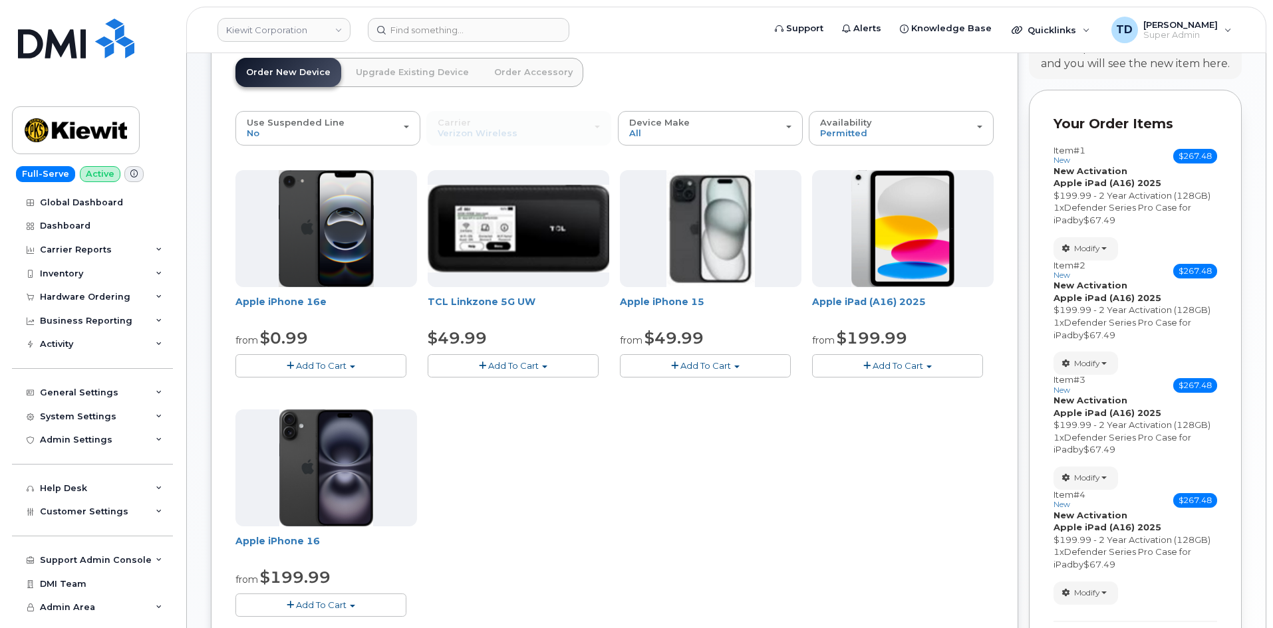
click at [939, 369] on button "Add To Cart" at bounding box center [897, 365] width 171 height 23
click at [887, 390] on link "$199.99 - 2 Year Activation (128GB)" at bounding box center [907, 390] width 184 height 17
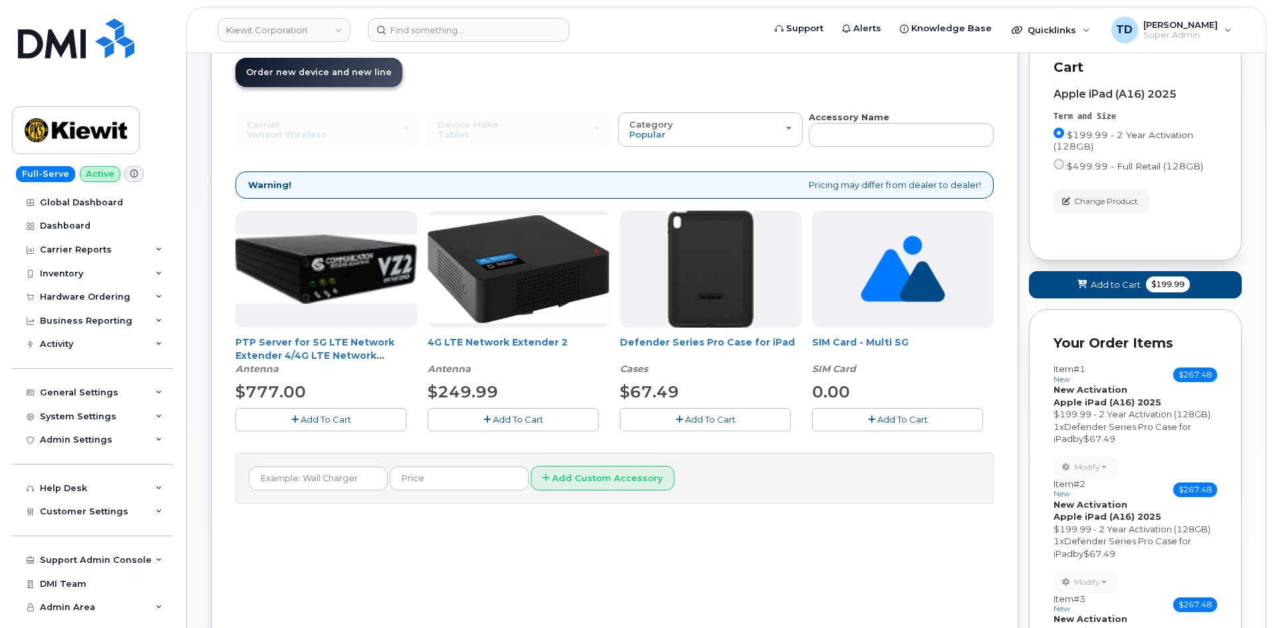
click at [757, 411] on button "Add To Cart" at bounding box center [705, 419] width 171 height 23
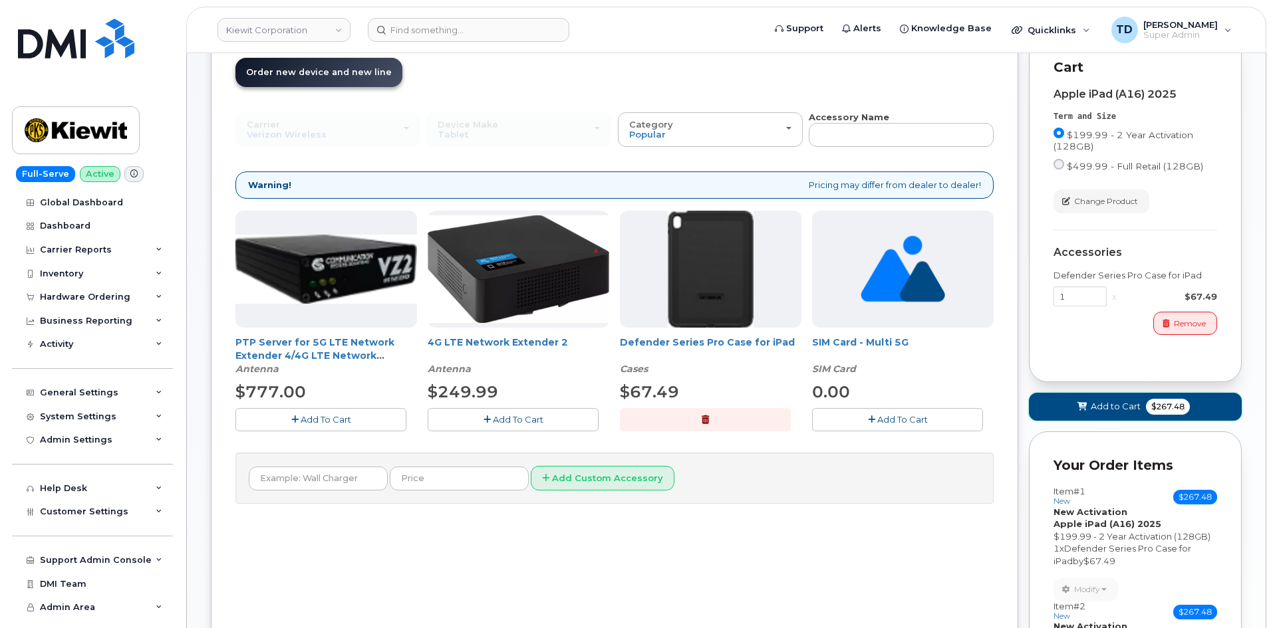
click at [1198, 402] on button "Add to Cart $267.48" at bounding box center [1135, 406] width 213 height 27
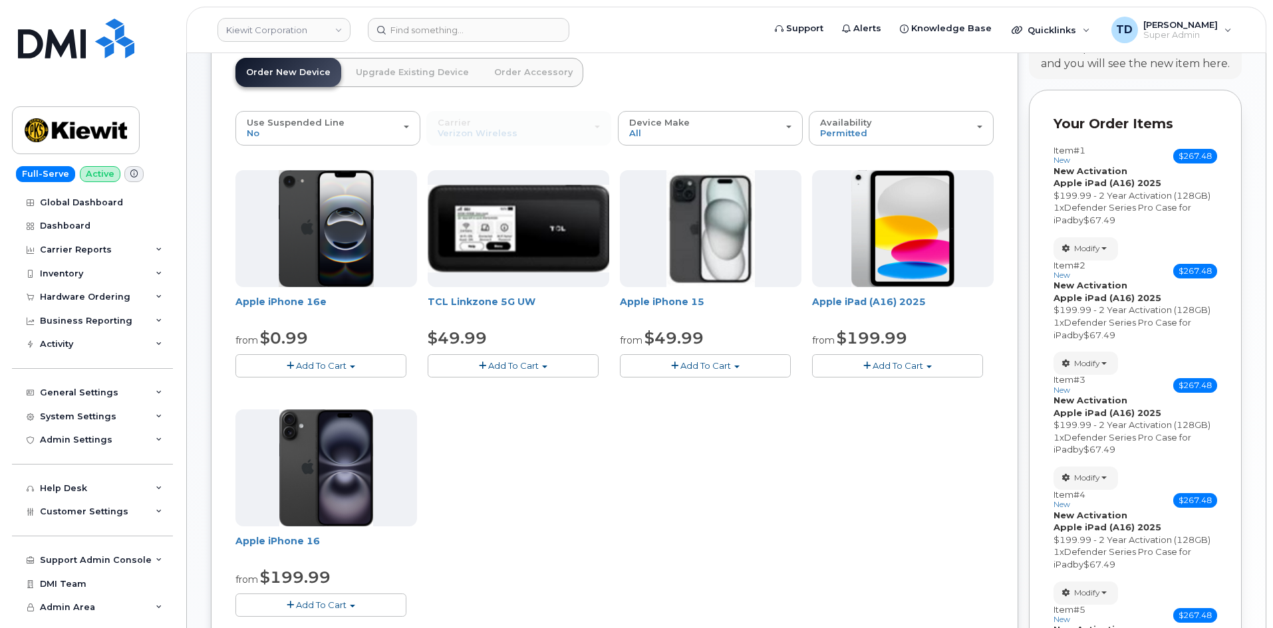
click at [939, 369] on button "Add To Cart" at bounding box center [897, 365] width 171 height 23
click at [927, 385] on link "$199.99 - 2 Year Activation (128GB)" at bounding box center [907, 390] width 184 height 17
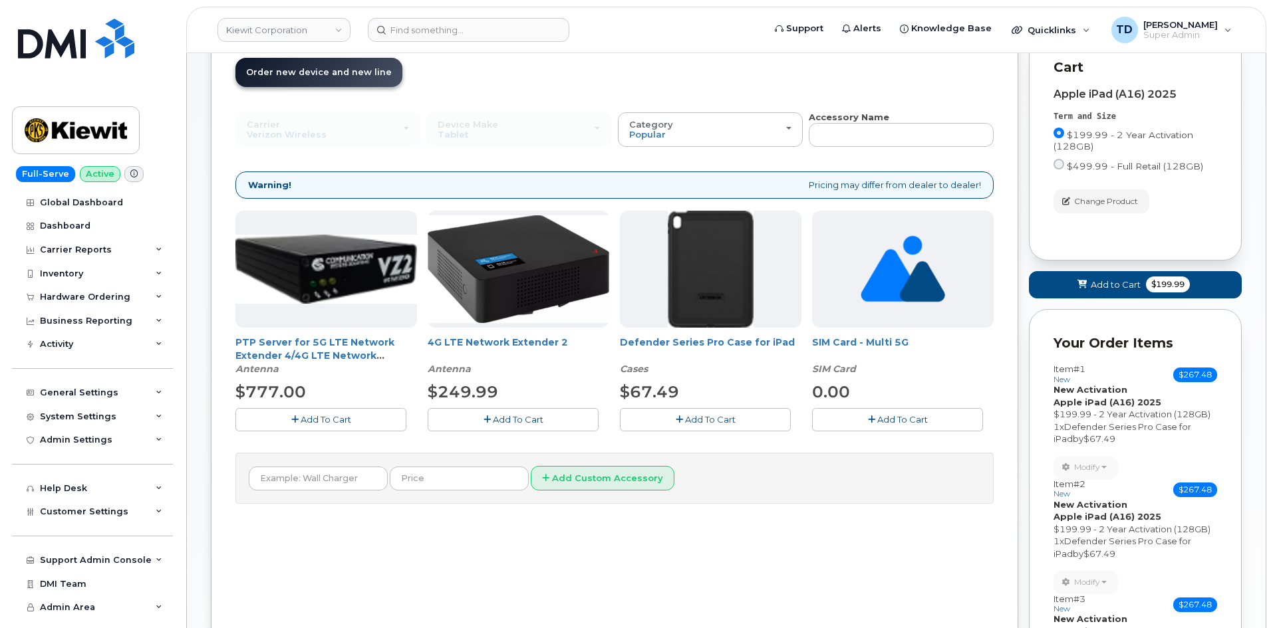
click at [751, 414] on button "Add To Cart" at bounding box center [705, 419] width 171 height 23
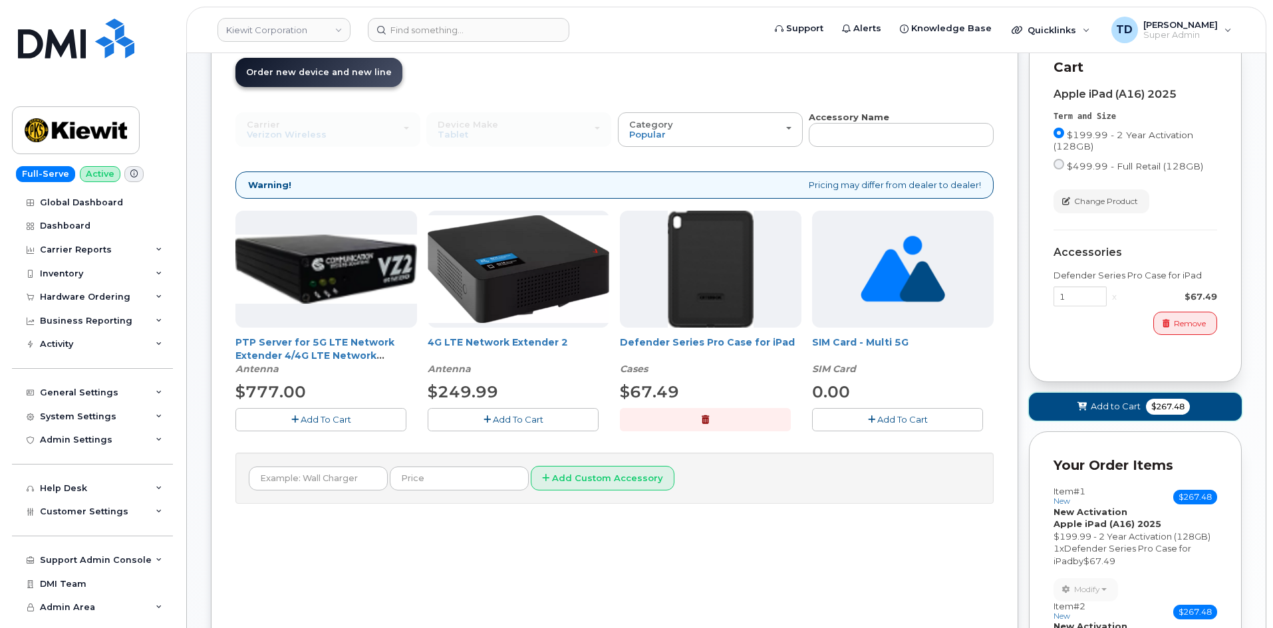
click at [1138, 404] on span "Add to Cart" at bounding box center [1115, 406] width 50 height 13
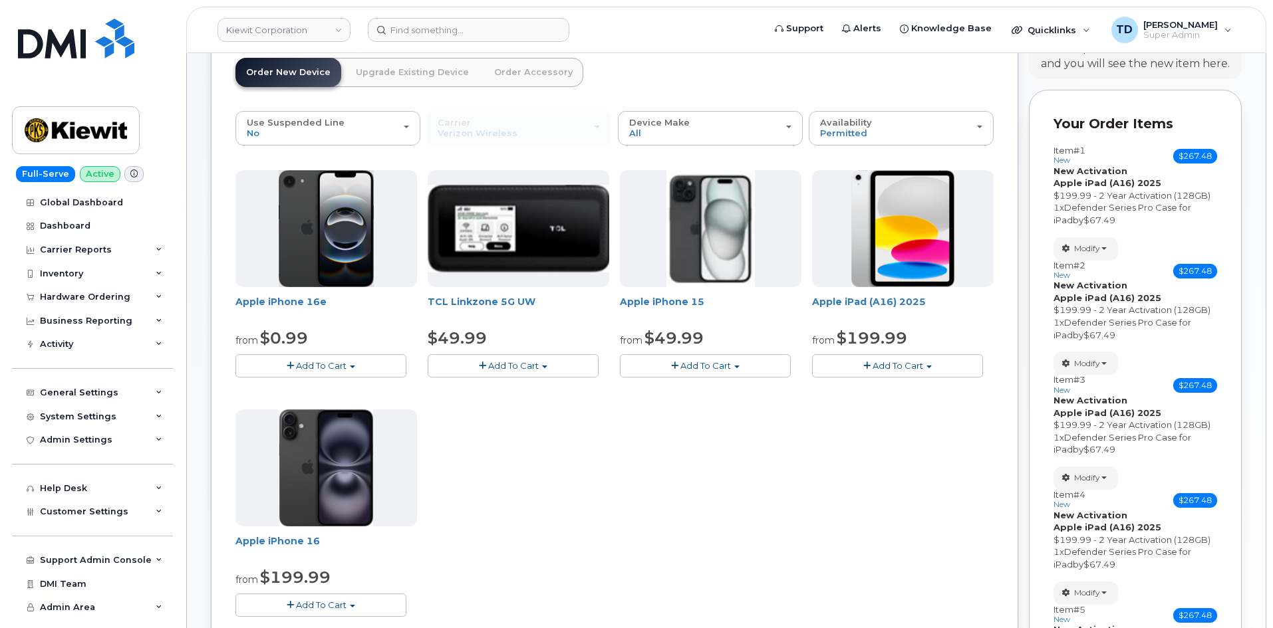
click at [945, 360] on button "Add To Cart" at bounding box center [897, 365] width 171 height 23
click at [935, 390] on link "$199.99 - 2 Year Activation (128GB)" at bounding box center [907, 390] width 184 height 17
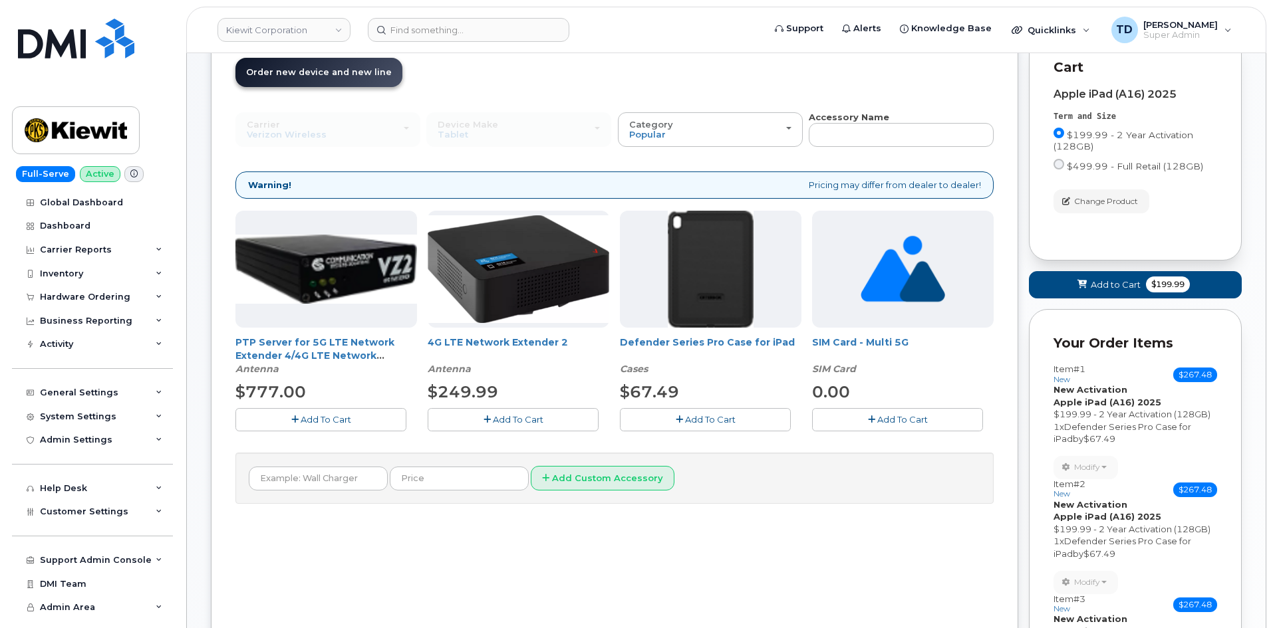
click at [700, 422] on span "Add To Cart" at bounding box center [710, 419] width 51 height 11
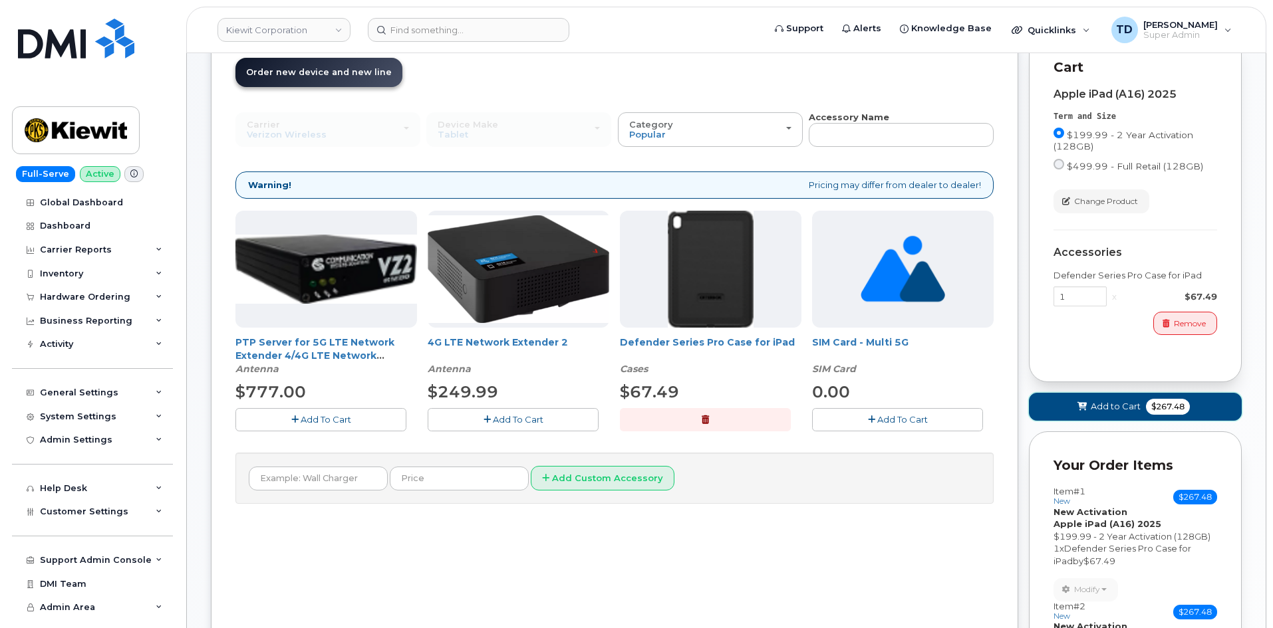
click at [1039, 409] on button "Add to Cart $267.48" at bounding box center [1135, 406] width 213 height 27
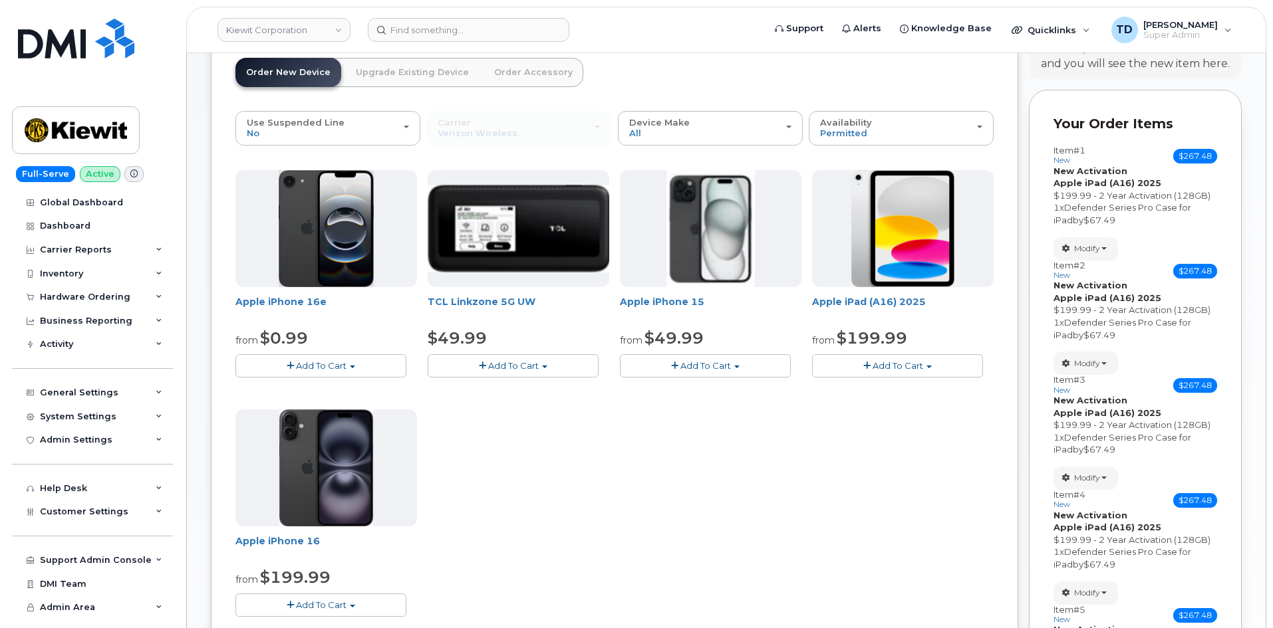
click at [959, 372] on button "Add To Cart" at bounding box center [897, 365] width 171 height 23
click at [937, 389] on link "$199.99 - 2 Year Activation (128GB)" at bounding box center [907, 390] width 184 height 17
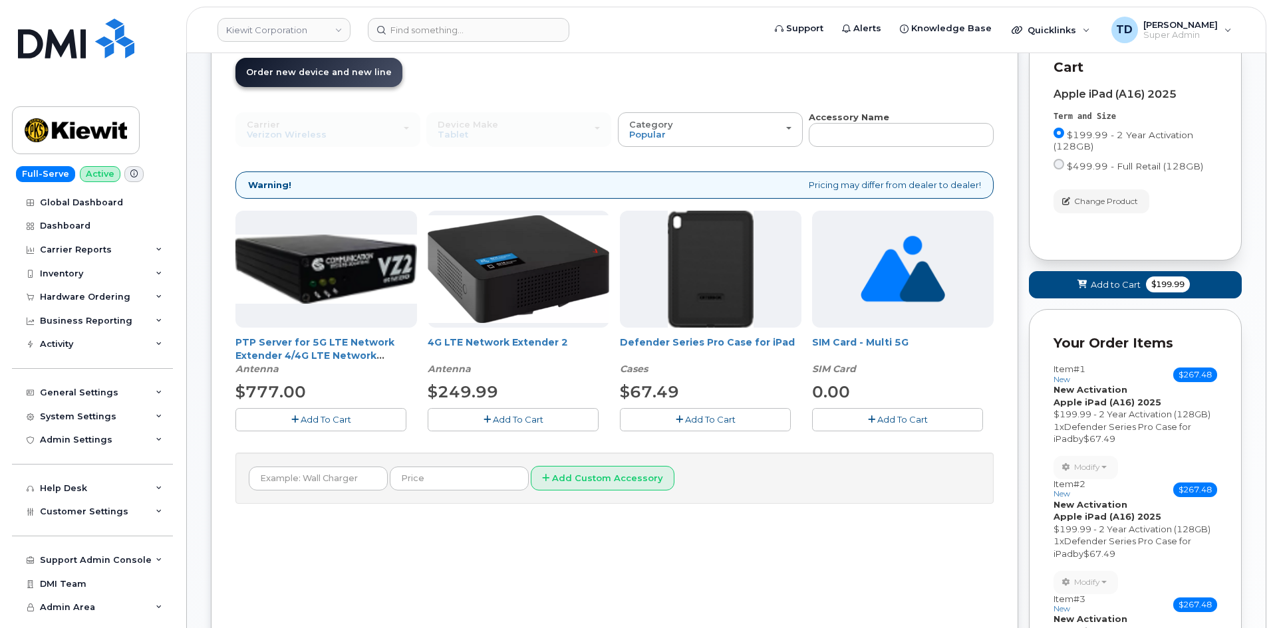
click at [744, 416] on button "Add To Cart" at bounding box center [705, 419] width 171 height 23
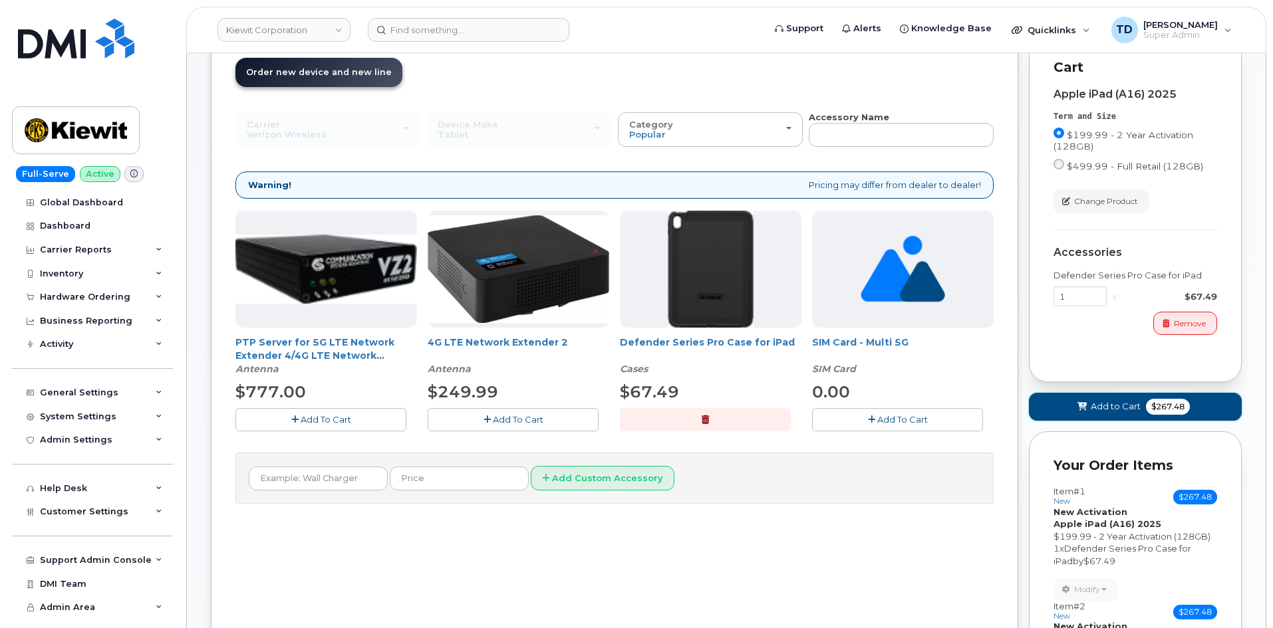
click at [1067, 396] on button "Add to Cart $267.48" at bounding box center [1135, 406] width 213 height 27
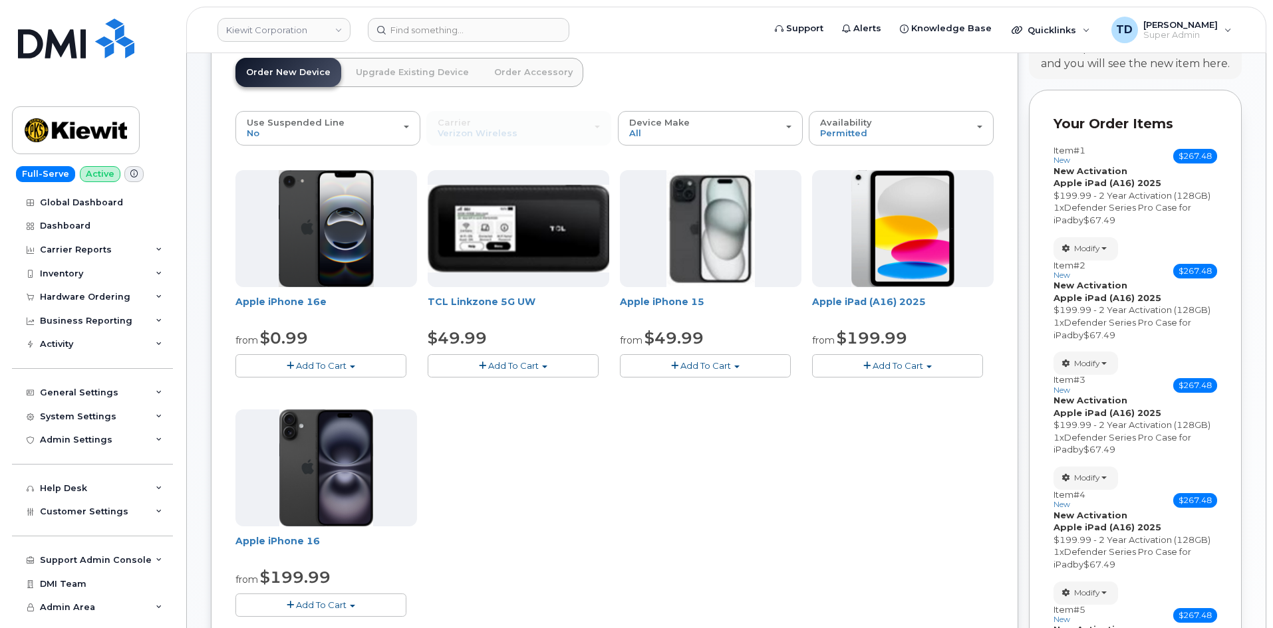
click at [939, 368] on button "Add To Cart" at bounding box center [897, 365] width 171 height 23
click at [916, 394] on link "$199.99 - 2 Year Activation (128GB)" at bounding box center [907, 390] width 184 height 17
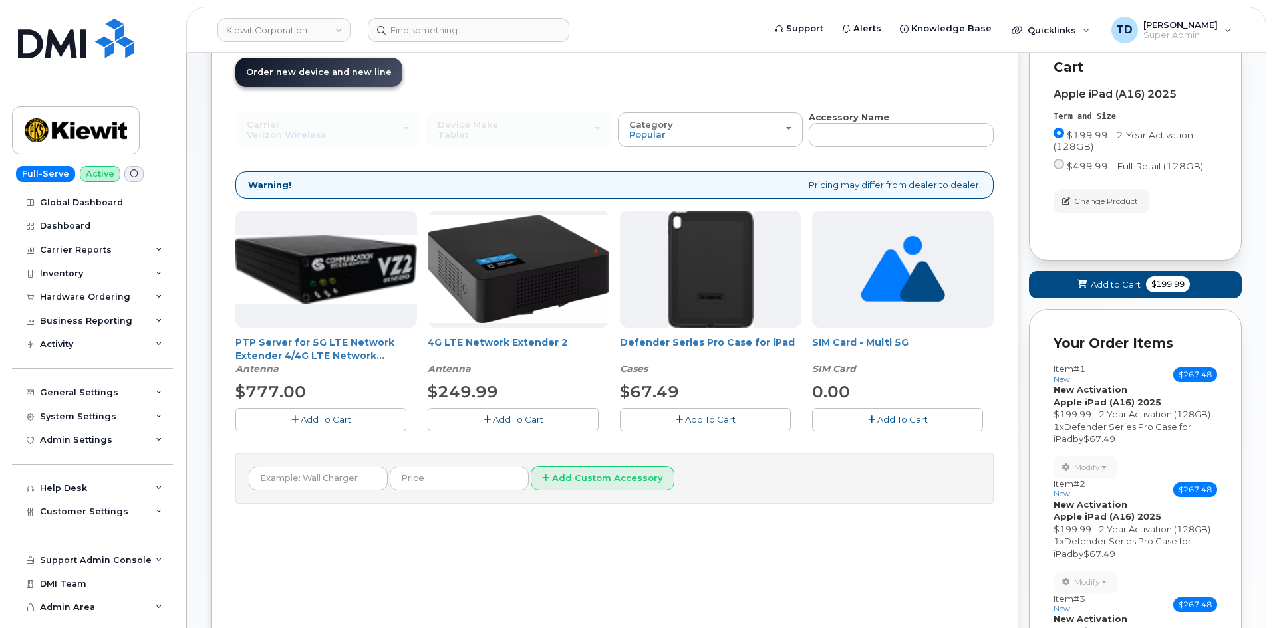
click at [751, 426] on button "Add To Cart" at bounding box center [705, 419] width 171 height 23
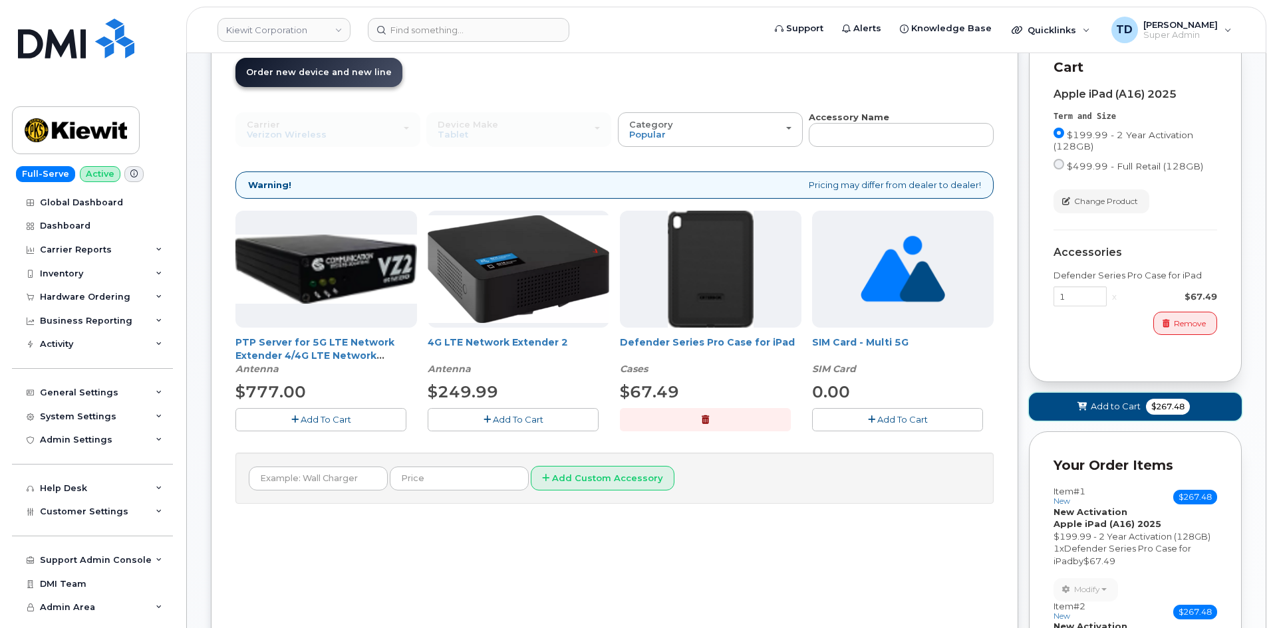
click at [1076, 394] on button "Add to Cart $267.48" at bounding box center [1135, 406] width 213 height 27
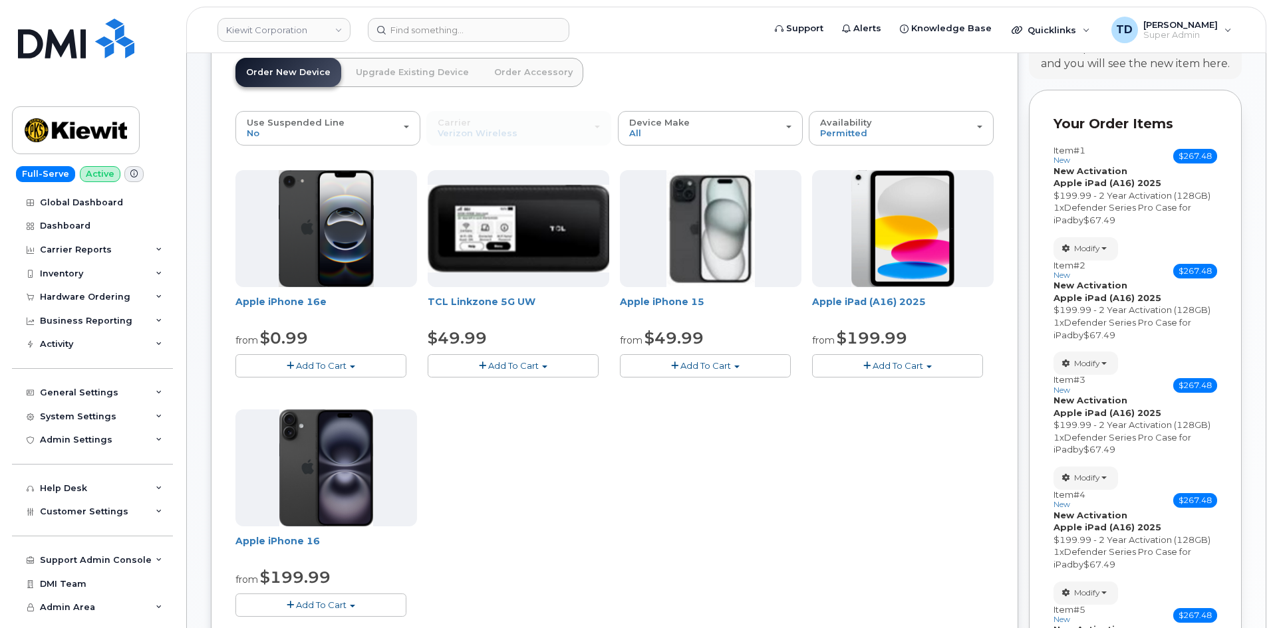
click at [920, 371] on button "Add To Cart" at bounding box center [897, 365] width 171 height 23
click at [899, 388] on link "$199.99 - 2 Year Activation (128GB)" at bounding box center [907, 390] width 184 height 17
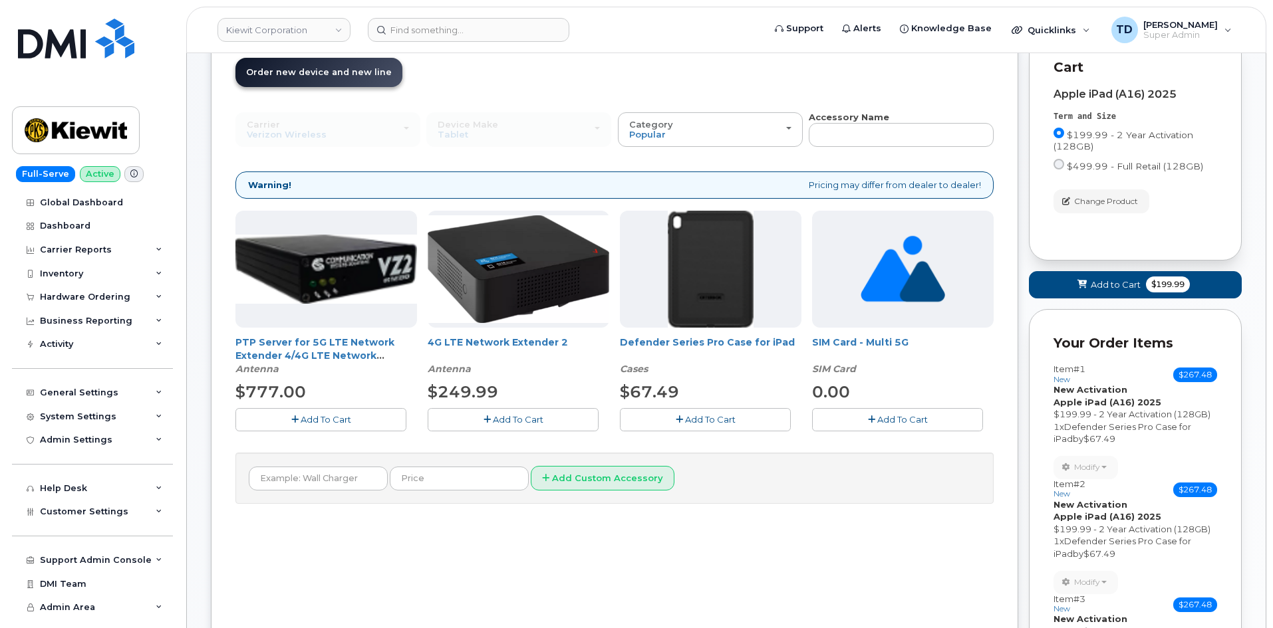
click at [757, 417] on button "Add To Cart" at bounding box center [705, 419] width 171 height 23
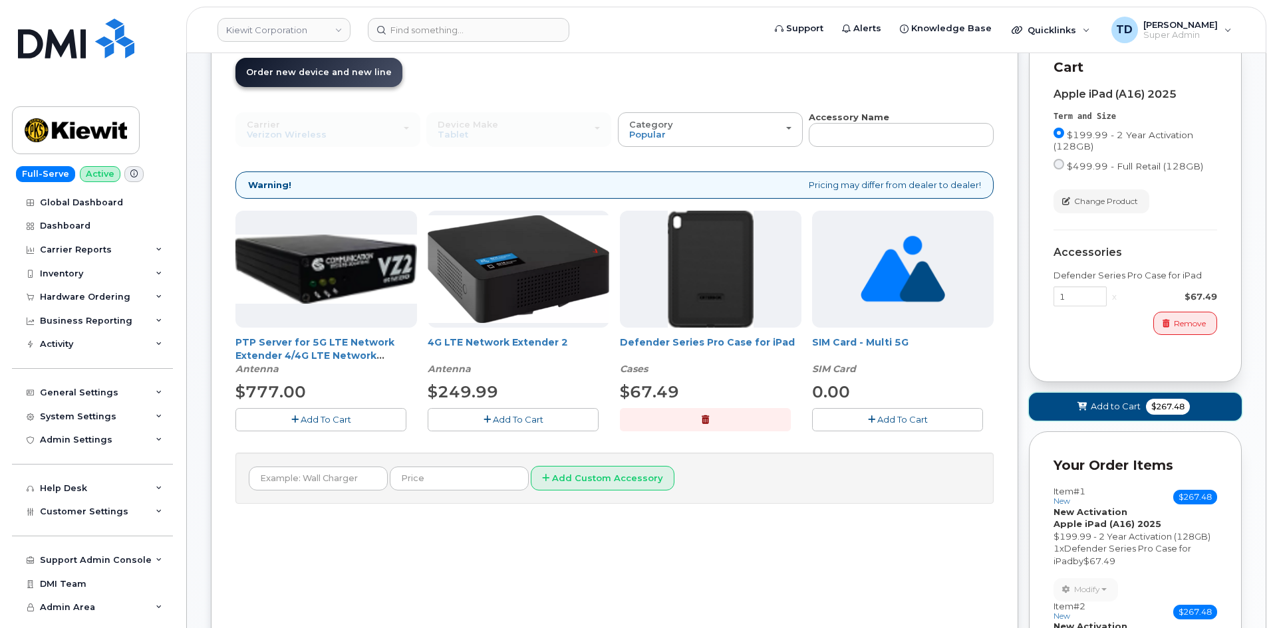
click at [1096, 394] on button "Add to Cart $267.48" at bounding box center [1135, 406] width 213 height 27
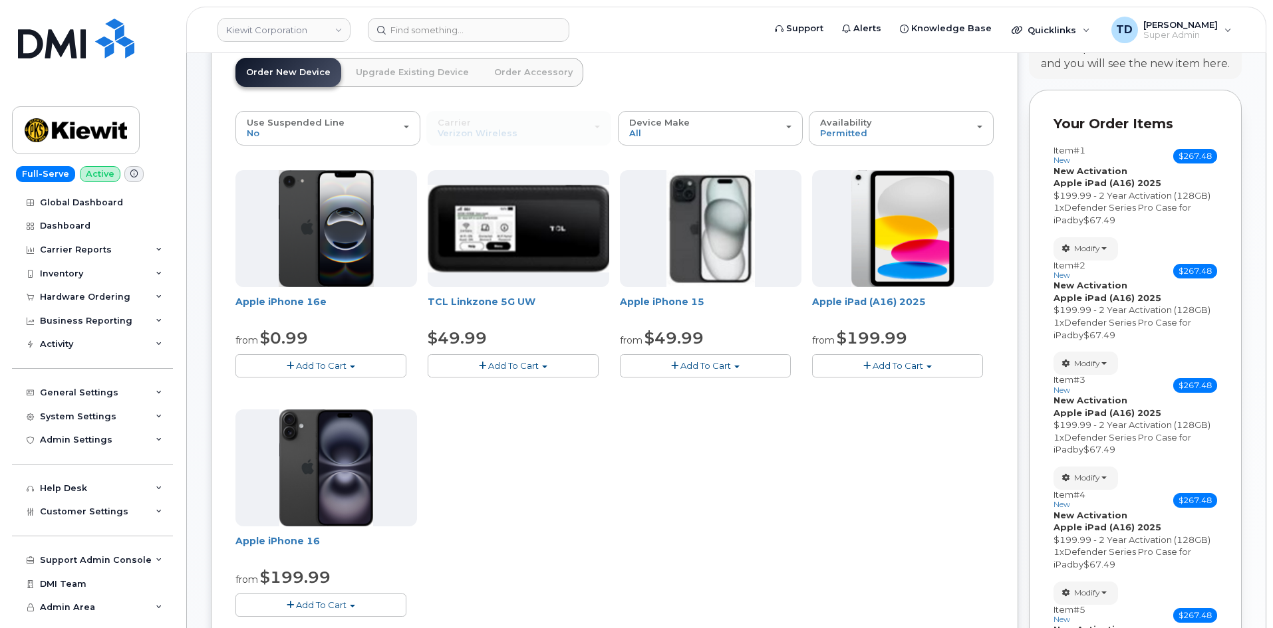
click at [929, 382] on div "Apple iPhone 16e from $0.99 Add To Cart $0.99 - 2 Year Activation (128GB) $599.…" at bounding box center [614, 404] width 758 height 468
click at [918, 373] on button "Add To Cart" at bounding box center [897, 365] width 171 height 23
click at [898, 390] on link "$199.99 - 2 Year Activation (128GB)" at bounding box center [907, 390] width 184 height 17
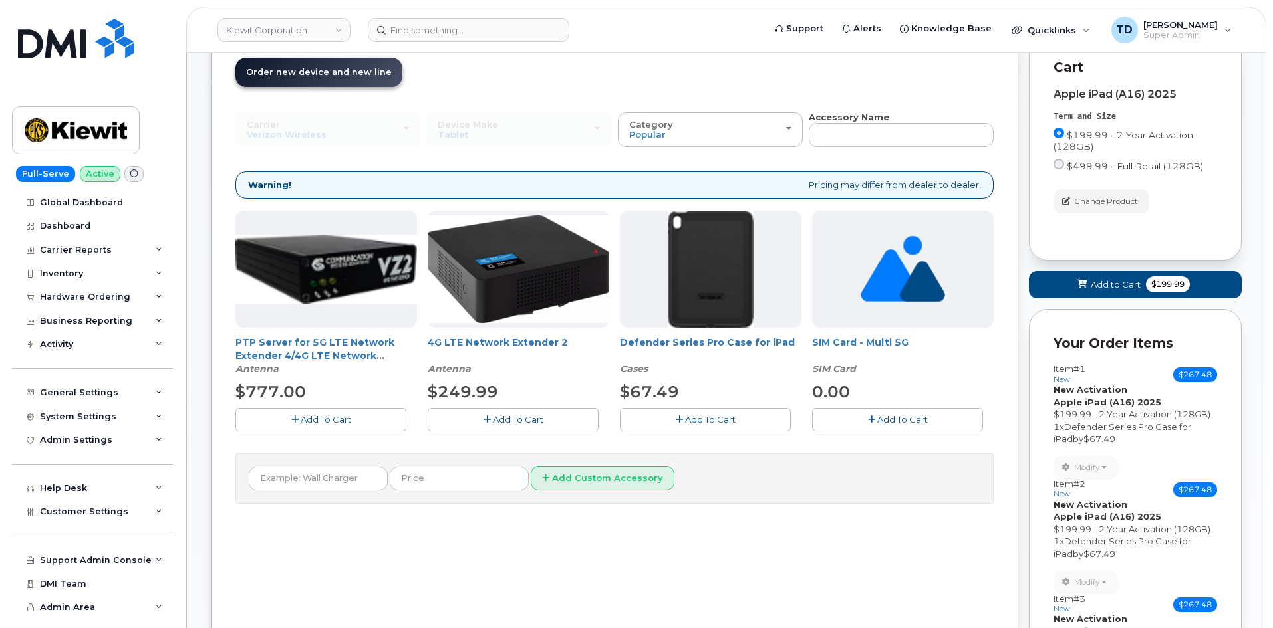
click at [761, 416] on button "Add To Cart" at bounding box center [705, 419] width 171 height 23
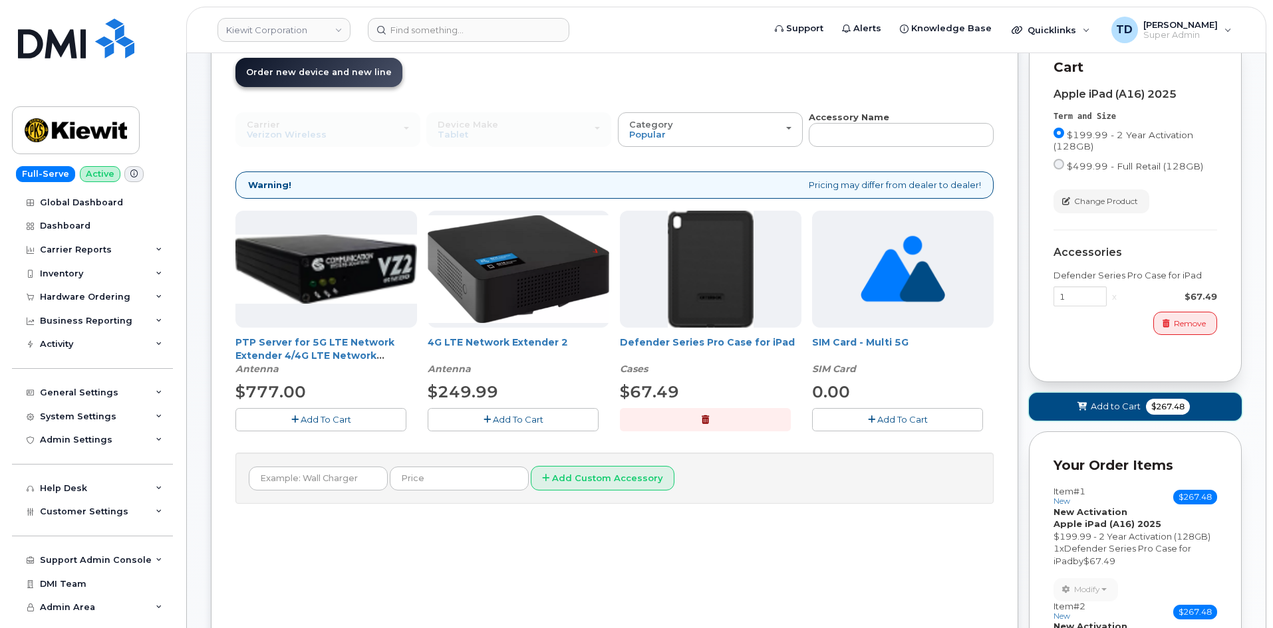
click at [1094, 398] on button "Add to Cart $267.48" at bounding box center [1135, 406] width 213 height 27
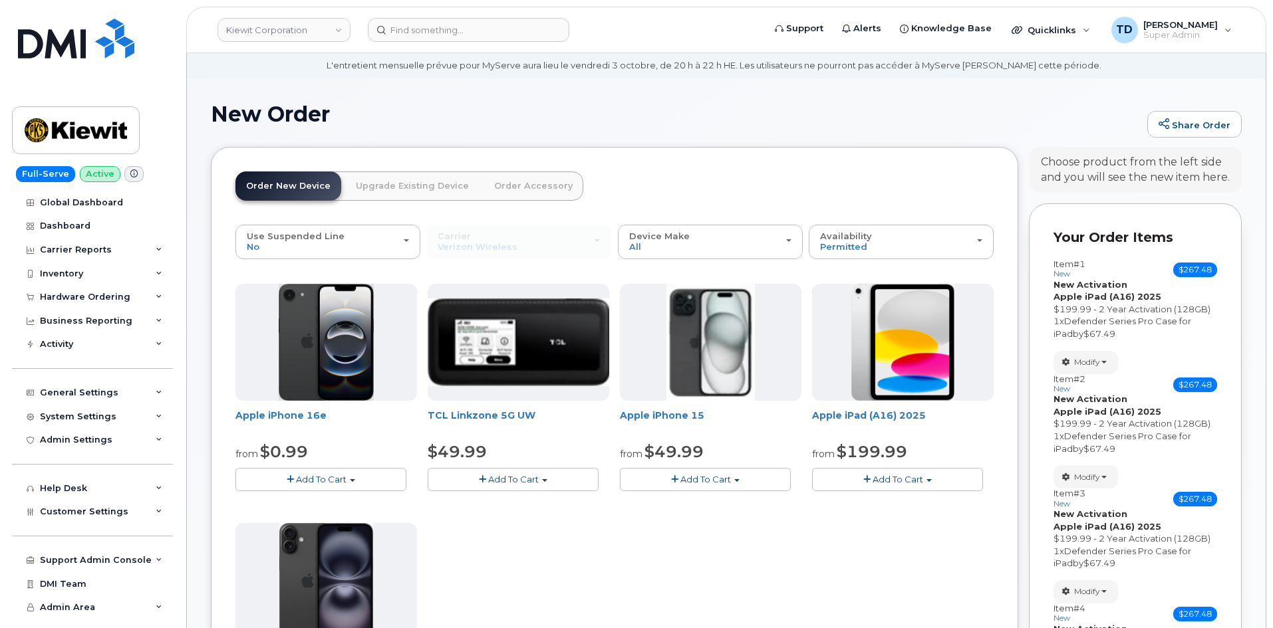
scroll to position [66, 0]
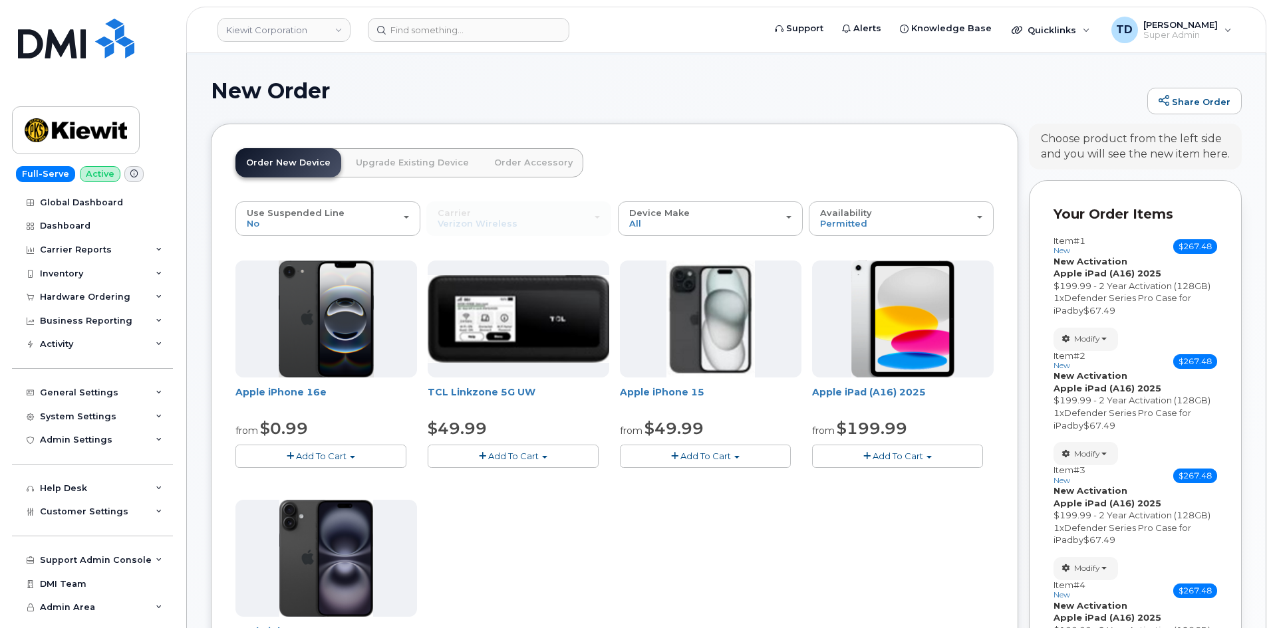
click at [1094, 322] on div "Item #1 new $267.48 Accessories Only SIM Only Activation New Activation Hardwar…" at bounding box center [1135, 293] width 164 height 115
click at [1112, 341] on button "Modify" at bounding box center [1085, 339] width 64 height 23
click at [1108, 418] on span "Remove" at bounding box center [1089, 419] width 45 height 10
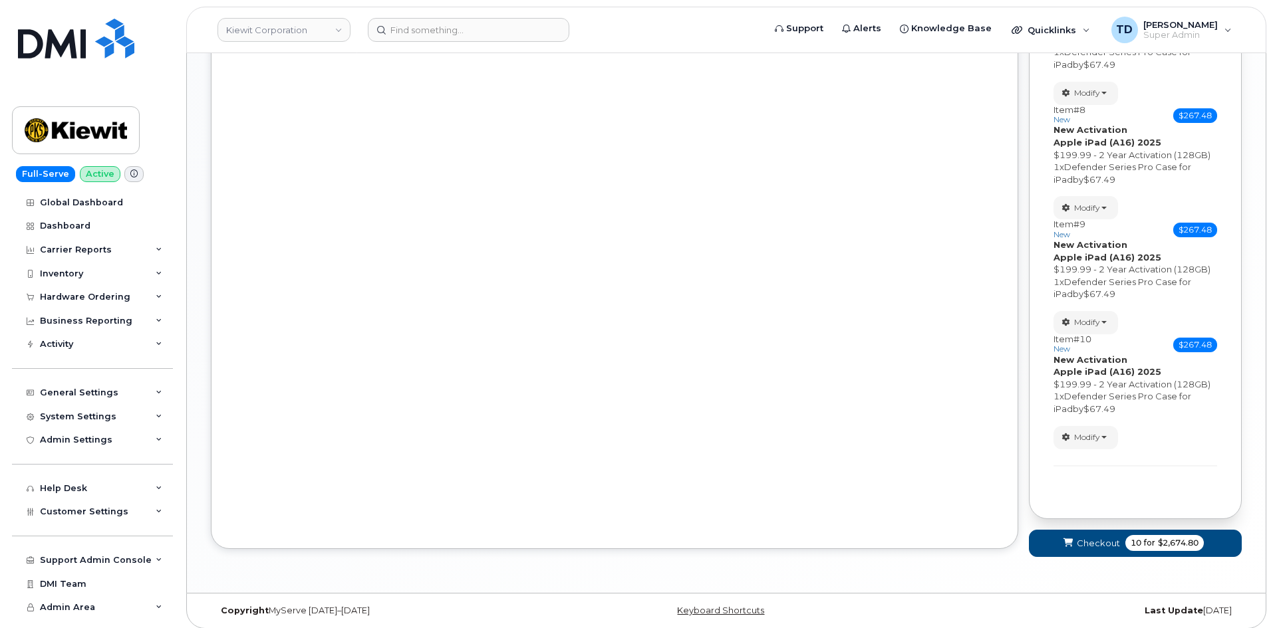
scroll to position [1009, 0]
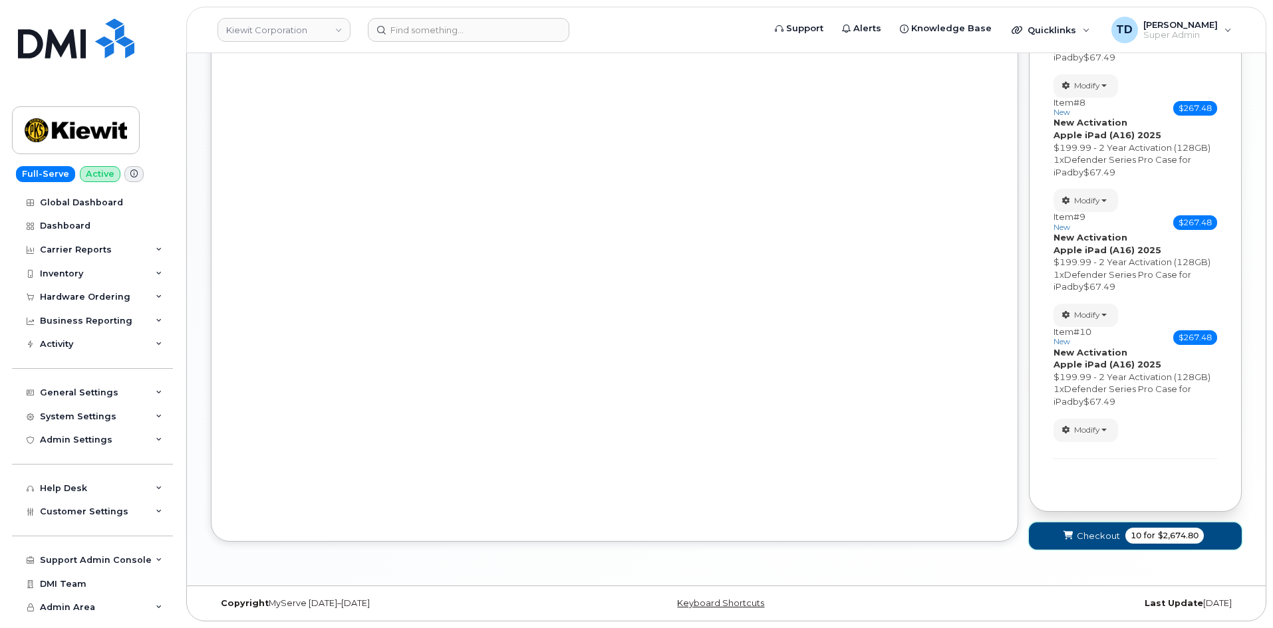
click at [1211, 536] on button "Checkout 10 for $2,674.80" at bounding box center [1135, 536] width 213 height 27
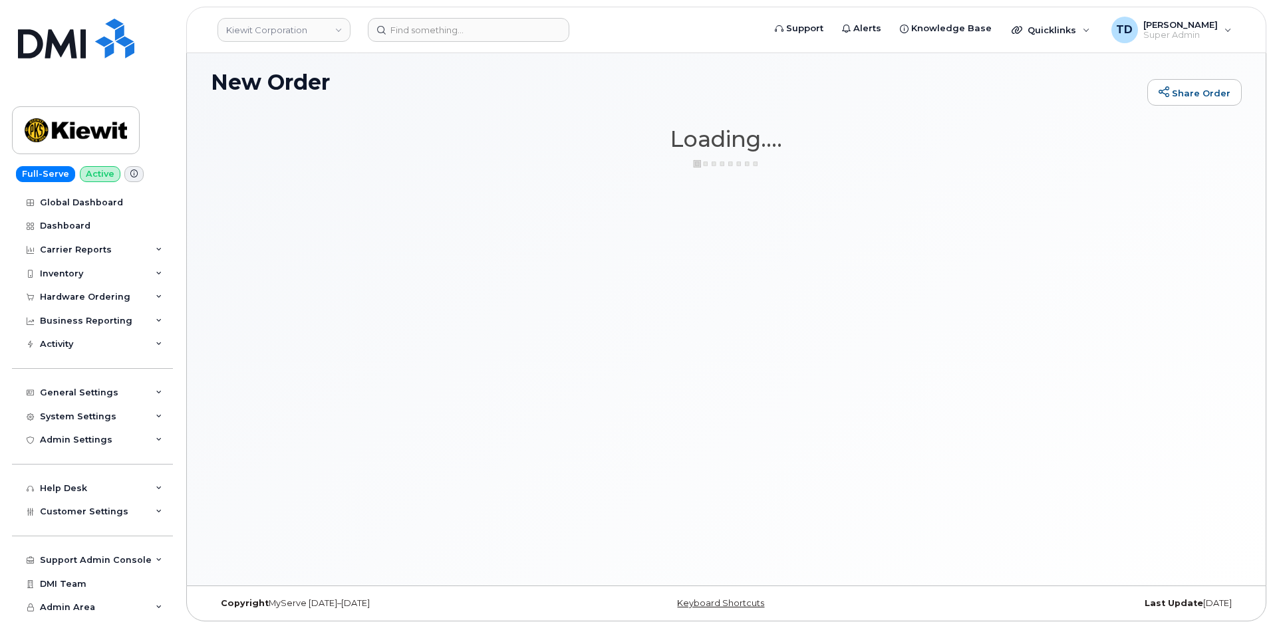
scroll to position [75, 0]
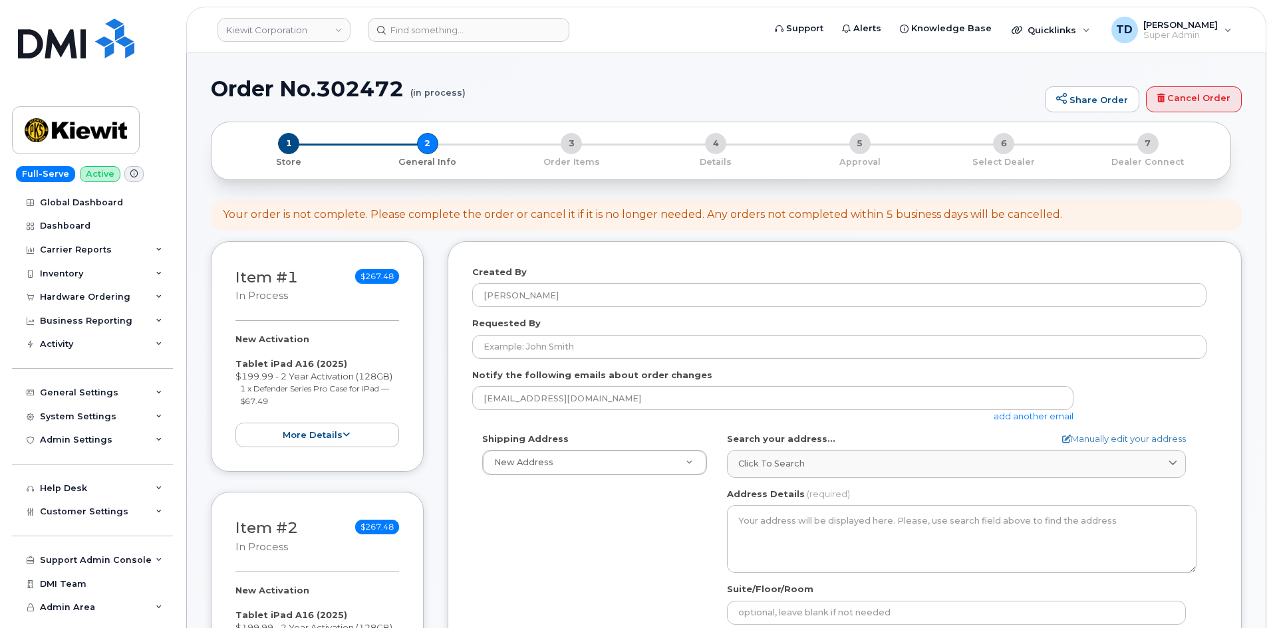
select select
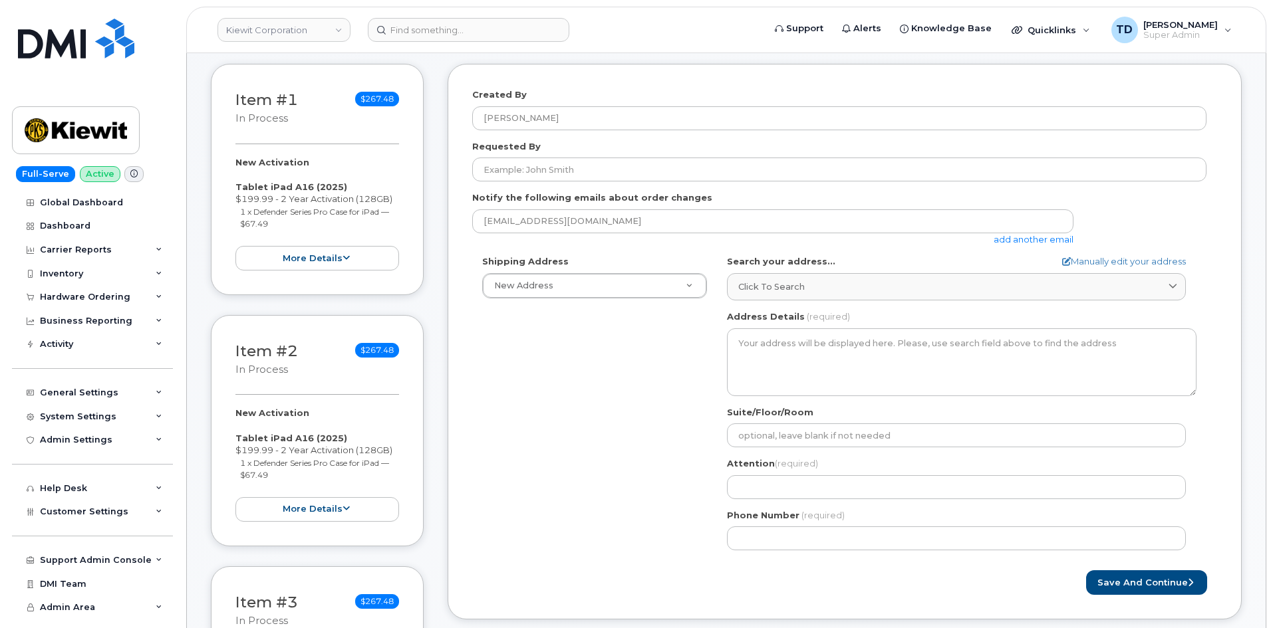
scroll to position [266, 0]
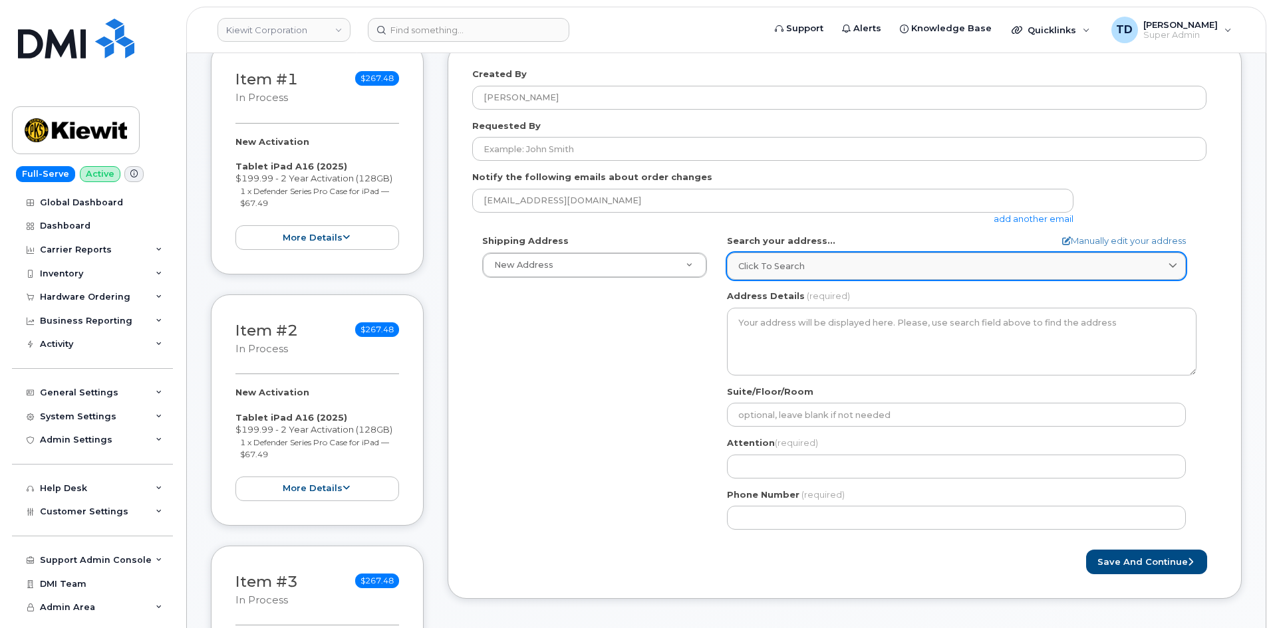
click at [943, 257] on link "Click to search" at bounding box center [956, 266] width 459 height 27
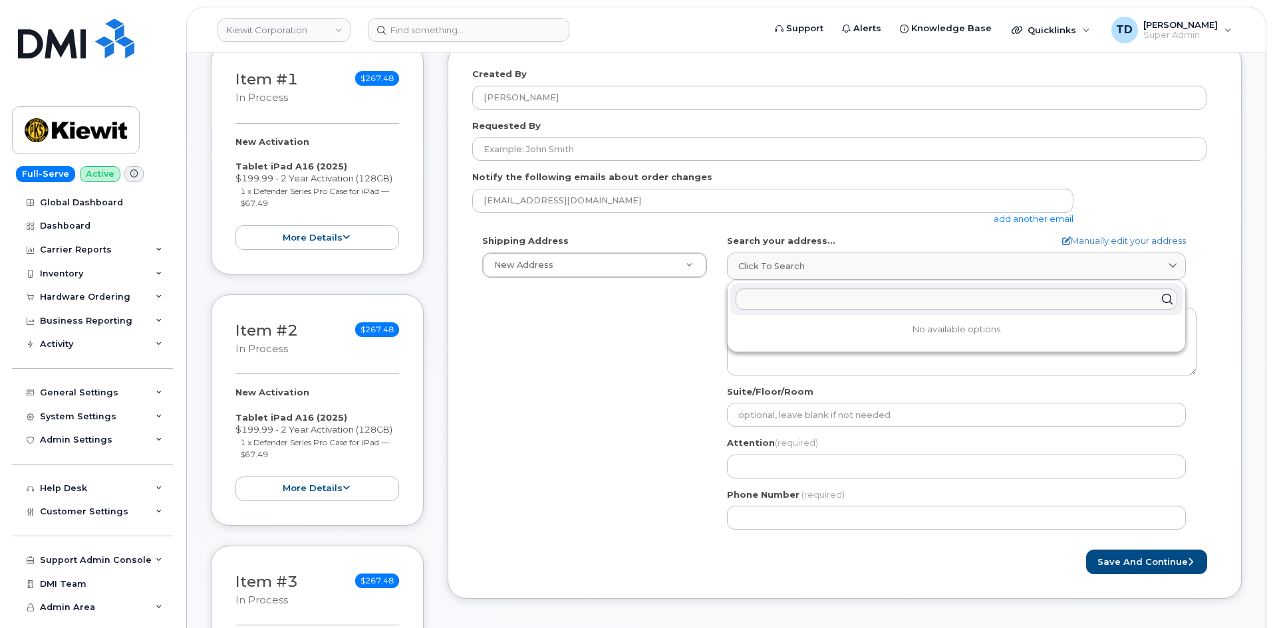
click at [689, 338] on div "Shipping Address New Address New Address 4650 Business Center Dr AB Search your…" at bounding box center [839, 387] width 734 height 305
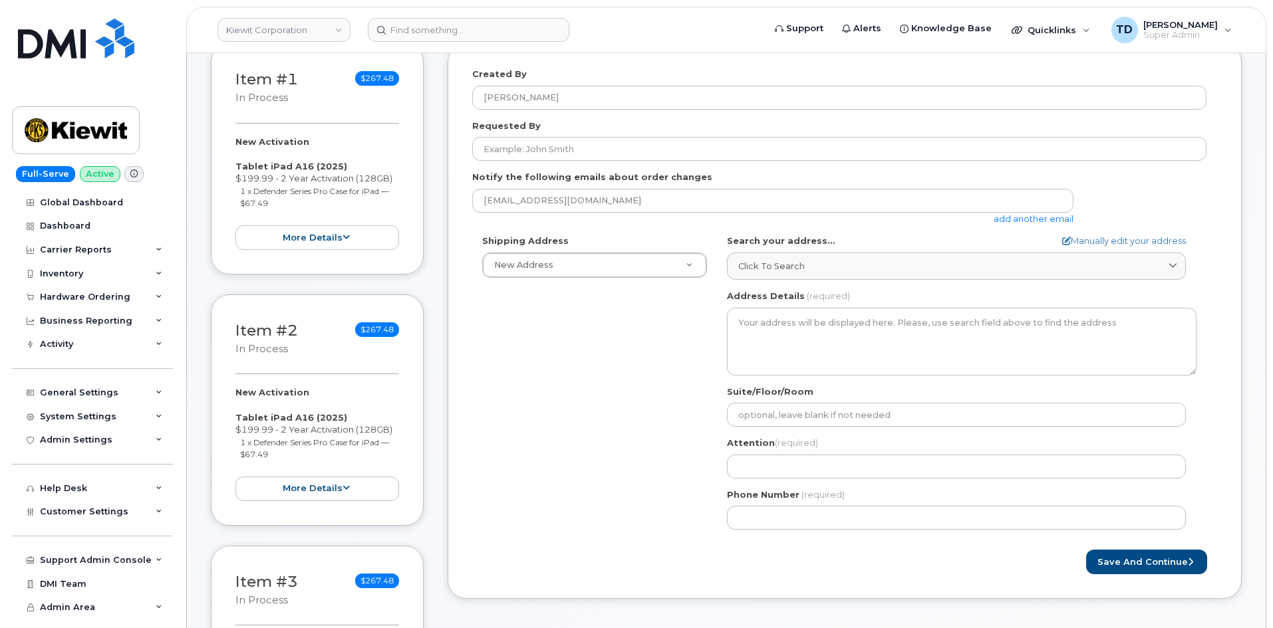
click at [631, 279] on div "Shipping Address New Address New Address 4650 Business Center Dr AB Search your…" at bounding box center [839, 387] width 734 height 305
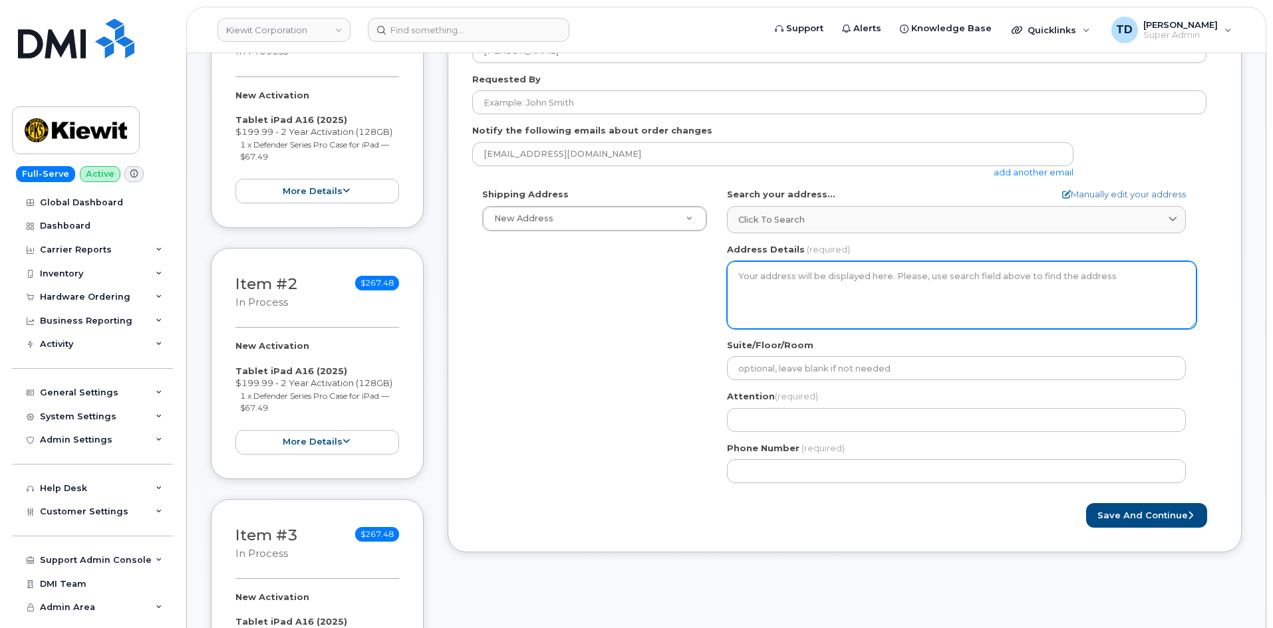
scroll to position [332, 0]
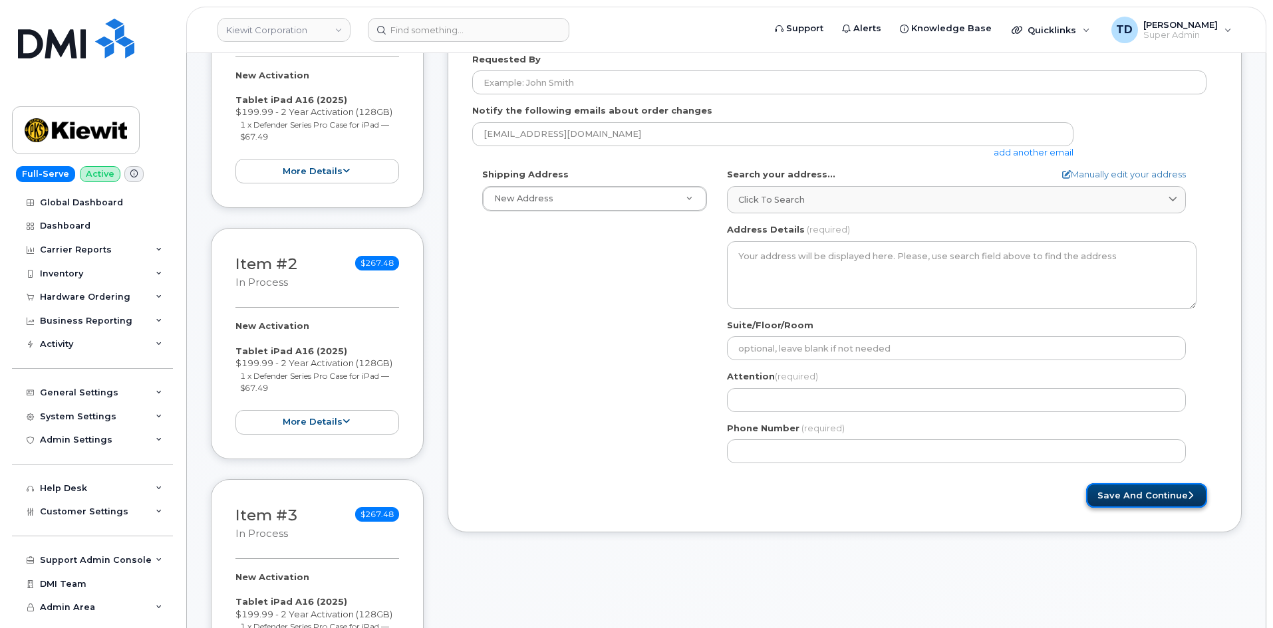
click at [1154, 502] on button "Save and Continue" at bounding box center [1146, 495] width 121 height 25
click at [969, 428] on div "Phone Number (required)" at bounding box center [961, 443] width 469 height 42
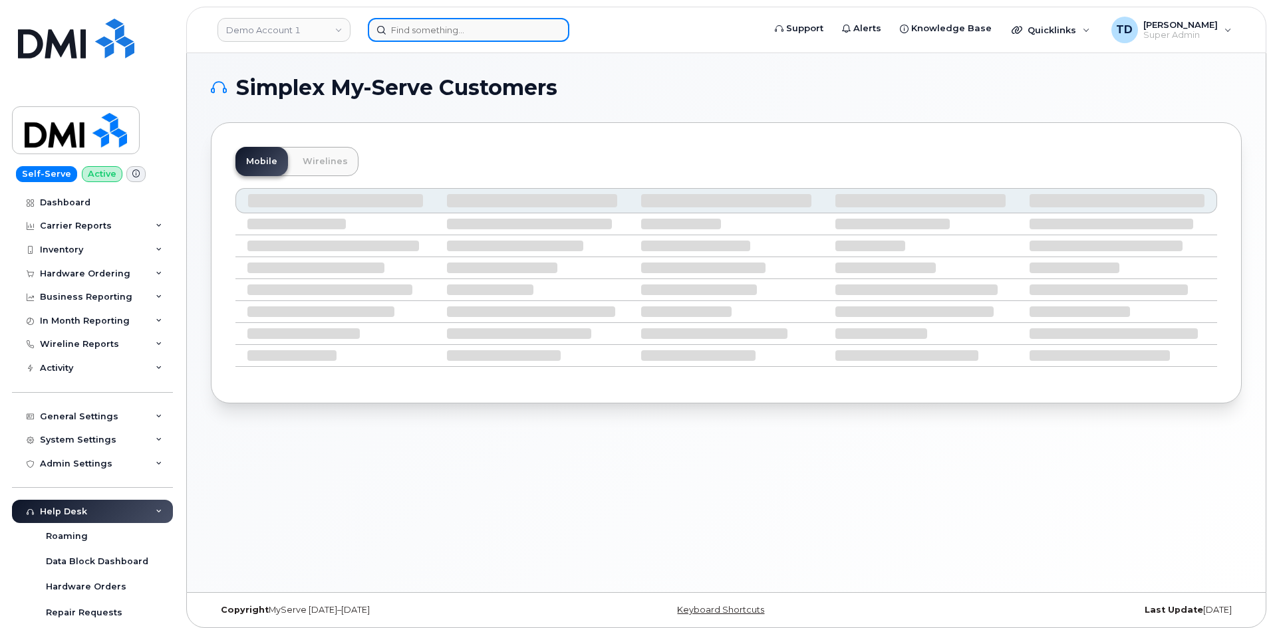
click at [462, 41] on input at bounding box center [468, 30] width 201 height 24
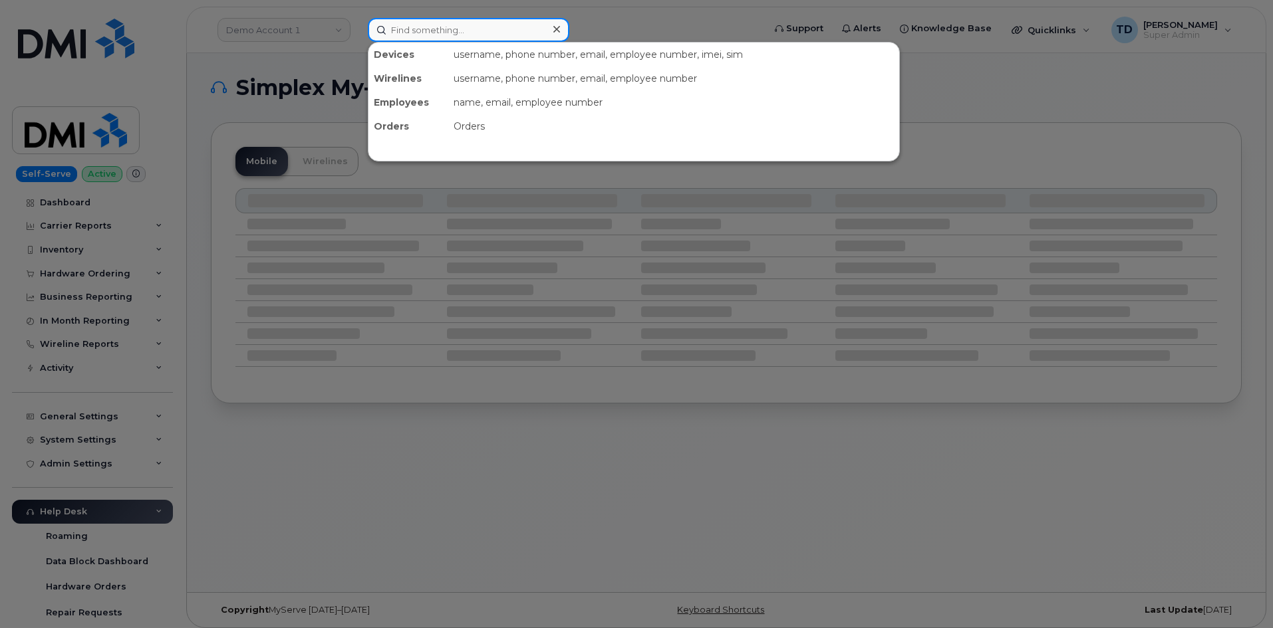
paste input "[PERSON_NAME]"
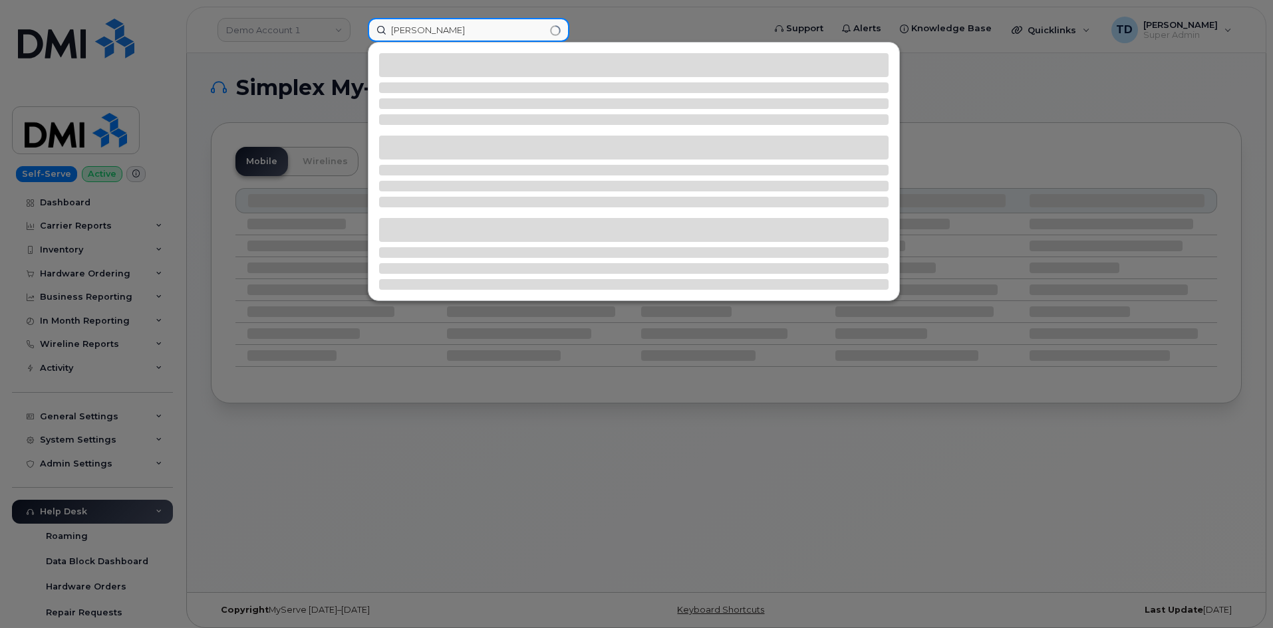
type input "[PERSON_NAME]"
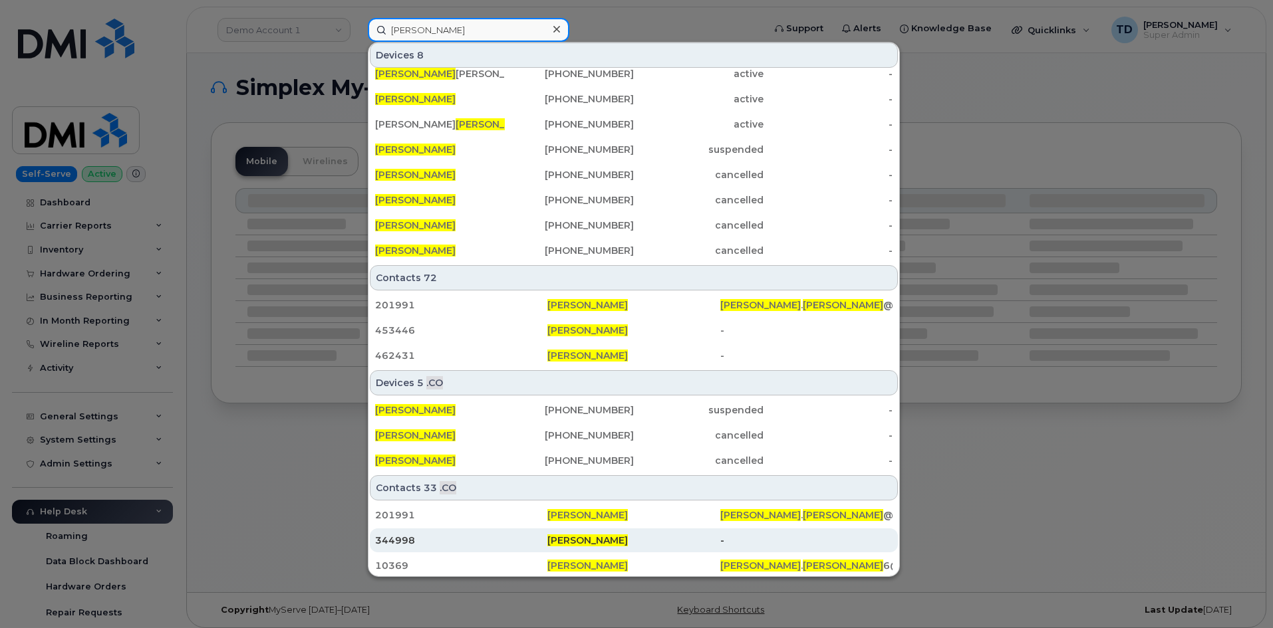
scroll to position [13, 0]
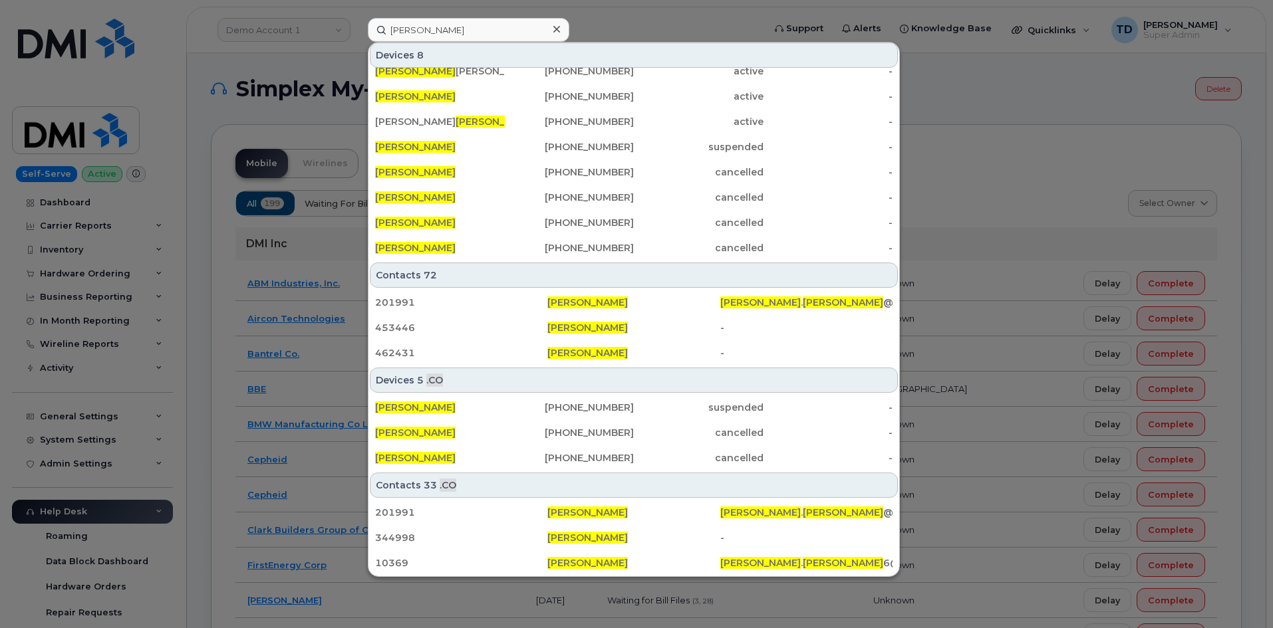
click at [647, 21] on div at bounding box center [636, 314] width 1273 height 628
